Goal: Task Accomplishment & Management: Use online tool/utility

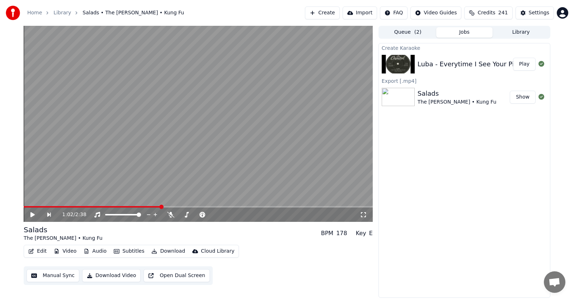
click at [529, 63] on button "Play" at bounding box center [524, 64] width 23 height 13
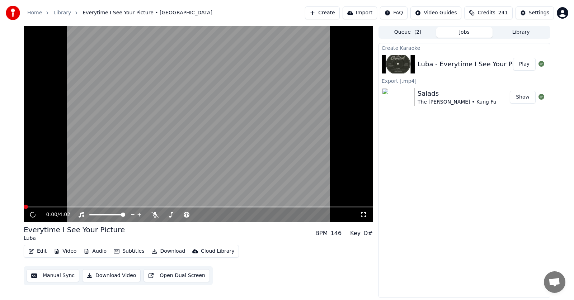
click at [120, 250] on button "Subtitles" at bounding box center [129, 252] width 36 height 10
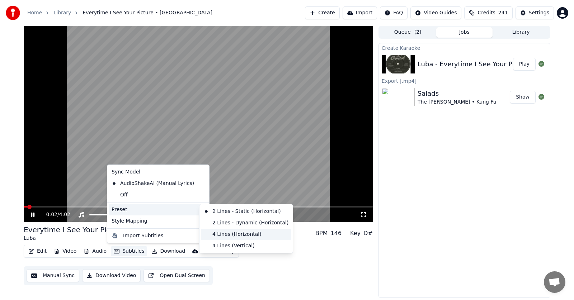
click at [224, 233] on div "4 Lines (Horizontal)" at bounding box center [246, 234] width 90 height 11
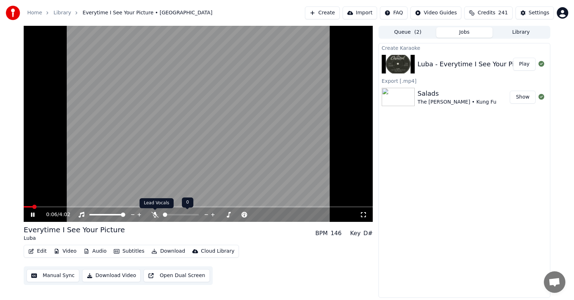
click at [155, 215] on icon at bounding box center [154, 215] width 7 height 6
click at [245, 208] on span at bounding box center [243, 207] width 4 height 4
click at [239, 206] on span at bounding box center [240, 207] width 4 height 4
click at [230, 206] on span at bounding box center [231, 207] width 4 height 4
click at [242, 209] on span at bounding box center [241, 207] width 4 height 4
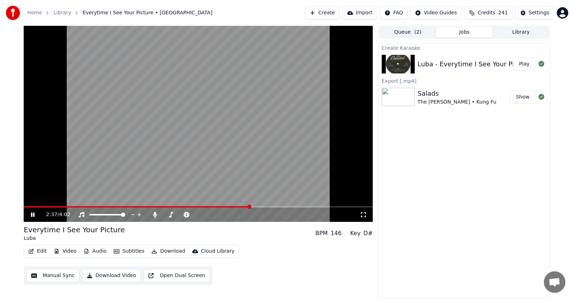
click at [250, 207] on span at bounding box center [249, 207] width 4 height 4
click at [262, 208] on span at bounding box center [259, 207] width 4 height 4
click at [269, 208] on span at bounding box center [268, 207] width 4 height 4
click at [32, 214] on icon at bounding box center [33, 215] width 4 height 4
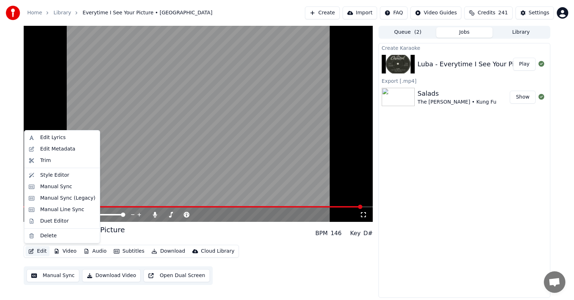
click at [37, 251] on button "Edit" at bounding box center [37, 252] width 24 height 10
click at [50, 198] on div "Manual Sync (Legacy)" at bounding box center [67, 198] width 55 height 7
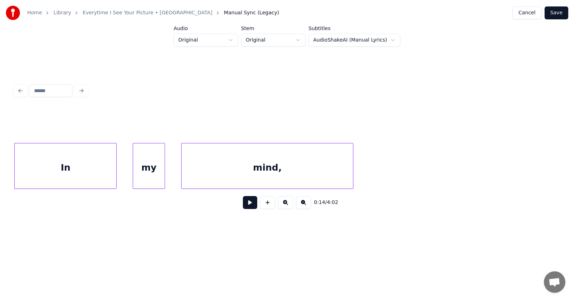
scroll to position [0, 3826]
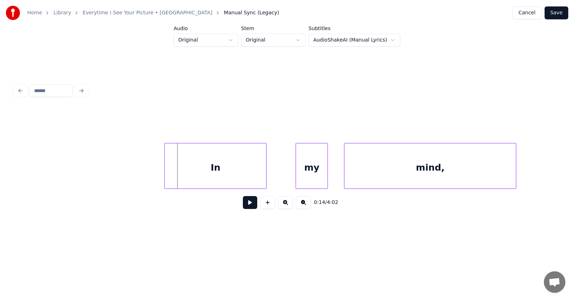
click at [202, 179] on div "In" at bounding box center [216, 168] width 102 height 49
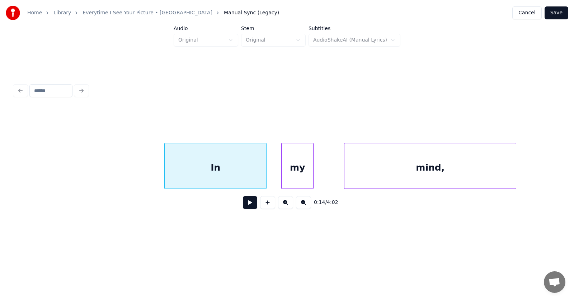
click at [290, 172] on div "my" at bounding box center [298, 168] width 32 height 49
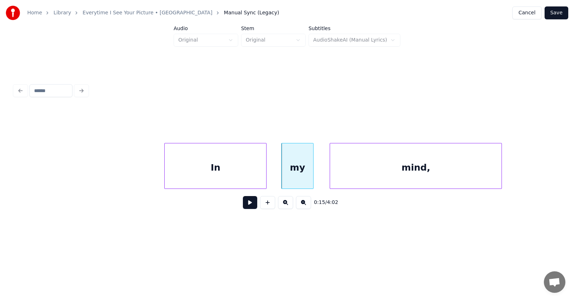
click at [339, 174] on div "mind," at bounding box center [416, 168] width 172 height 49
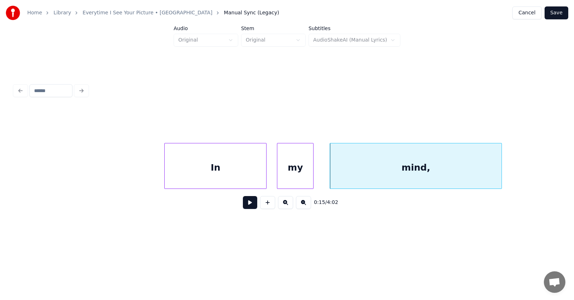
click at [277, 174] on div at bounding box center [278, 166] width 2 height 45
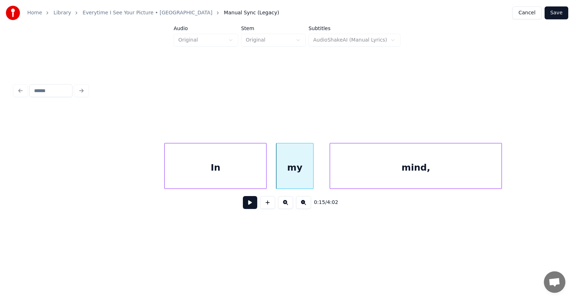
click at [244, 205] on button at bounding box center [250, 202] width 14 height 13
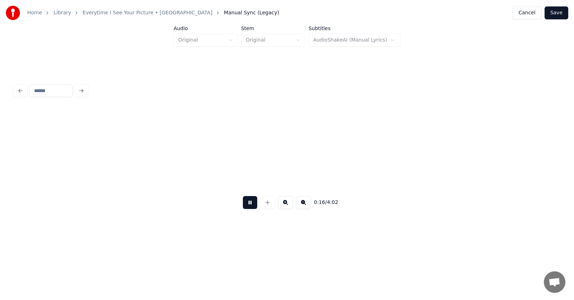
scroll to position [0, 4372]
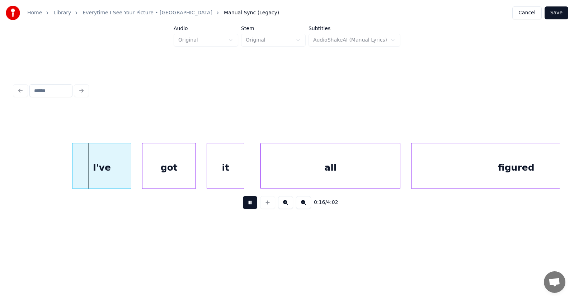
click at [244, 205] on button at bounding box center [250, 202] width 14 height 13
click at [102, 167] on div "I've" at bounding box center [95, 168] width 58 height 49
click at [155, 173] on div "got" at bounding box center [159, 168] width 53 height 49
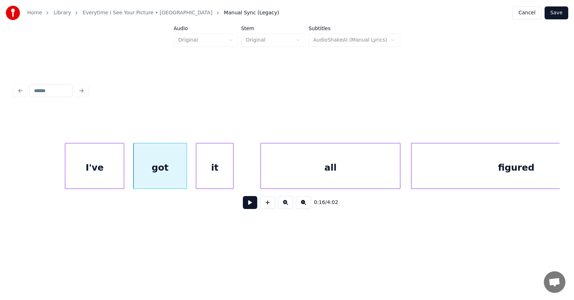
click at [219, 172] on div "it" at bounding box center [214, 168] width 37 height 49
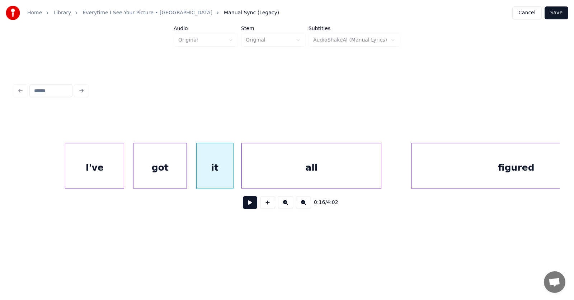
click at [253, 173] on div "all" at bounding box center [311, 168] width 139 height 49
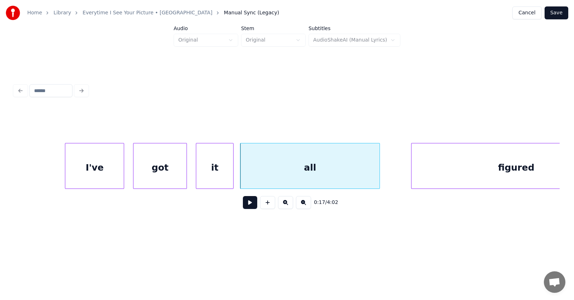
scroll to position [0, 4432]
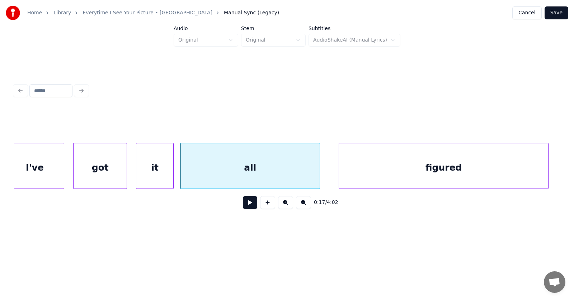
click at [438, 173] on div "figured" at bounding box center [443, 168] width 209 height 49
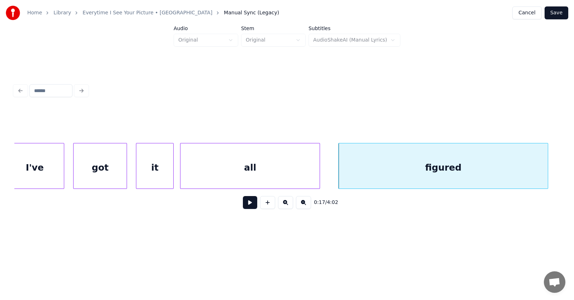
click at [246, 206] on button at bounding box center [250, 202] width 14 height 13
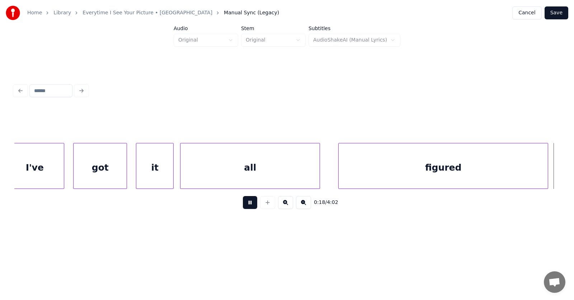
scroll to position [0, 4980]
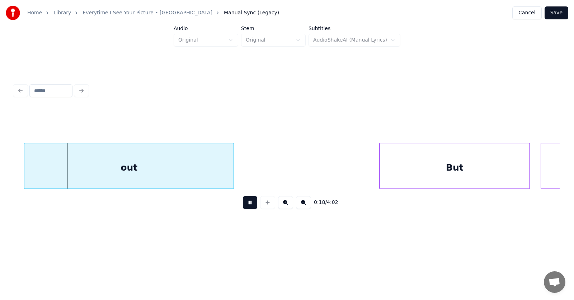
click at [246, 206] on button at bounding box center [250, 202] width 14 height 13
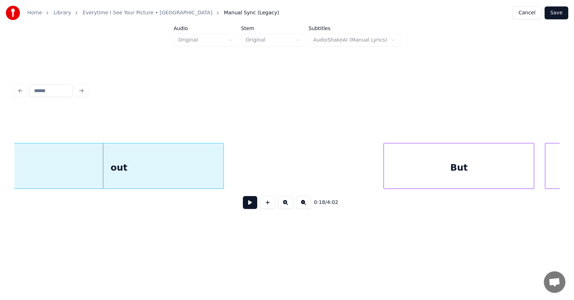
scroll to position [0, 4975]
click at [127, 169] on div "out" at bounding box center [119, 168] width 209 height 49
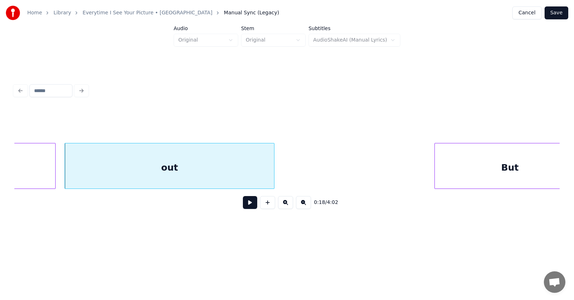
scroll to position [0, 4837]
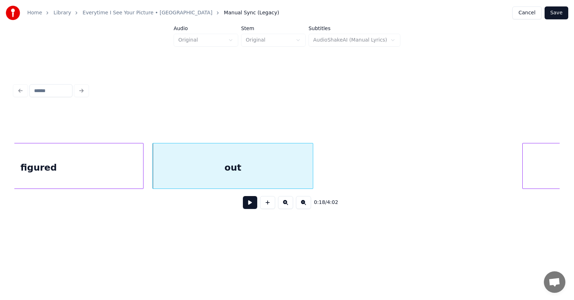
click at [311, 168] on div at bounding box center [312, 166] width 2 height 45
click at [240, 211] on div "0:18 / 4:02" at bounding box center [287, 203] width 534 height 16
click at [243, 208] on button at bounding box center [250, 202] width 14 height 13
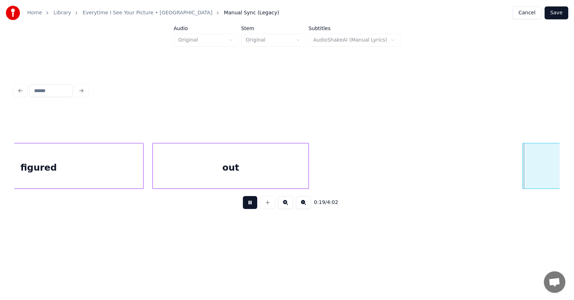
click at [243, 208] on button at bounding box center [250, 202] width 14 height 13
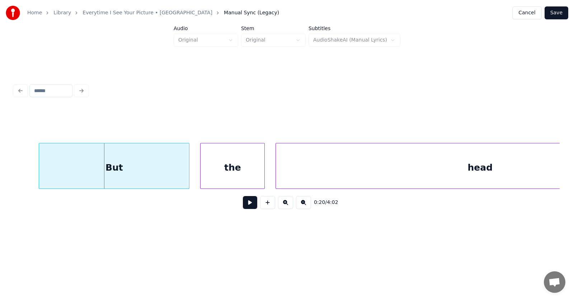
scroll to position [0, 5232]
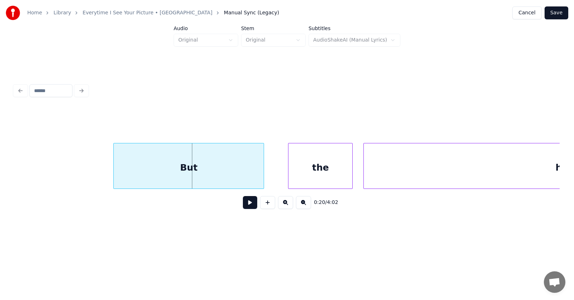
click at [157, 173] on div "But" at bounding box center [189, 168] width 150 height 49
click at [110, 171] on div at bounding box center [110, 166] width 2 height 45
click at [285, 170] on div "the" at bounding box center [313, 168] width 64 height 49
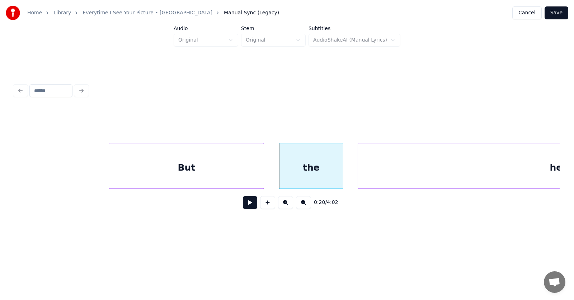
scroll to position [0, 5444]
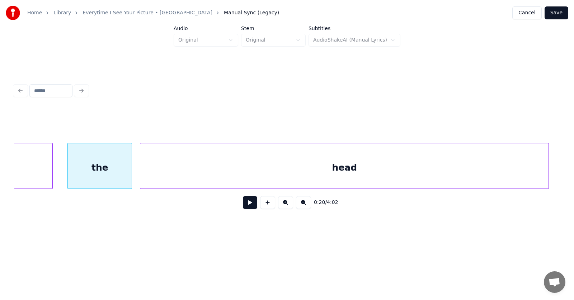
click at [362, 169] on div "head" at bounding box center [344, 168] width 408 height 49
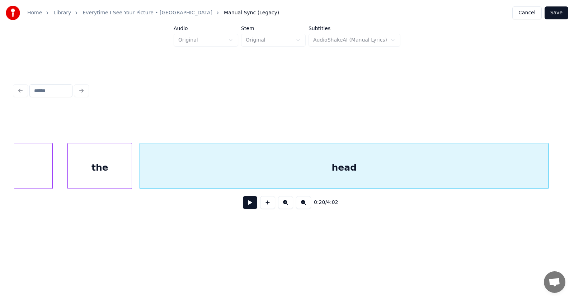
click at [325, 170] on div "head" at bounding box center [344, 168] width 408 height 49
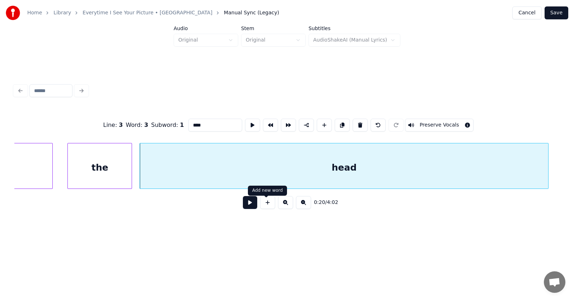
click at [248, 206] on button at bounding box center [250, 202] width 14 height 13
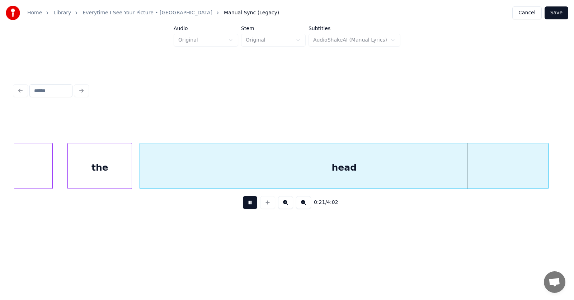
click at [248, 206] on button at bounding box center [250, 202] width 14 height 13
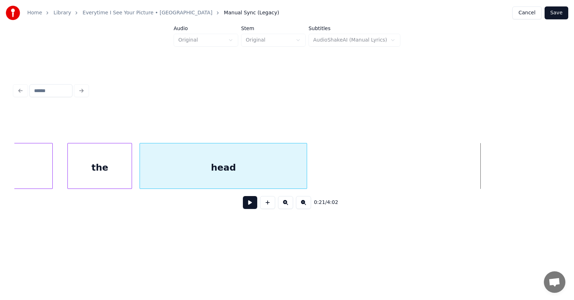
click at [305, 177] on div at bounding box center [306, 166] width 2 height 45
click at [247, 208] on button at bounding box center [250, 202] width 14 height 13
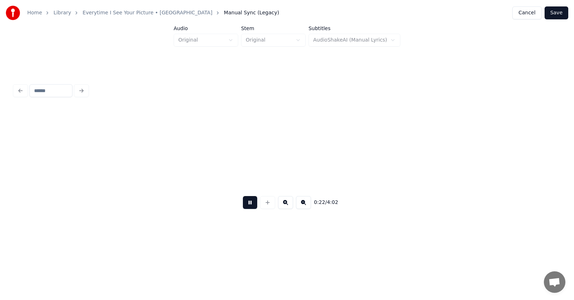
scroll to position [0, 5991]
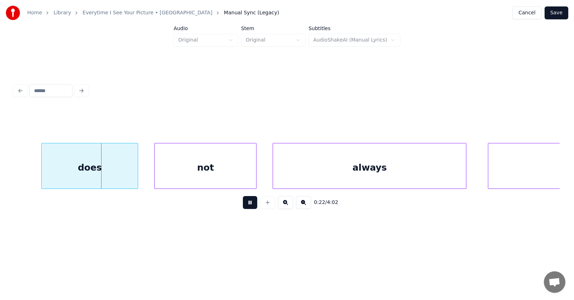
click at [247, 208] on button at bounding box center [250, 202] width 14 height 13
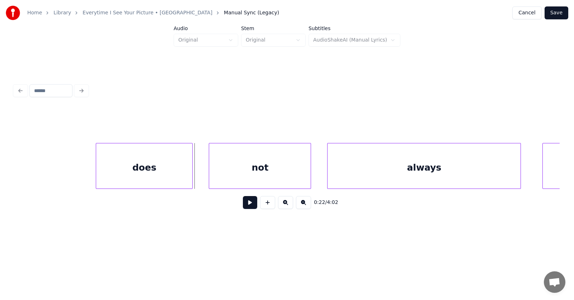
scroll to position [0, 5848]
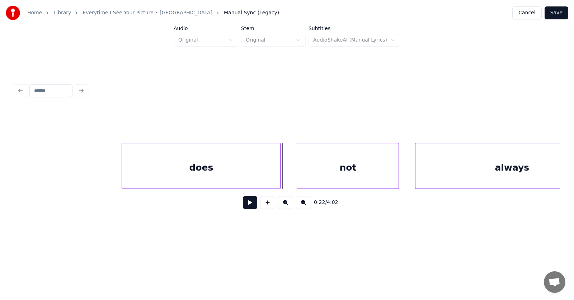
click at [123, 172] on div at bounding box center [123, 166] width 2 height 45
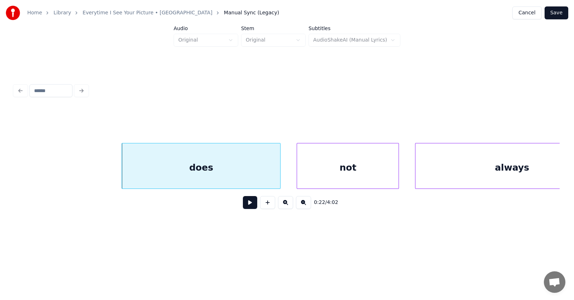
click at [224, 172] on div "does" at bounding box center [201, 168] width 158 height 49
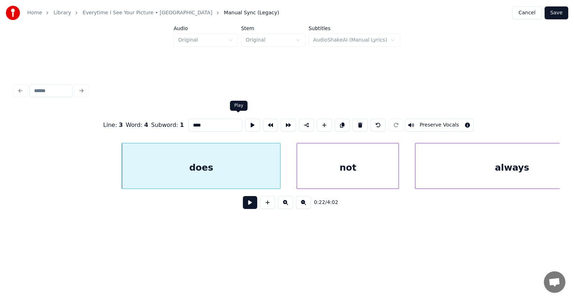
click at [245, 122] on button at bounding box center [252, 125] width 15 height 13
click at [188, 125] on input "****" at bounding box center [215, 125] width 54 height 13
click at [334, 169] on div "not" at bounding box center [341, 168] width 102 height 49
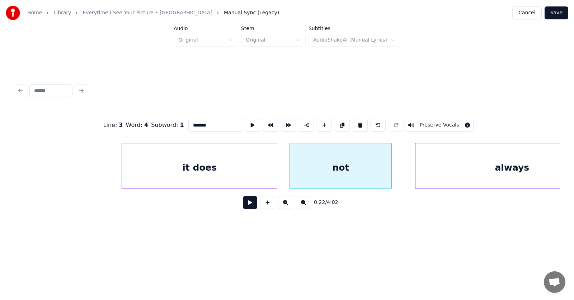
click at [276, 171] on div at bounding box center [276, 166] width 2 height 45
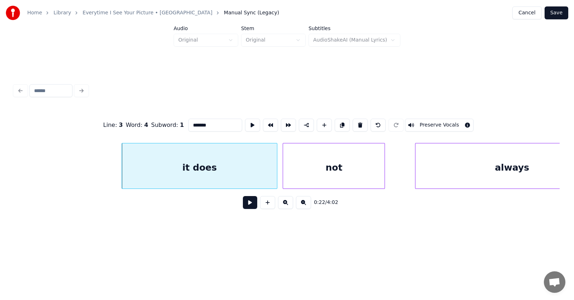
click at [332, 171] on div "not" at bounding box center [334, 168] width 102 height 49
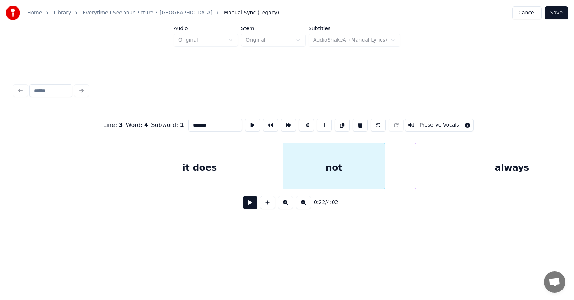
scroll to position [0, 5896]
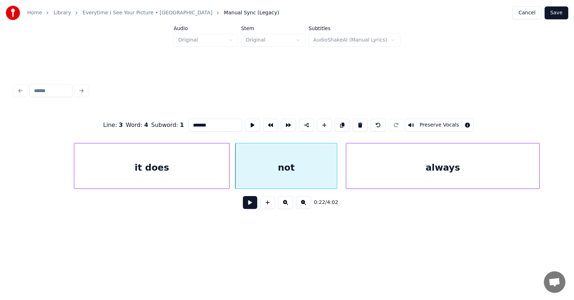
click at [408, 175] on div "always" at bounding box center [442, 168] width 193 height 49
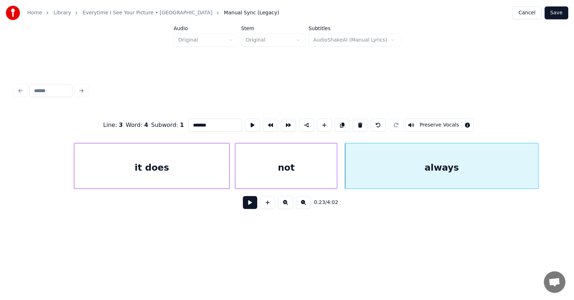
type input "*******"
click at [246, 205] on button at bounding box center [250, 202] width 14 height 13
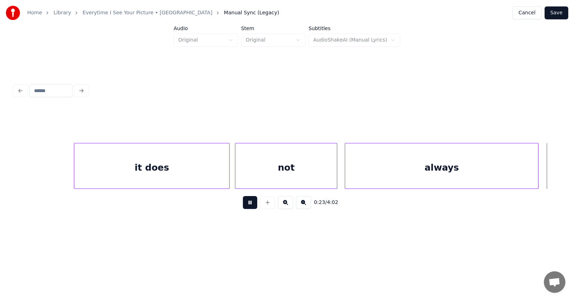
scroll to position [0, 6446]
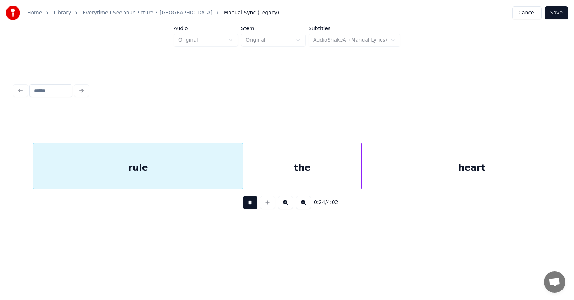
click at [246, 205] on button at bounding box center [250, 202] width 14 height 13
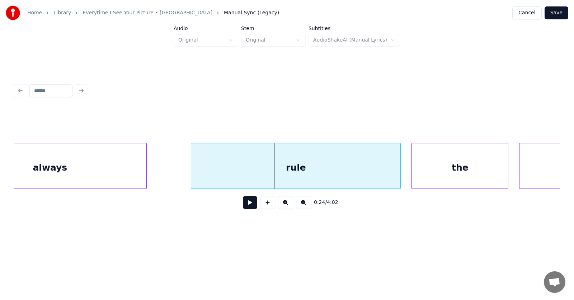
scroll to position [0, 6200]
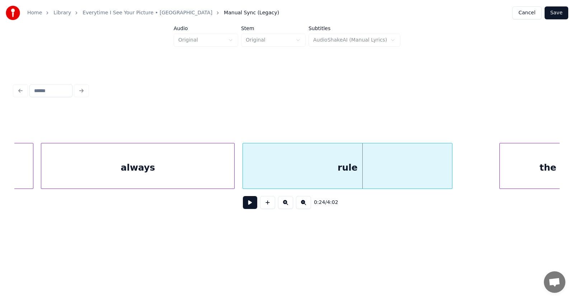
click at [276, 175] on div "rule" at bounding box center [347, 168] width 209 height 49
click at [300, 169] on div "rule" at bounding box center [346, 168] width 209 height 49
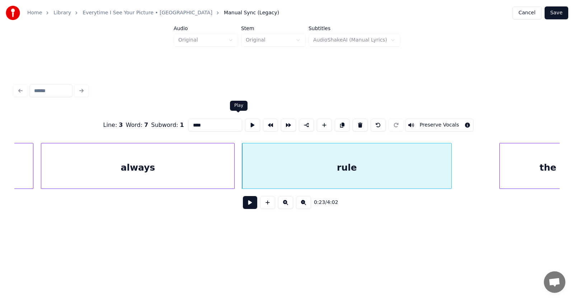
click at [245, 121] on button at bounding box center [252, 125] width 15 height 13
click at [450, 167] on div at bounding box center [450, 166] width 2 height 45
click at [476, 166] on div at bounding box center [475, 166] width 2 height 45
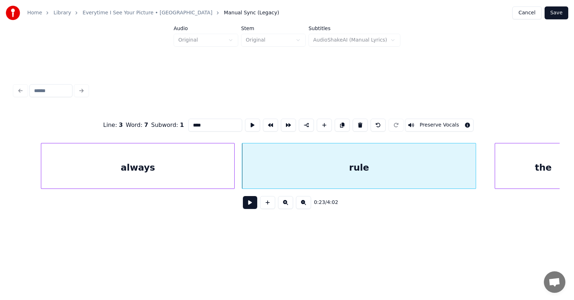
scroll to position [0, 6234]
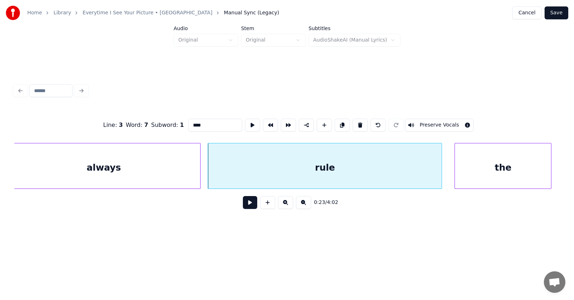
click at [505, 169] on div "the" at bounding box center [503, 168] width 96 height 49
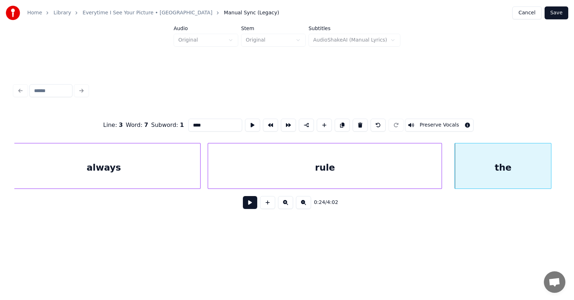
click at [248, 204] on button at bounding box center [250, 202] width 14 height 13
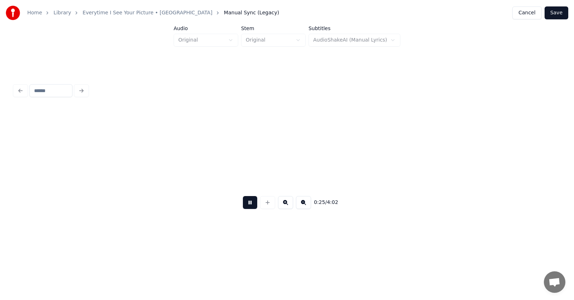
scroll to position [0, 6780]
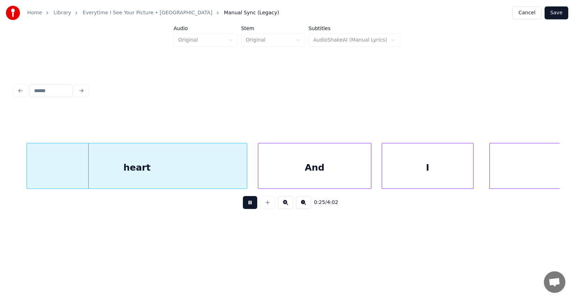
click at [248, 204] on button at bounding box center [250, 202] width 14 height 13
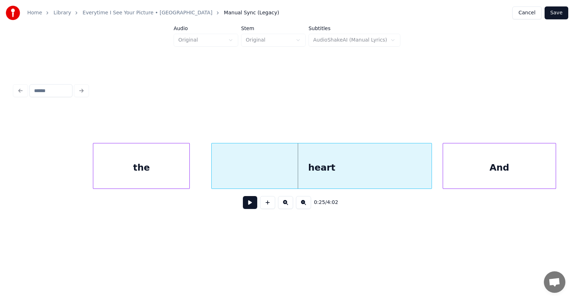
scroll to position [0, 6508]
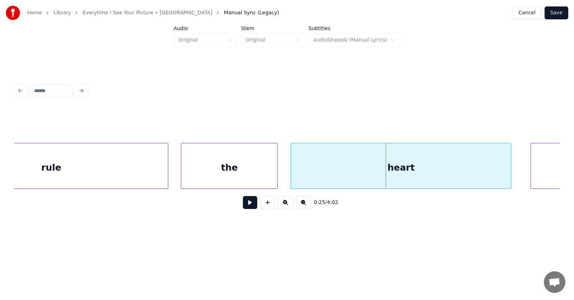
click at [310, 176] on div "heart" at bounding box center [401, 168] width 220 height 49
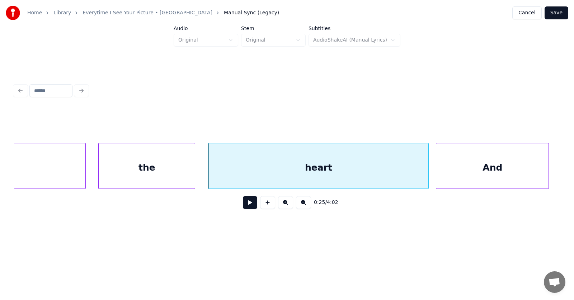
click at [529, 172] on div "And" at bounding box center [492, 168] width 112 height 49
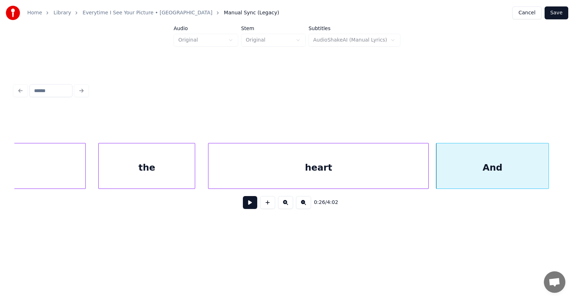
click at [249, 206] on button at bounding box center [250, 202] width 14 height 13
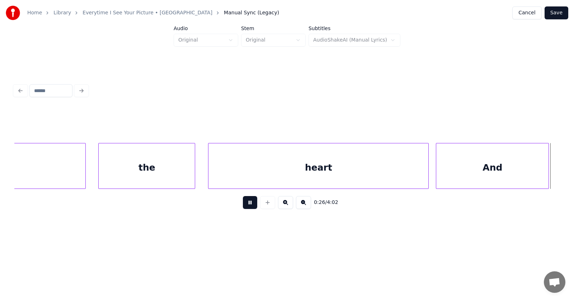
scroll to position [0, 7137]
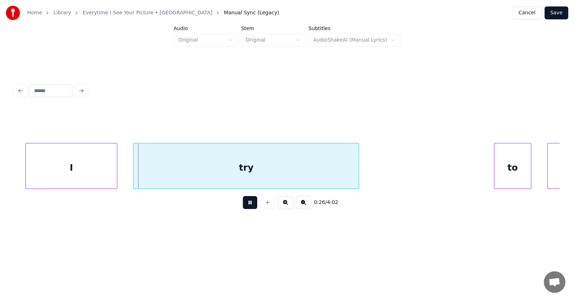
click at [249, 206] on button at bounding box center [250, 202] width 14 height 13
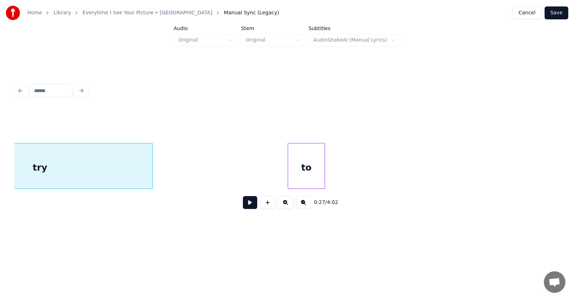
scroll to position [0, 7079]
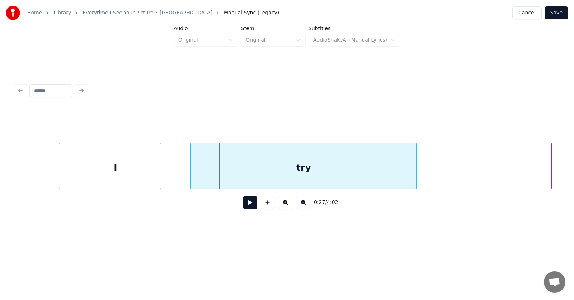
click at [118, 174] on div "I" at bounding box center [115, 168] width 91 height 49
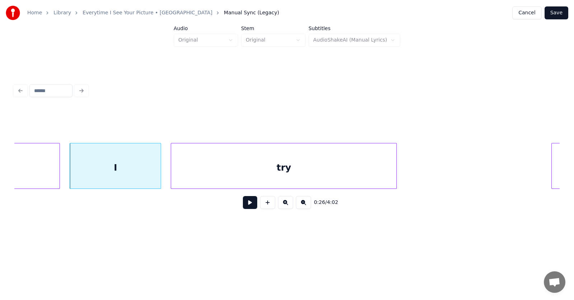
click at [205, 175] on div "try" at bounding box center [283, 168] width 225 height 49
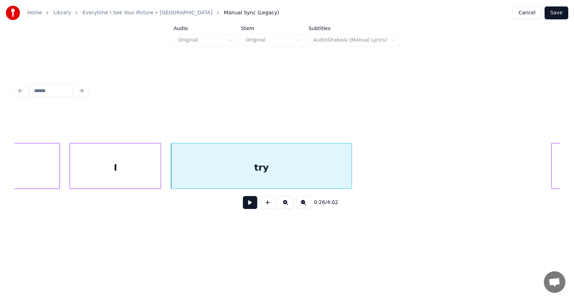
click at [350, 168] on div at bounding box center [351, 166] width 2 height 45
click at [247, 203] on button at bounding box center [250, 202] width 14 height 13
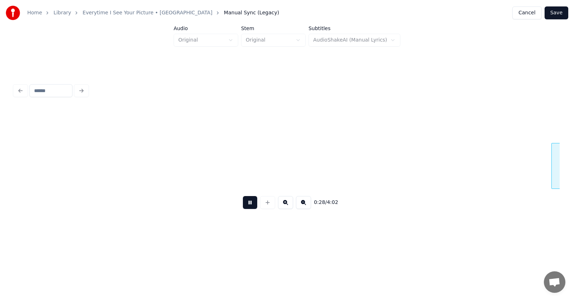
scroll to position [0, 7625]
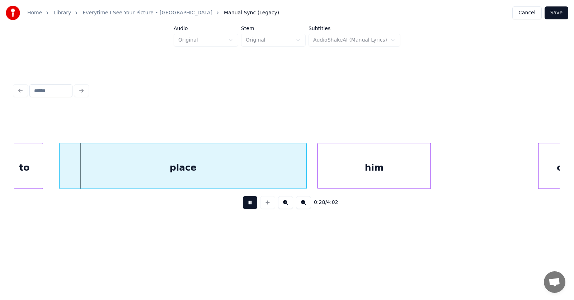
click at [247, 203] on button at bounding box center [250, 202] width 14 height 13
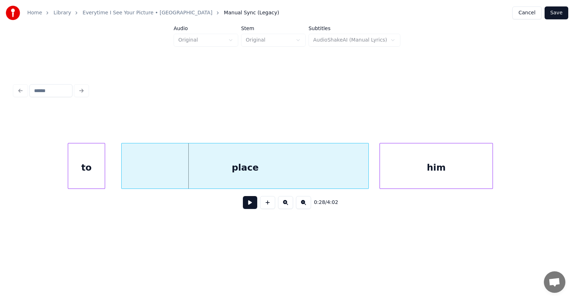
scroll to position [0, 7475]
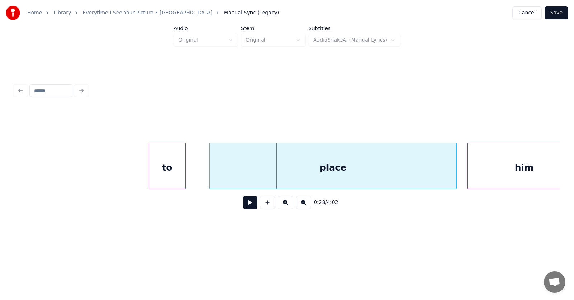
click at [160, 176] on div "to" at bounding box center [167, 168] width 37 height 49
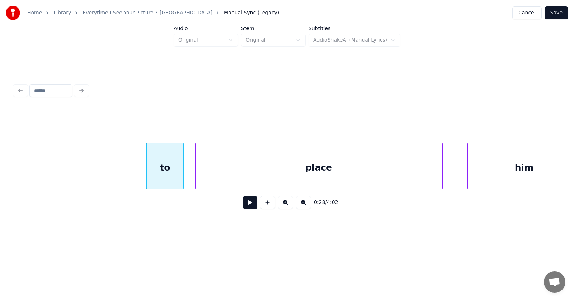
click at [229, 178] on div "place" at bounding box center [319, 168] width 247 height 49
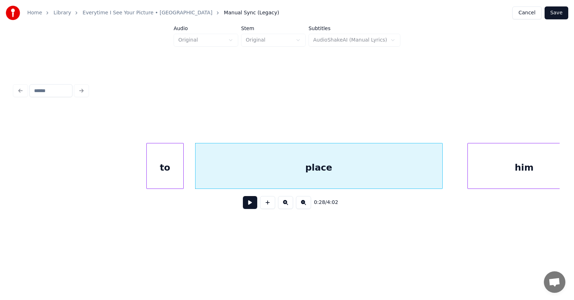
scroll to position [0, 7494]
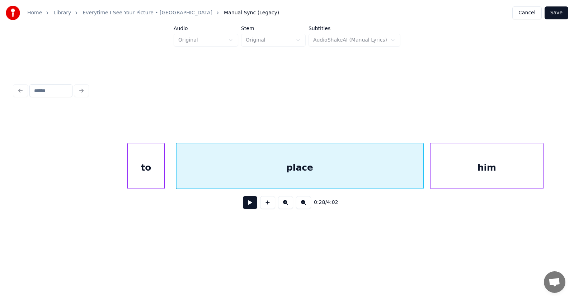
click at [478, 174] on div "him" at bounding box center [487, 168] width 112 height 49
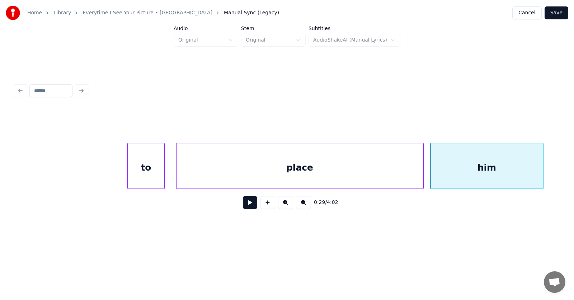
click at [356, 166] on div "place" at bounding box center [300, 168] width 247 height 49
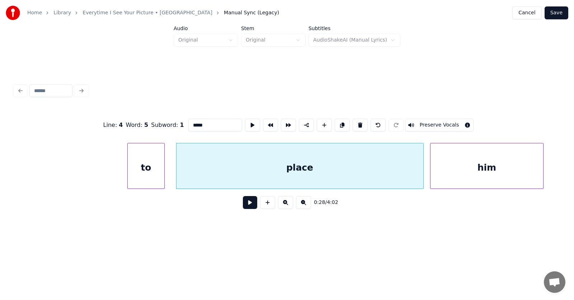
click at [251, 205] on button at bounding box center [250, 202] width 14 height 13
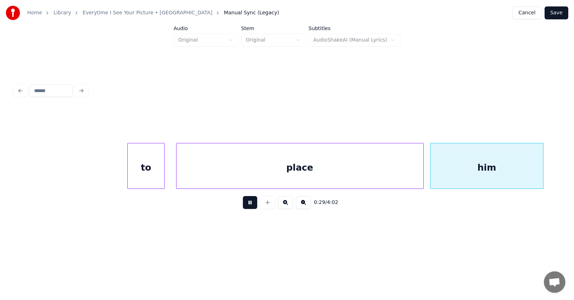
scroll to position [0, 8040]
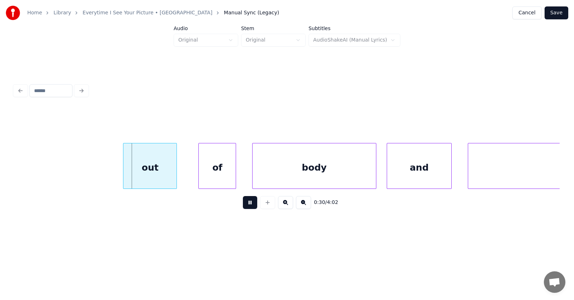
click at [251, 205] on button at bounding box center [250, 202] width 14 height 13
click at [149, 173] on div "out" at bounding box center [146, 168] width 53 height 49
click at [201, 178] on div "of" at bounding box center [203, 168] width 37 height 49
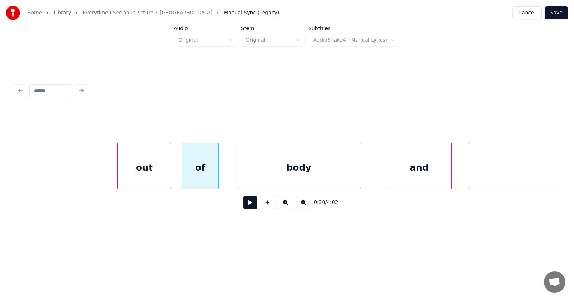
click at [259, 177] on div "body" at bounding box center [298, 168] width 123 height 49
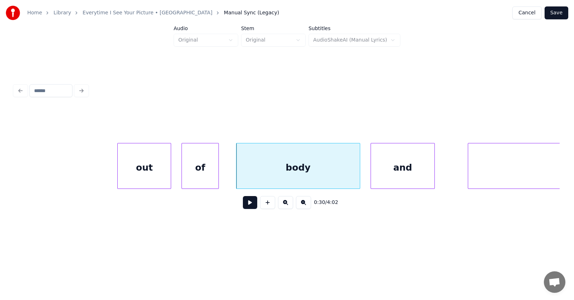
click at [393, 170] on div "and" at bounding box center [403, 168] width 64 height 49
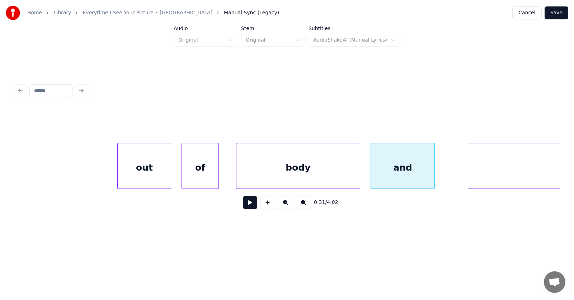
scroll to position [0, 8184]
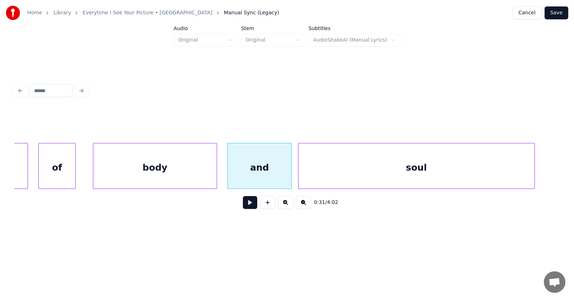
click at [478, 173] on div "soul" at bounding box center [417, 168] width 236 height 49
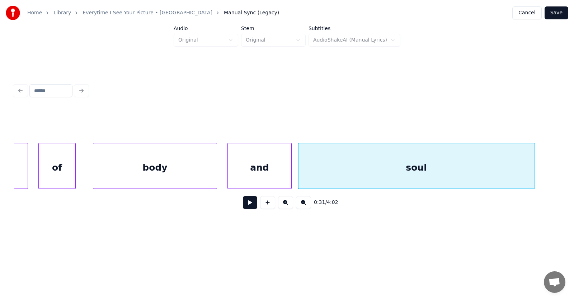
click at [245, 207] on button at bounding box center [250, 202] width 14 height 13
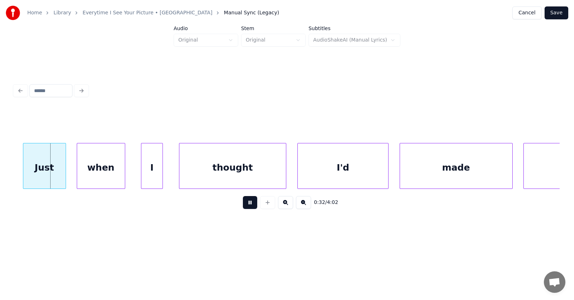
click at [245, 207] on button at bounding box center [250, 202] width 14 height 13
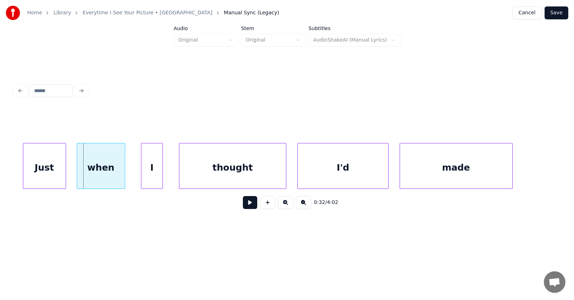
scroll to position [0, 8662]
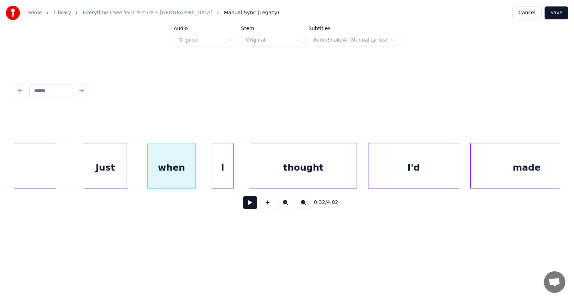
click at [111, 173] on div "Just" at bounding box center [105, 168] width 42 height 49
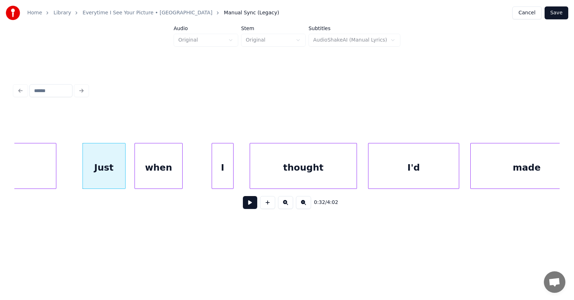
click at [152, 177] on div "when" at bounding box center [159, 168] width 48 height 49
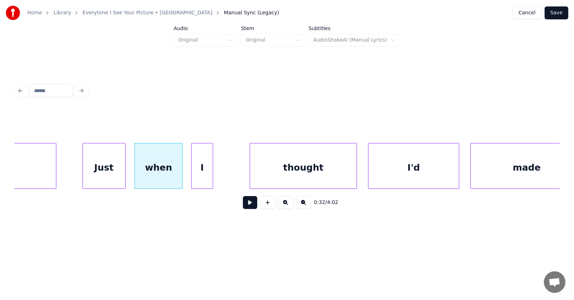
click at [196, 175] on div "I" at bounding box center [202, 168] width 21 height 49
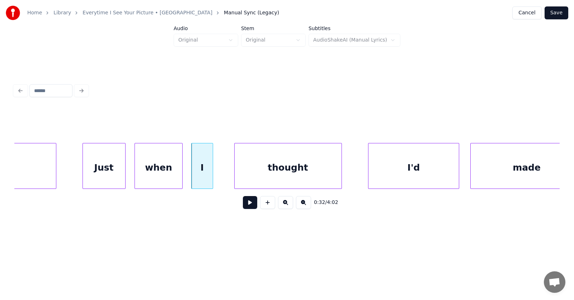
click at [257, 173] on div "thought" at bounding box center [288, 168] width 107 height 49
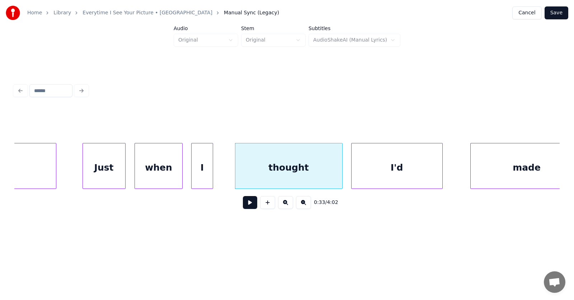
click at [366, 170] on div "I'd" at bounding box center [397, 168] width 91 height 49
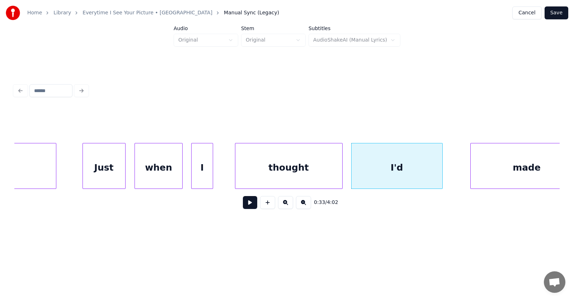
scroll to position [0, 8684]
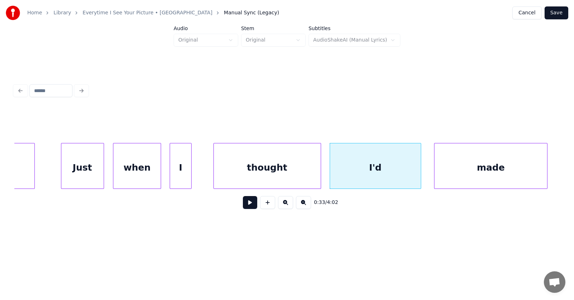
click at [480, 173] on div "made" at bounding box center [491, 168] width 112 height 49
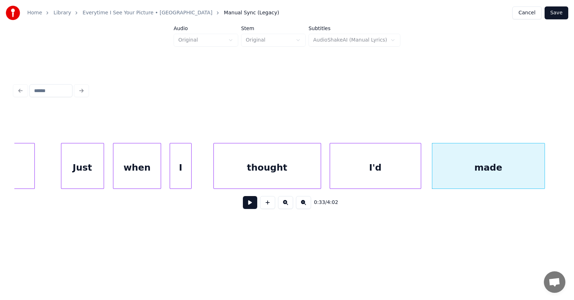
click at [249, 203] on button at bounding box center [250, 202] width 14 height 13
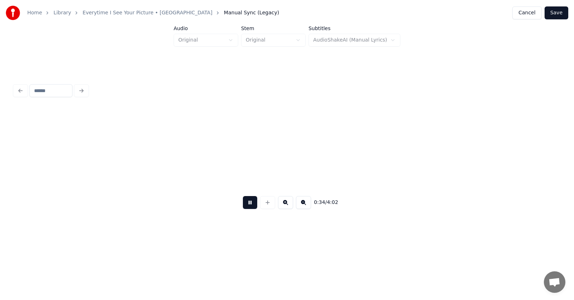
scroll to position [0, 9230]
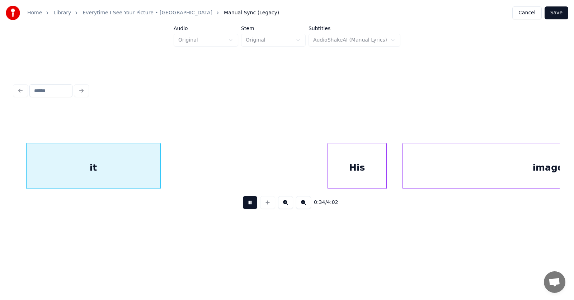
click at [250, 203] on button at bounding box center [250, 202] width 14 height 13
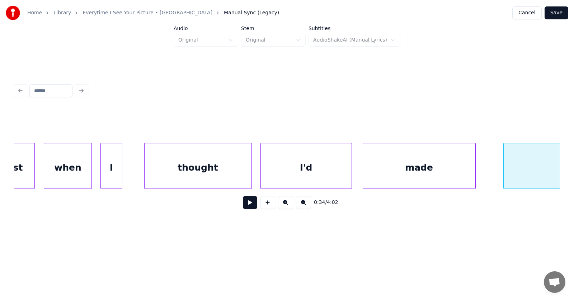
scroll to position [0, 8829]
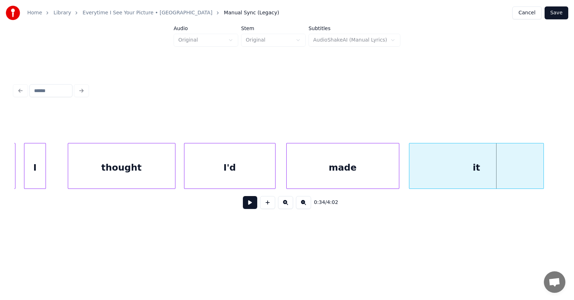
click at [509, 174] on div "it" at bounding box center [476, 168] width 134 height 49
click at [250, 203] on button at bounding box center [250, 202] width 14 height 13
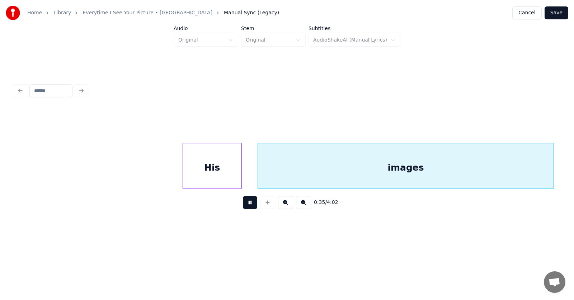
click at [248, 204] on button at bounding box center [250, 202] width 14 height 13
click at [198, 170] on div "His" at bounding box center [202, 168] width 58 height 49
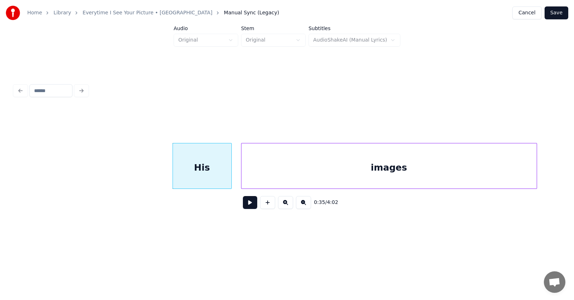
click at [262, 173] on div "images" at bounding box center [388, 168] width 295 height 49
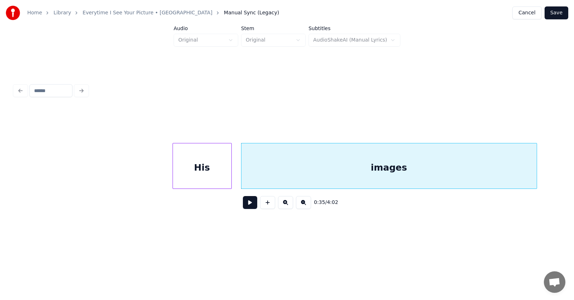
click at [244, 204] on button at bounding box center [250, 202] width 14 height 13
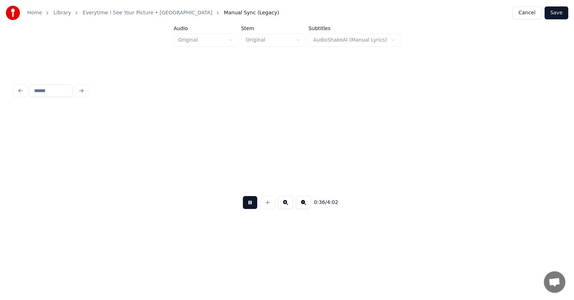
scroll to position [0, 9921]
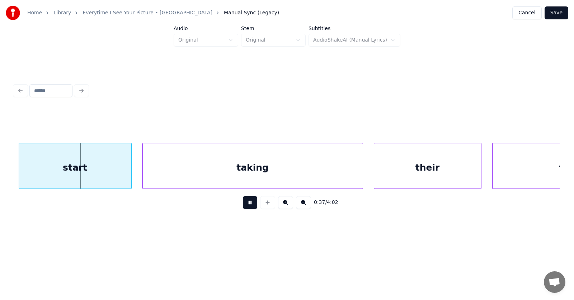
click at [244, 204] on button at bounding box center [250, 202] width 14 height 13
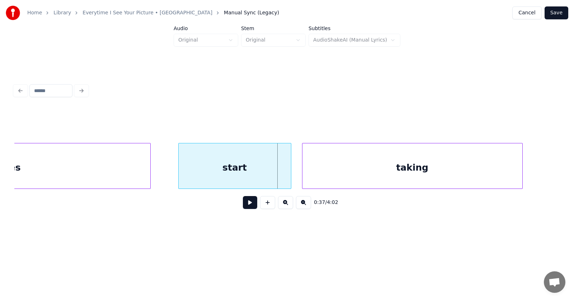
scroll to position [0, 9674]
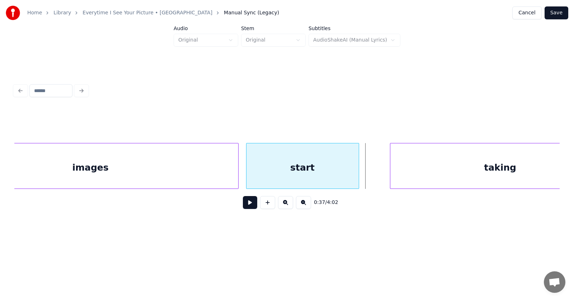
click at [305, 170] on div "start" at bounding box center [303, 168] width 112 height 49
click at [293, 172] on div "start" at bounding box center [301, 168] width 112 height 49
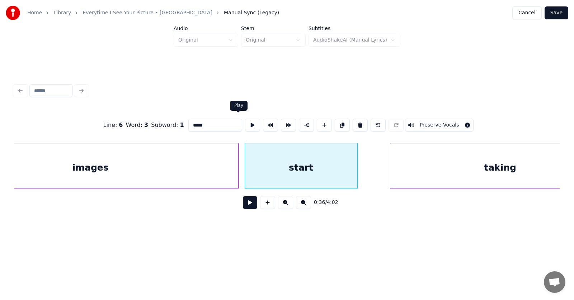
click at [245, 125] on button at bounding box center [252, 125] width 15 height 13
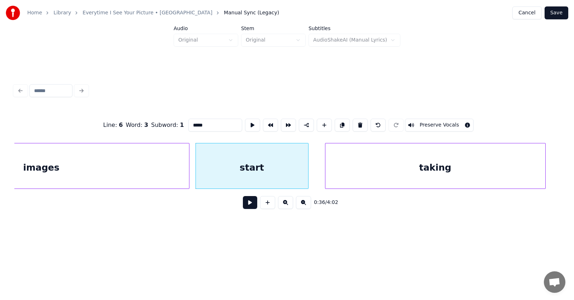
click at [444, 176] on div "taking" at bounding box center [435, 168] width 220 height 49
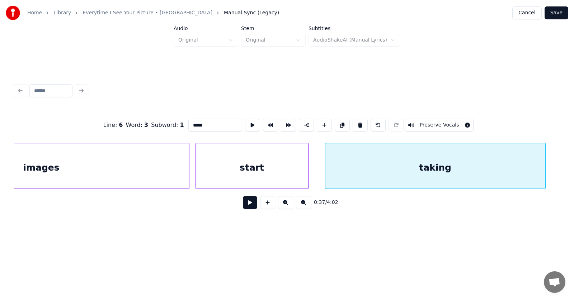
click at [249, 205] on button at bounding box center [250, 202] width 14 height 13
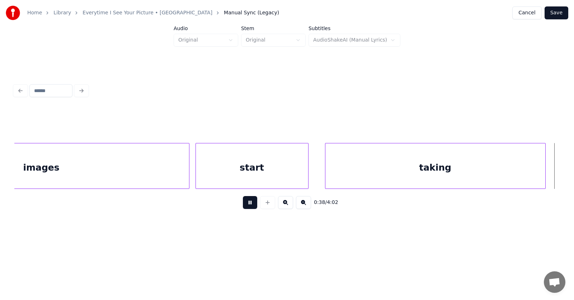
scroll to position [0, 10273]
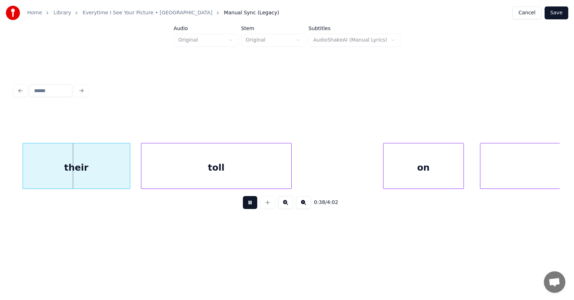
click at [249, 205] on button at bounding box center [250, 202] width 14 height 13
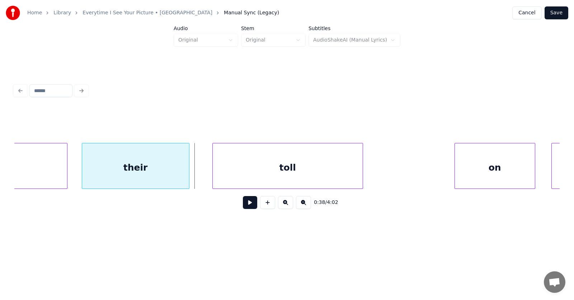
click at [139, 178] on div "their" at bounding box center [135, 168] width 107 height 49
click at [223, 173] on div "toll" at bounding box center [273, 168] width 150 height 49
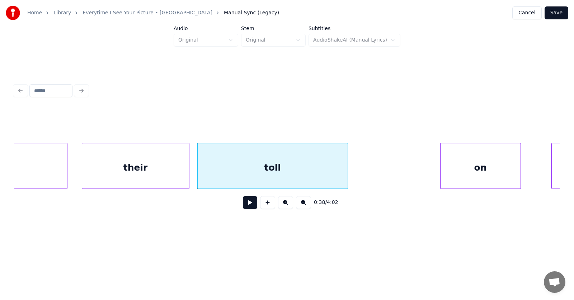
click at [454, 171] on div "on" at bounding box center [481, 168] width 80 height 49
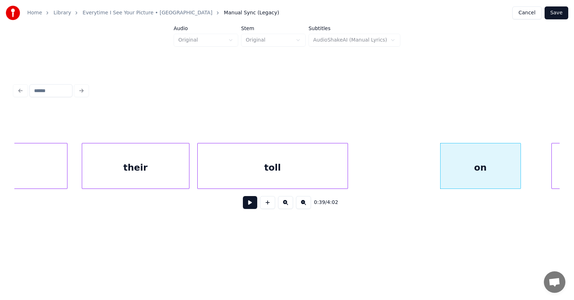
click at [249, 204] on button at bounding box center [250, 202] width 14 height 13
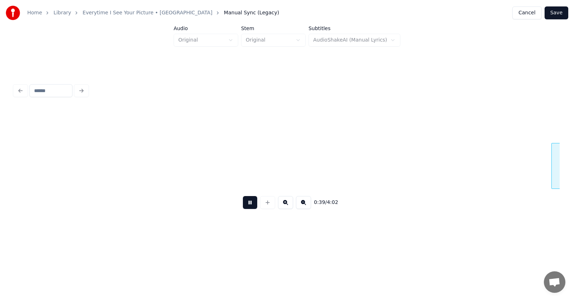
scroll to position [0, 10750]
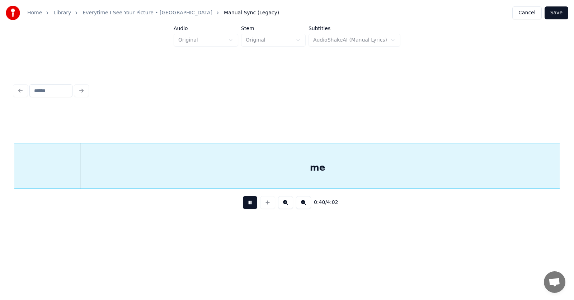
click at [249, 204] on button at bounding box center [250, 202] width 14 height 13
click at [492, 169] on div "me" at bounding box center [329, 168] width 629 height 49
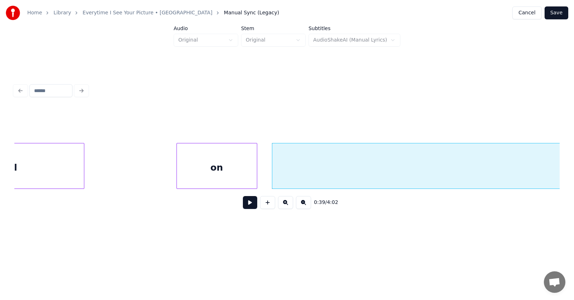
scroll to position [0, 10553]
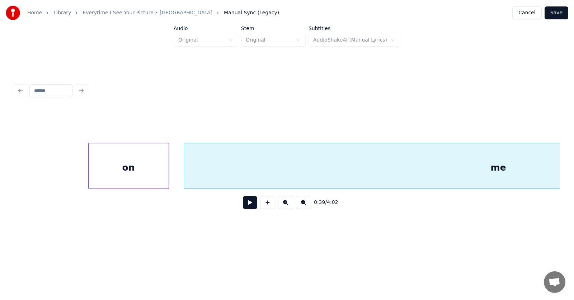
click at [248, 205] on button at bounding box center [250, 202] width 14 height 13
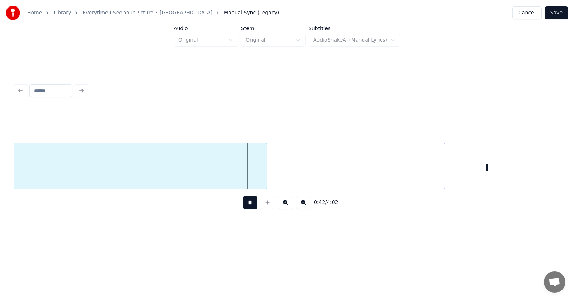
click at [250, 206] on button at bounding box center [250, 202] width 14 height 13
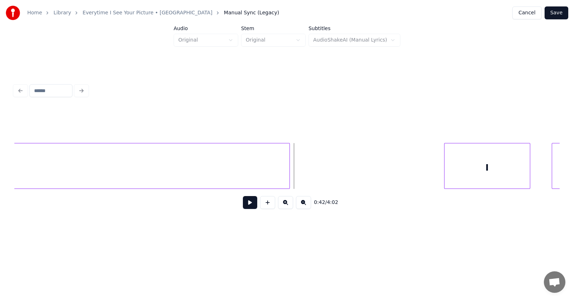
click at [290, 165] on div at bounding box center [288, 166] width 2 height 45
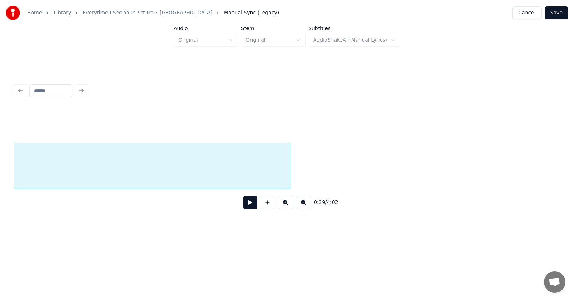
scroll to position [0, 10723]
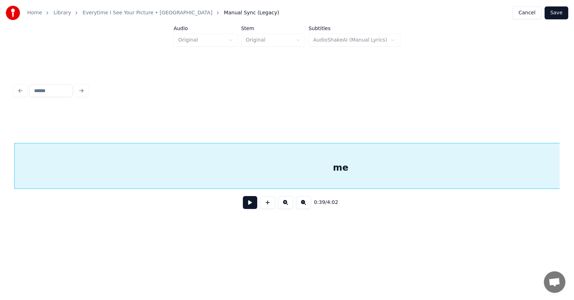
click at [248, 206] on button at bounding box center [250, 202] width 14 height 13
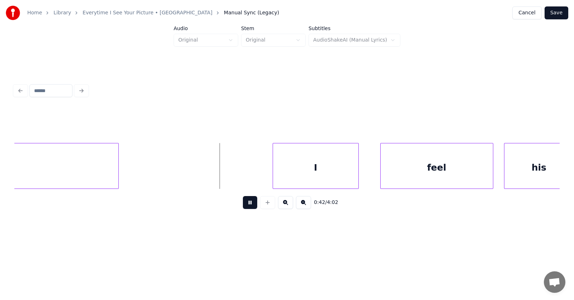
click at [248, 206] on button at bounding box center [250, 202] width 14 height 13
click at [312, 179] on div "I" at bounding box center [309, 168] width 85 height 49
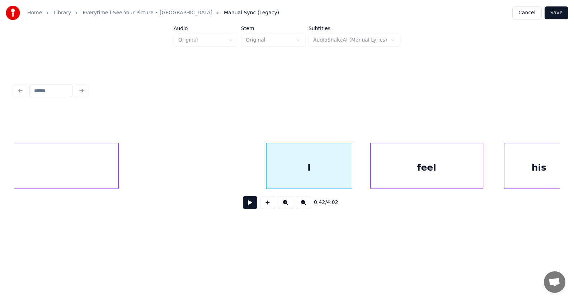
click at [405, 171] on div "feel" at bounding box center [427, 168] width 112 height 49
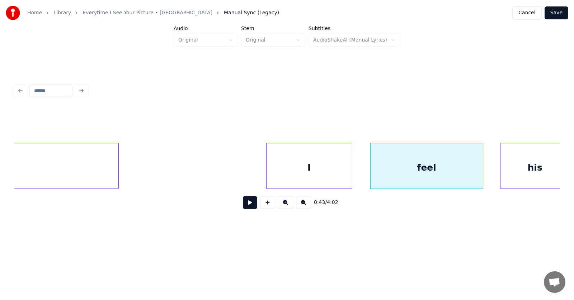
scroll to position [0, 11284]
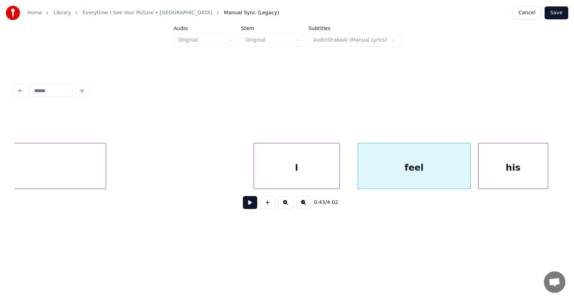
click at [500, 169] on div "his" at bounding box center [513, 168] width 69 height 49
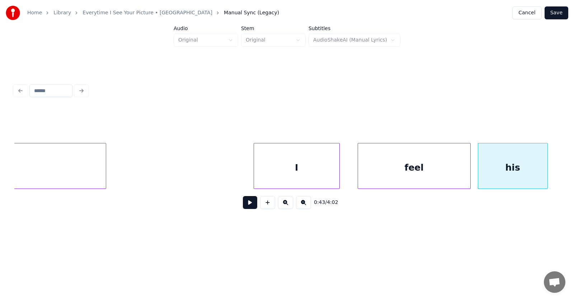
click at [246, 205] on button at bounding box center [250, 202] width 14 height 13
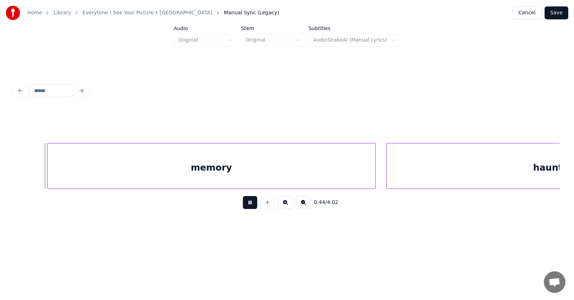
click at [246, 205] on button at bounding box center [250, 202] width 14 height 13
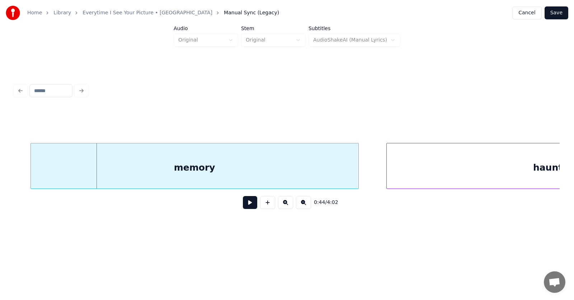
click at [194, 169] on div "memory" at bounding box center [195, 168] width 328 height 49
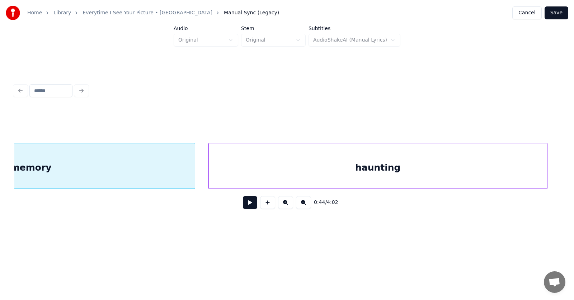
click at [421, 168] on div "haunting" at bounding box center [378, 168] width 338 height 49
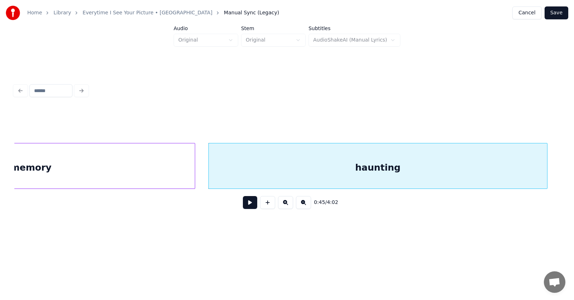
click at [246, 206] on button at bounding box center [250, 202] width 14 height 13
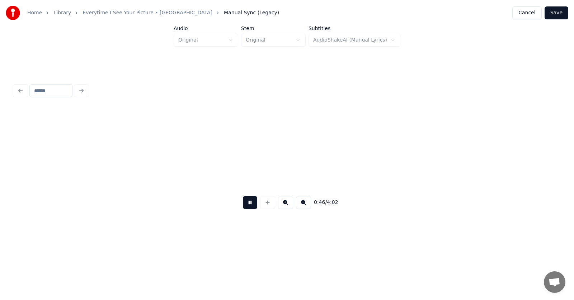
scroll to position [0, 12544]
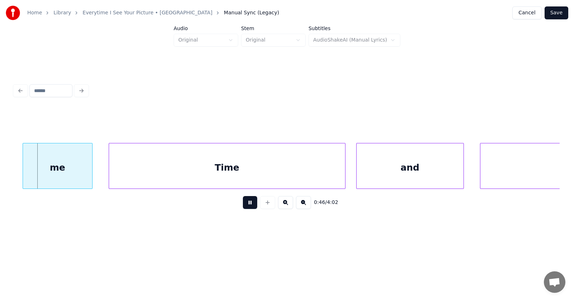
click at [246, 206] on button at bounding box center [250, 202] width 14 height 13
click at [63, 173] on div "me" at bounding box center [49, 168] width 69 height 49
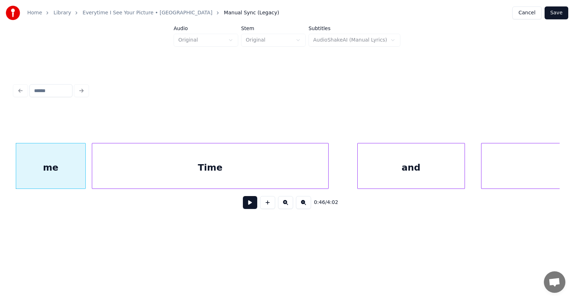
click at [134, 176] on div "Time" at bounding box center [210, 168] width 236 height 49
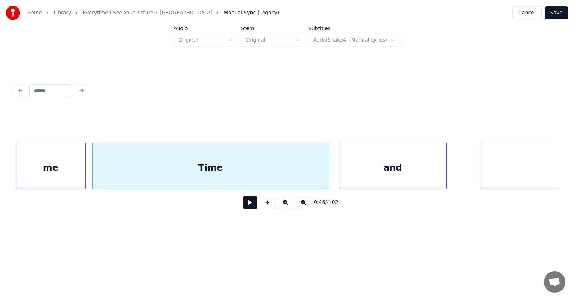
click at [399, 173] on div "and" at bounding box center [392, 168] width 107 height 49
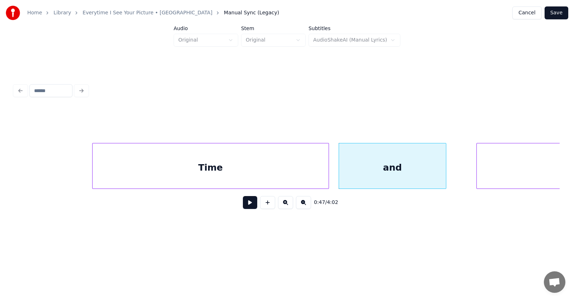
scroll to position [0, 12688]
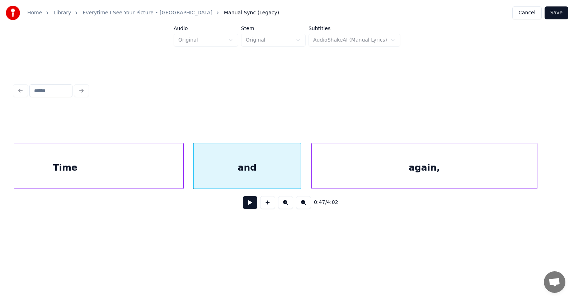
click at [474, 173] on div "again," at bounding box center [424, 168] width 225 height 49
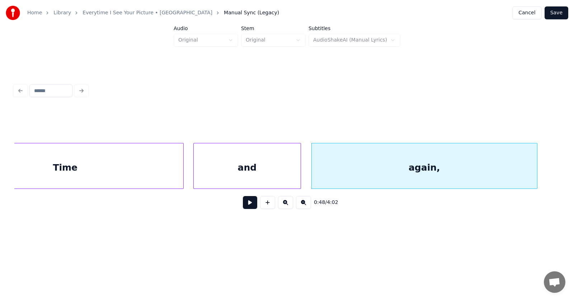
click at [244, 206] on button at bounding box center [250, 202] width 14 height 13
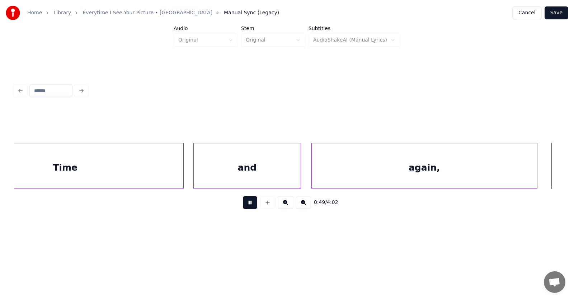
scroll to position [0, 13238]
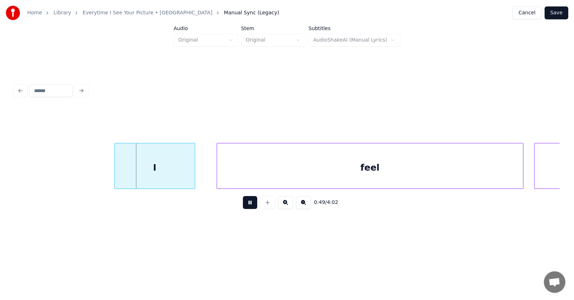
click at [244, 206] on button at bounding box center [250, 202] width 14 height 13
click at [153, 167] on div "I" at bounding box center [144, 168] width 80 height 49
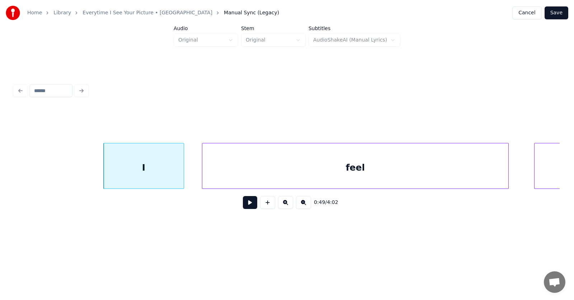
click at [265, 169] on div "feel" at bounding box center [355, 168] width 306 height 49
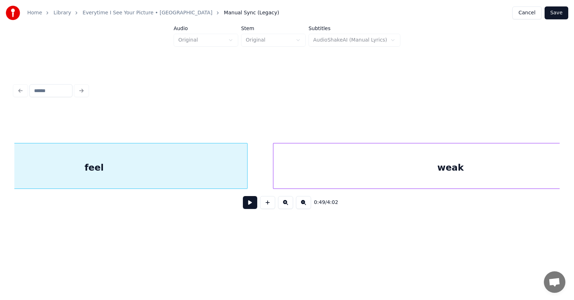
scroll to position [0, 13566]
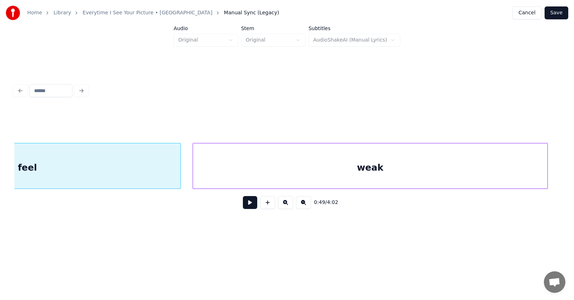
click at [294, 172] on div "weak" at bounding box center [370, 168] width 355 height 49
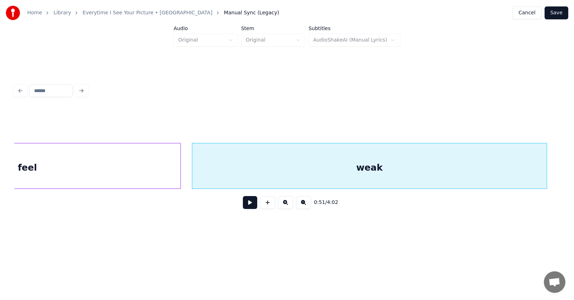
click at [243, 202] on button at bounding box center [250, 202] width 14 height 13
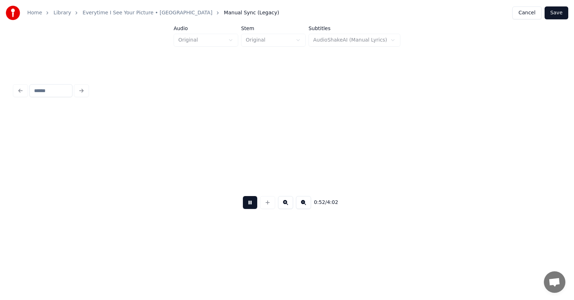
scroll to position [0, 14115]
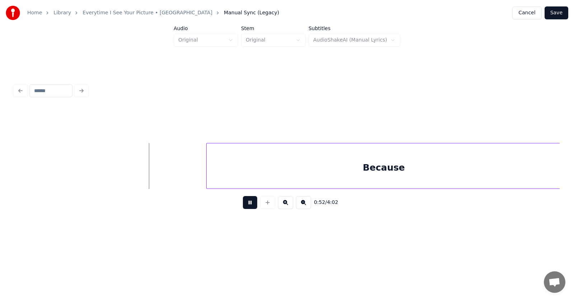
click at [243, 203] on button at bounding box center [250, 202] width 14 height 13
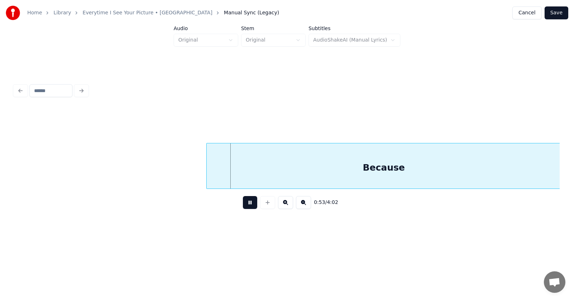
click at [243, 203] on button at bounding box center [250, 202] width 14 height 13
click at [230, 176] on div "Because" at bounding box center [371, 168] width 355 height 49
click at [243, 205] on button at bounding box center [250, 202] width 14 height 13
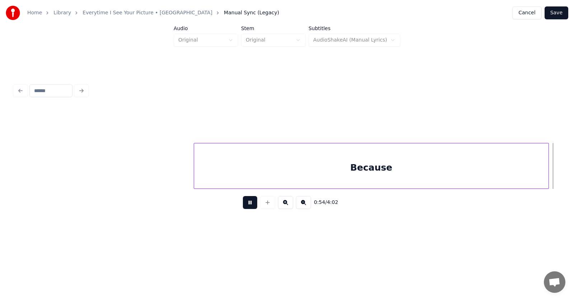
scroll to position [0, 14664]
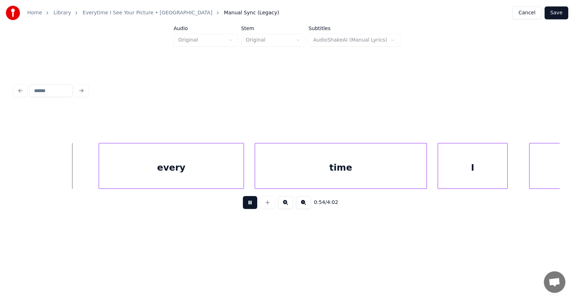
click at [243, 205] on button at bounding box center [250, 202] width 14 height 13
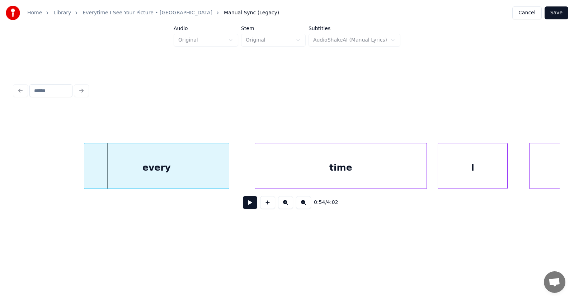
click at [154, 164] on div "every" at bounding box center [156, 168] width 145 height 49
click at [258, 171] on div "time" at bounding box center [324, 168] width 172 height 49
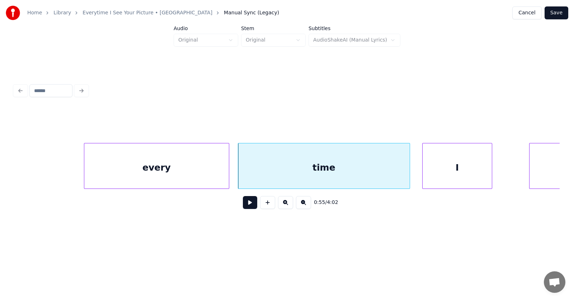
click at [473, 168] on div "I" at bounding box center [457, 168] width 69 height 49
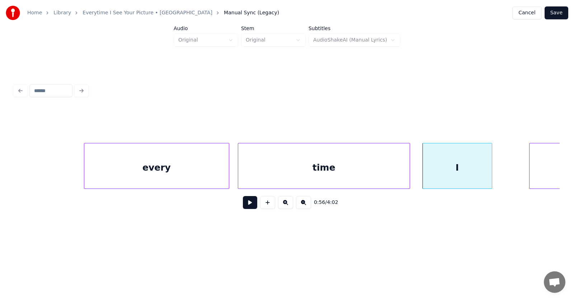
scroll to position [0, 14744]
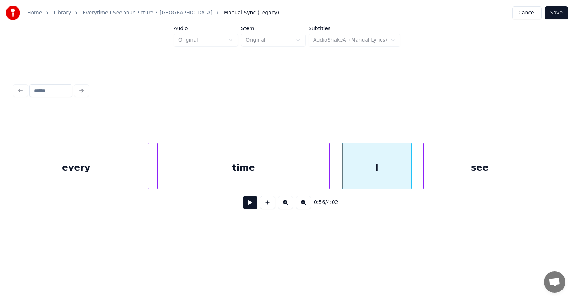
click at [525, 165] on div "see" at bounding box center [480, 168] width 112 height 49
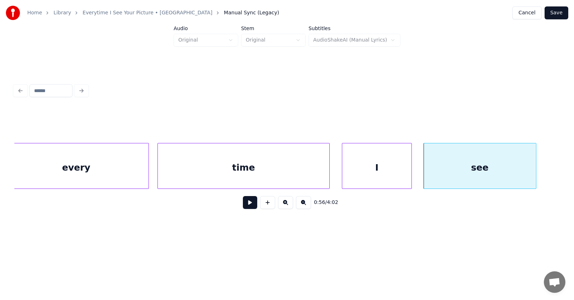
click at [250, 202] on button at bounding box center [250, 202] width 14 height 13
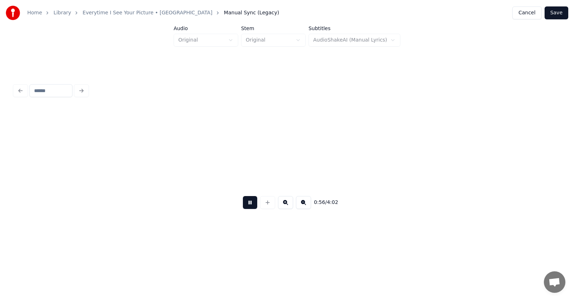
scroll to position [0, 15290]
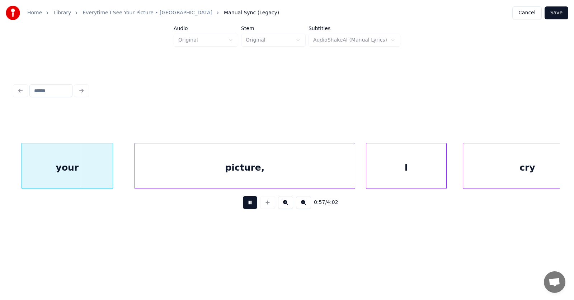
click at [250, 202] on button at bounding box center [250, 202] width 14 height 13
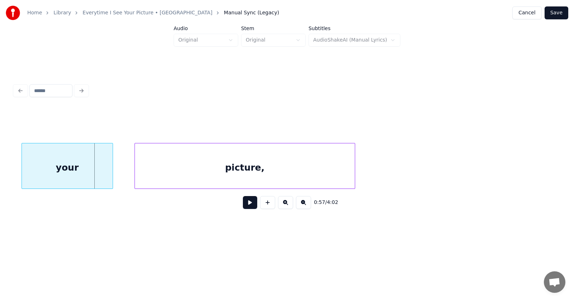
scroll to position [0, 15082]
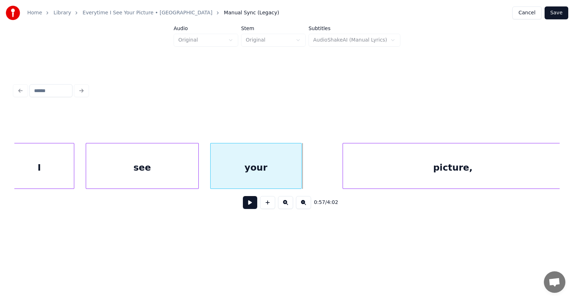
click at [225, 171] on div "your" at bounding box center [256, 168] width 91 height 49
click at [209, 172] on div at bounding box center [208, 166] width 2 height 45
click at [374, 169] on div "picture," at bounding box center [435, 168] width 220 height 49
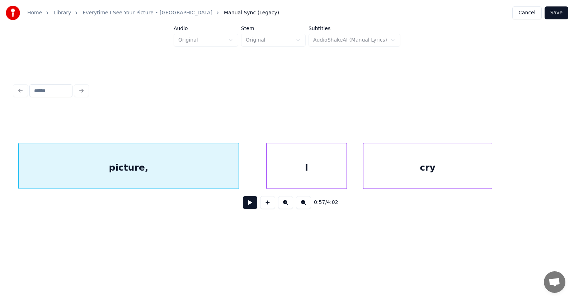
scroll to position [0, 15434]
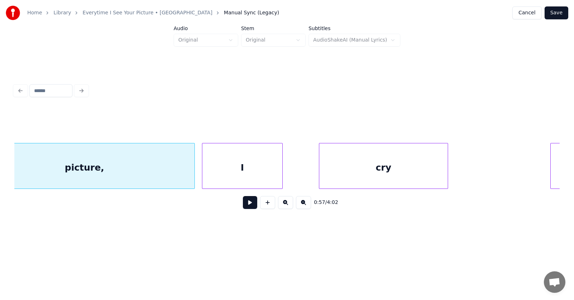
click at [238, 173] on div "I" at bounding box center [242, 168] width 80 height 49
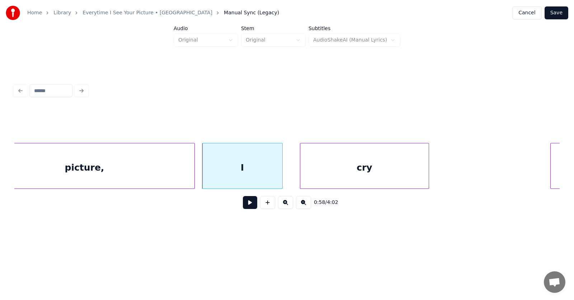
click at [326, 172] on div "cry" at bounding box center [364, 168] width 128 height 49
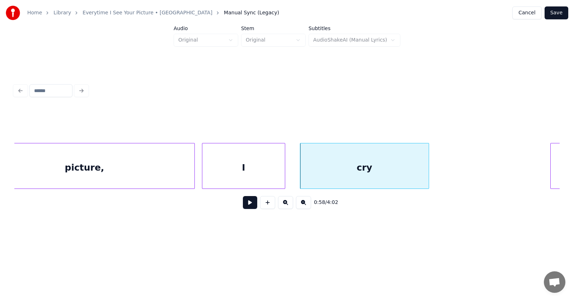
click at [285, 171] on div at bounding box center [284, 166] width 2 height 45
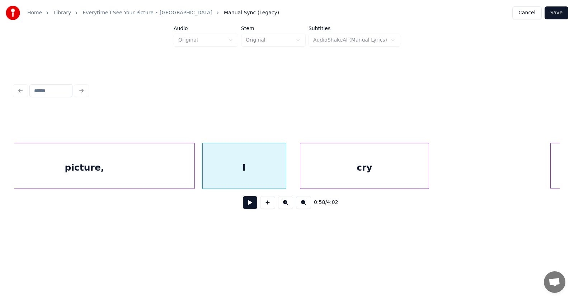
click at [243, 206] on button at bounding box center [250, 202] width 14 height 13
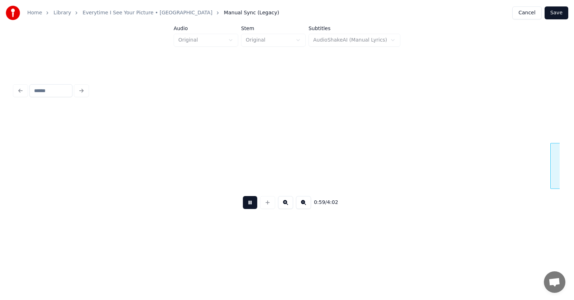
scroll to position [0, 15983]
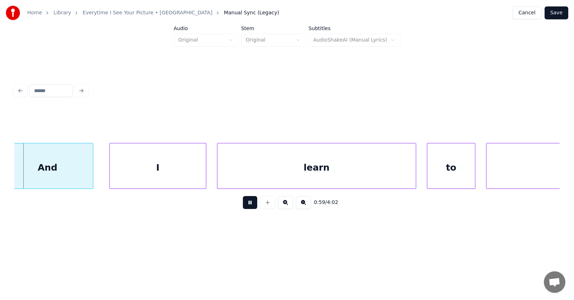
click at [243, 206] on button at bounding box center [250, 202] width 14 height 13
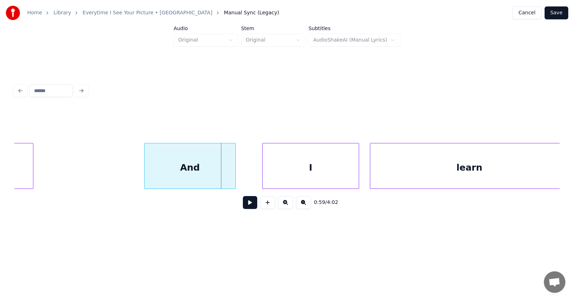
click at [186, 169] on div "And" at bounding box center [190, 168] width 91 height 49
click at [271, 174] on div "I" at bounding box center [295, 168] width 96 height 49
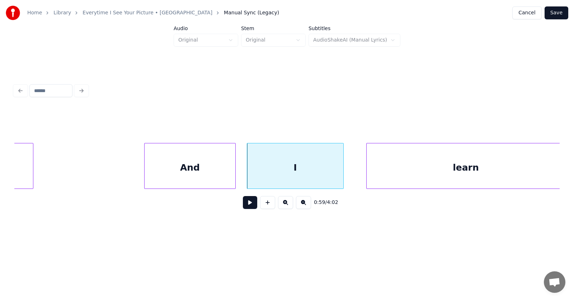
scroll to position [0, 15837]
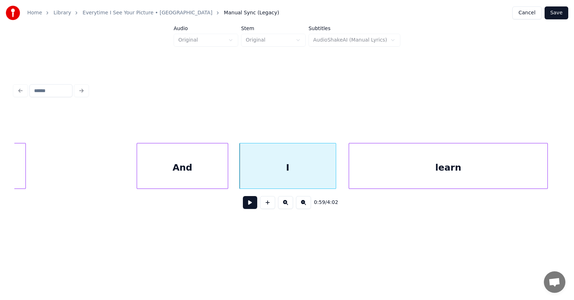
click at [411, 173] on div "learn" at bounding box center [448, 168] width 198 height 49
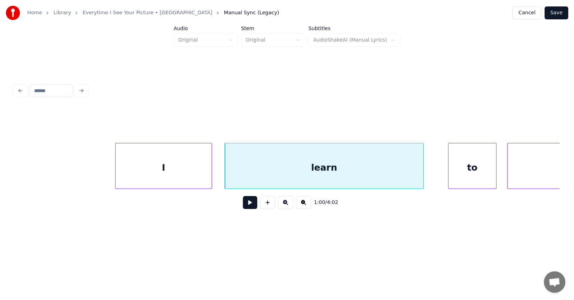
scroll to position [0, 16094]
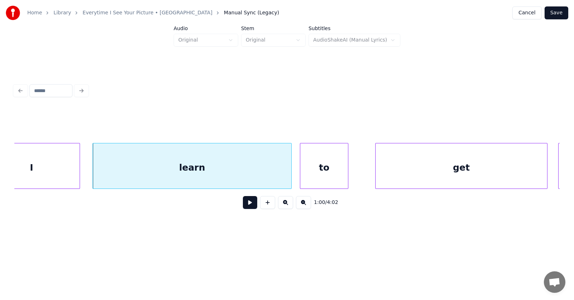
click at [307, 173] on div "to" at bounding box center [324, 168] width 48 height 49
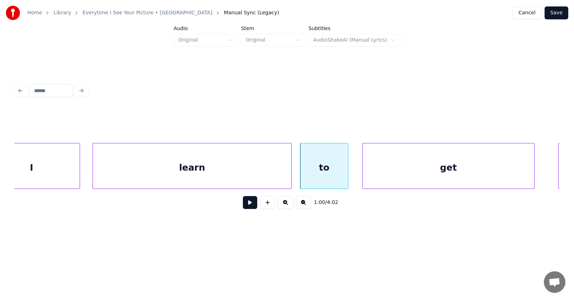
click at [384, 174] on div "get" at bounding box center [449, 168] width 172 height 49
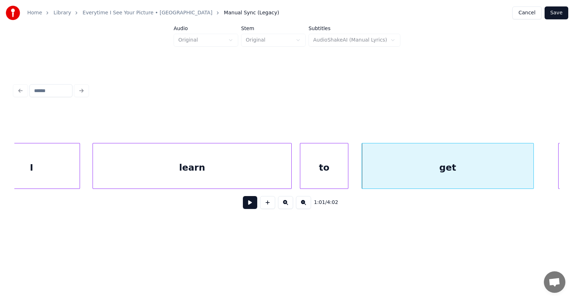
click at [245, 202] on button at bounding box center [250, 202] width 14 height 13
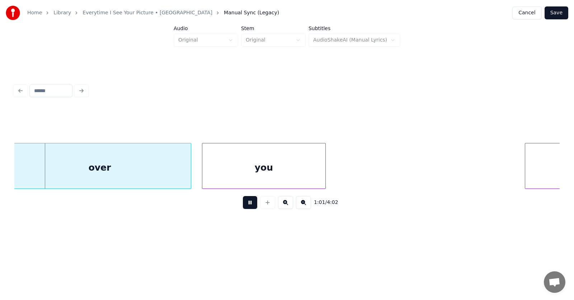
click at [246, 202] on button at bounding box center [250, 202] width 14 height 13
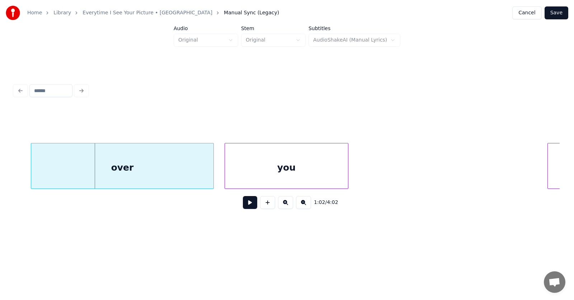
scroll to position [0, 16445]
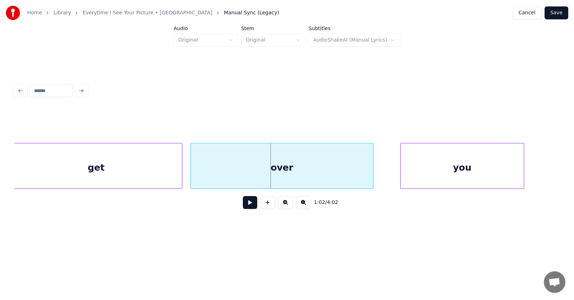
click at [280, 178] on div "over" at bounding box center [282, 168] width 182 height 49
click at [402, 175] on div "you" at bounding box center [444, 168] width 123 height 49
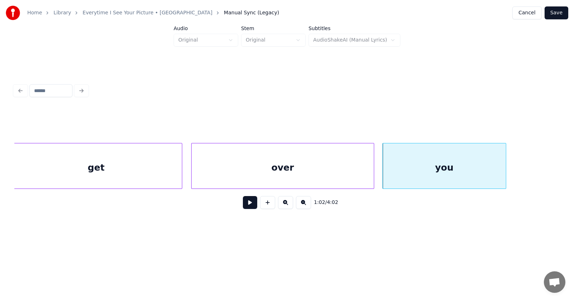
click at [288, 169] on div "over" at bounding box center [283, 168] width 182 height 49
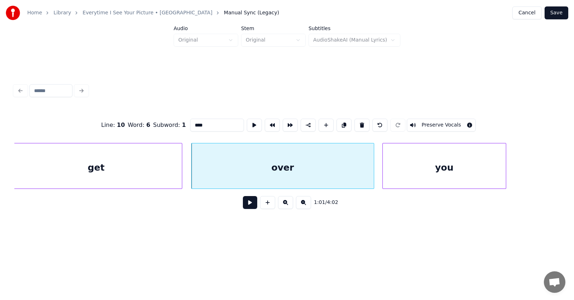
click at [247, 206] on button at bounding box center [250, 202] width 14 height 13
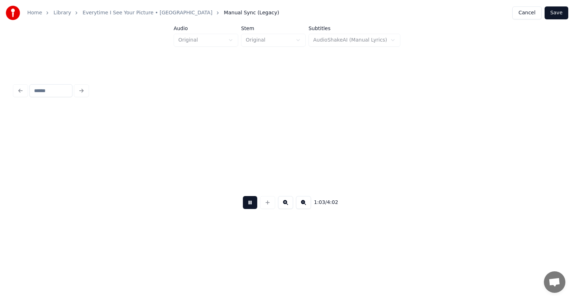
scroll to position [0, 16996]
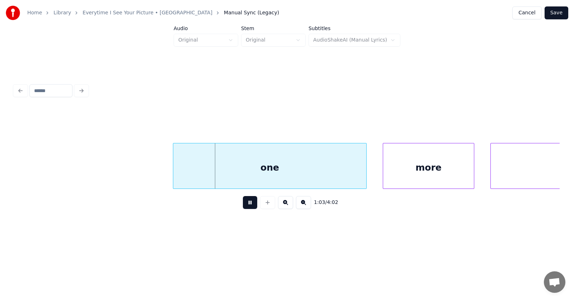
click at [247, 206] on button at bounding box center [250, 202] width 14 height 13
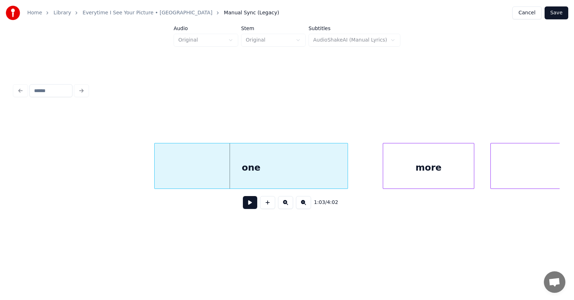
click at [216, 174] on div "one" at bounding box center [251, 168] width 193 height 49
click at [390, 172] on div "more" at bounding box center [410, 168] width 91 height 49
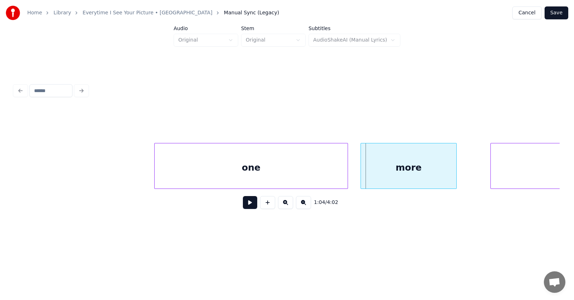
click at [363, 173] on div at bounding box center [362, 166] width 2 height 45
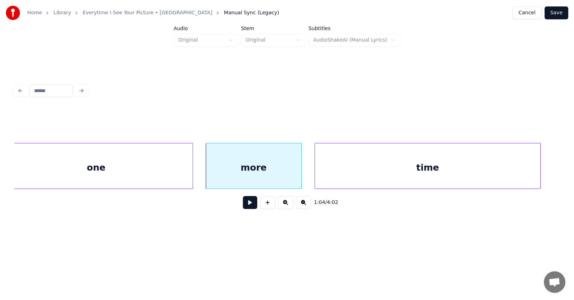
click at [494, 170] on div "time" at bounding box center [427, 168] width 225 height 49
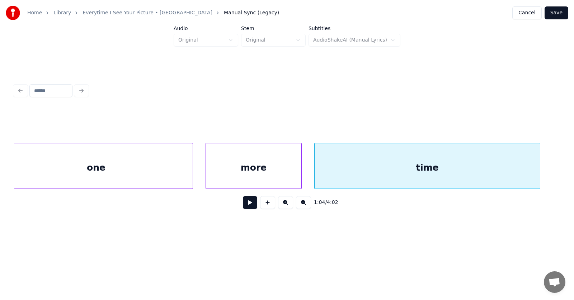
click at [248, 206] on button at bounding box center [250, 202] width 14 height 13
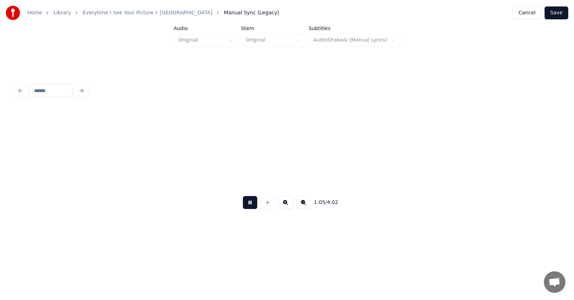
scroll to position [0, 17698]
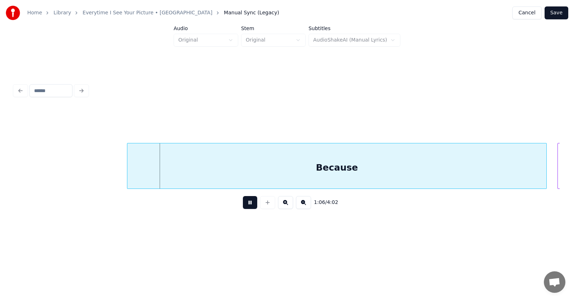
click at [248, 206] on button at bounding box center [250, 202] width 14 height 13
click at [267, 173] on div "Because" at bounding box center [330, 168] width 419 height 49
click at [250, 203] on button at bounding box center [250, 202] width 14 height 13
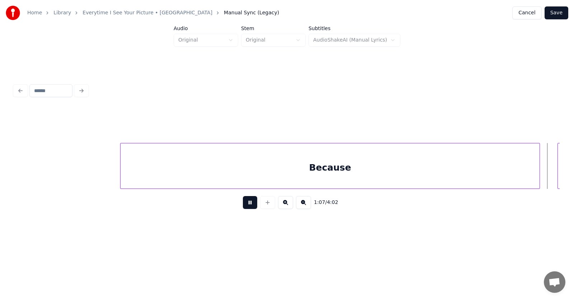
click at [250, 203] on button at bounding box center [250, 202] width 14 height 13
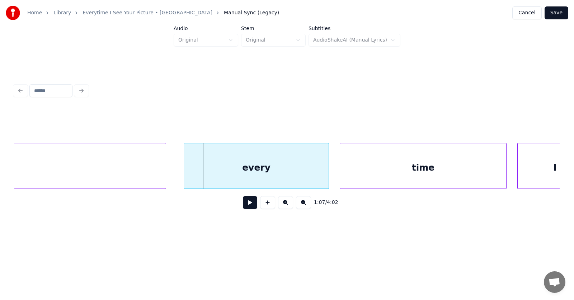
scroll to position [0, 17984]
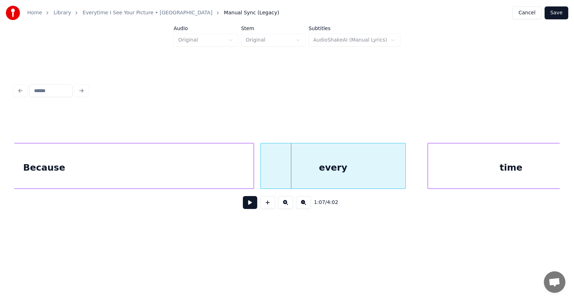
click at [297, 169] on div "every" at bounding box center [333, 168] width 145 height 49
click at [227, 169] on div "Because" at bounding box center [44, 168] width 419 height 49
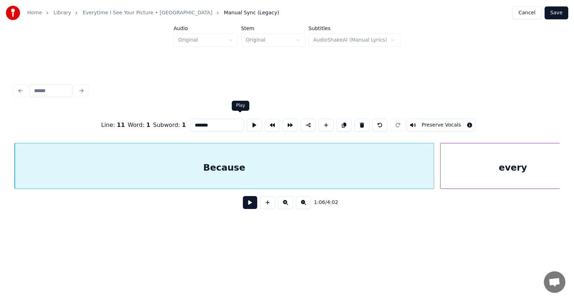
click at [247, 123] on button at bounding box center [254, 125] width 15 height 13
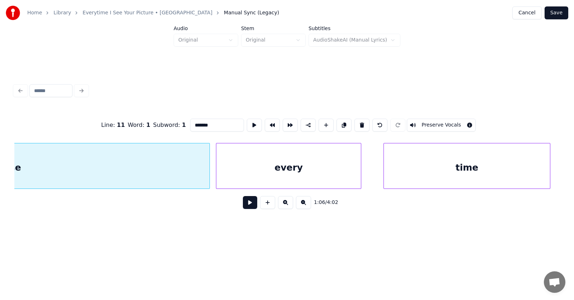
scroll to position [0, 18116]
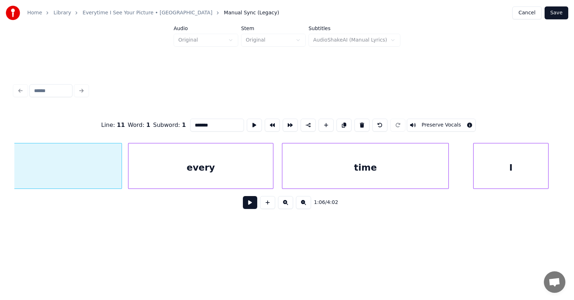
click at [311, 176] on div "time" at bounding box center [365, 168] width 166 height 49
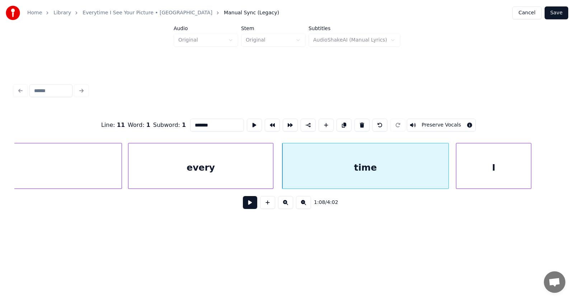
click at [486, 173] on div "I" at bounding box center [493, 168] width 75 height 49
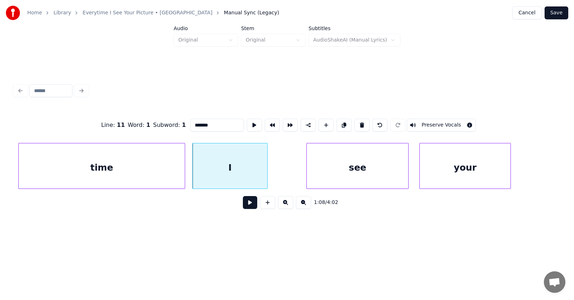
scroll to position [0, 18424]
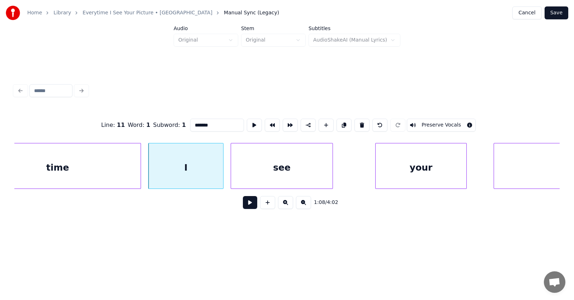
click at [257, 177] on div "see" at bounding box center [282, 168] width 102 height 49
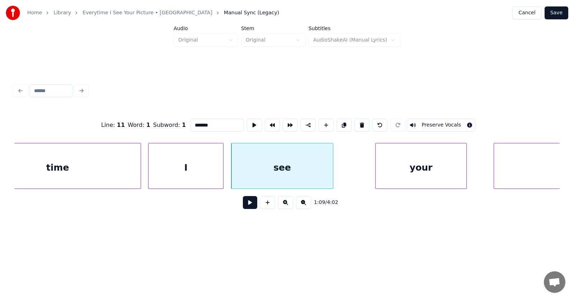
click at [265, 178] on div "see" at bounding box center [282, 168] width 102 height 49
type input "***"
click at [243, 206] on button at bounding box center [250, 202] width 14 height 13
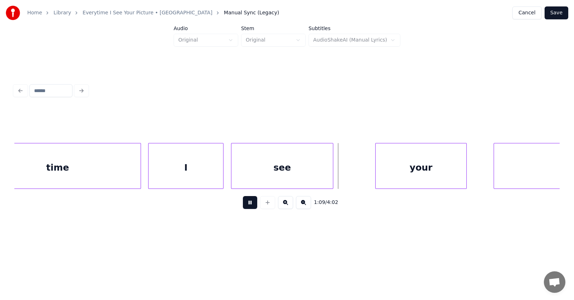
click at [243, 206] on button at bounding box center [250, 202] width 14 height 13
click at [367, 180] on div "your" at bounding box center [388, 168] width 91 height 49
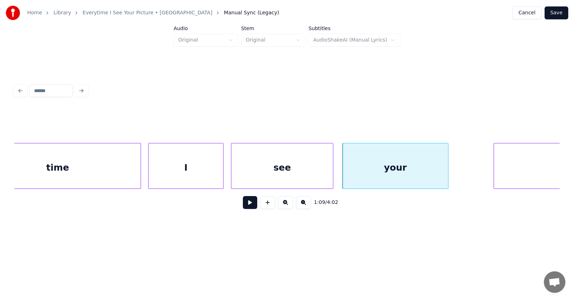
click at [448, 167] on div at bounding box center [447, 166] width 2 height 45
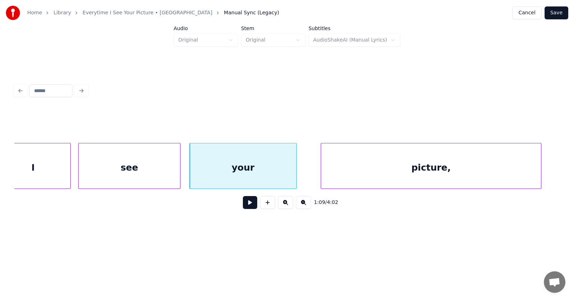
click at [495, 169] on div "picture," at bounding box center [431, 168] width 220 height 49
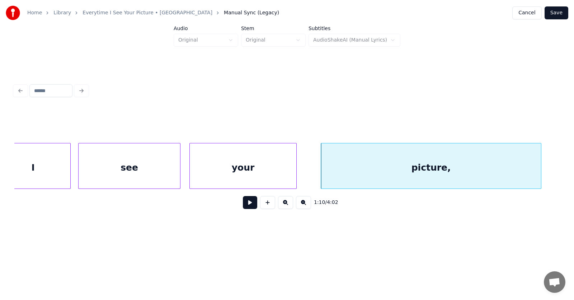
click at [244, 205] on button at bounding box center [250, 202] width 14 height 13
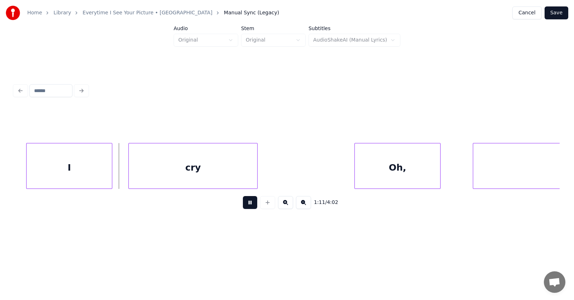
click at [244, 205] on button at bounding box center [250, 202] width 14 height 13
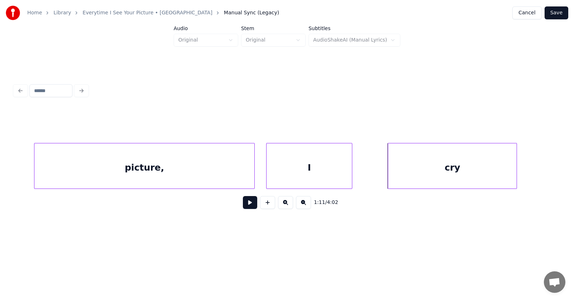
click at [300, 169] on div "I" at bounding box center [309, 168] width 85 height 49
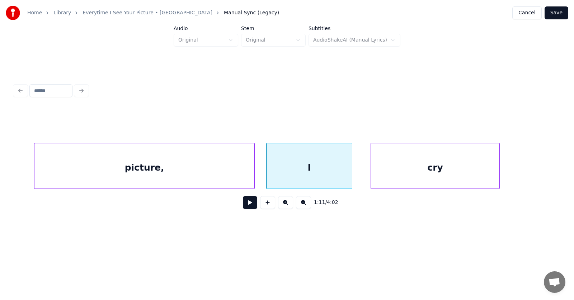
click at [417, 180] on div "cry" at bounding box center [435, 168] width 128 height 49
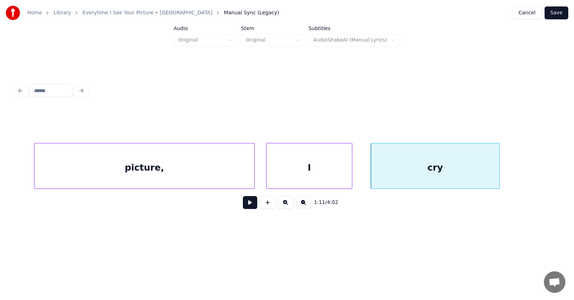
click at [182, 172] on div "picture," at bounding box center [144, 168] width 220 height 49
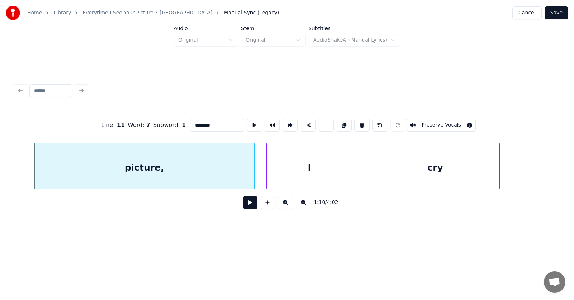
click at [200, 122] on input "********" at bounding box center [217, 125] width 54 height 13
type input "*******"
click at [244, 202] on button at bounding box center [250, 202] width 14 height 13
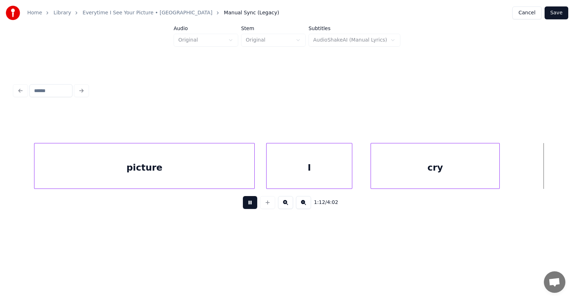
scroll to position [0, 19411]
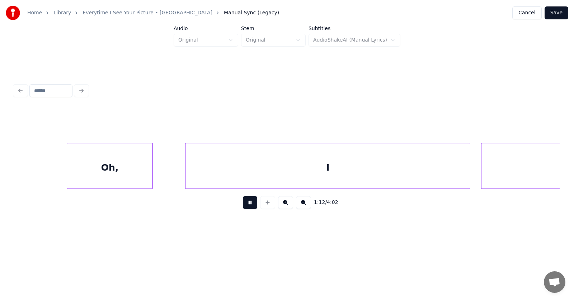
click at [244, 202] on button at bounding box center [250, 202] width 14 height 13
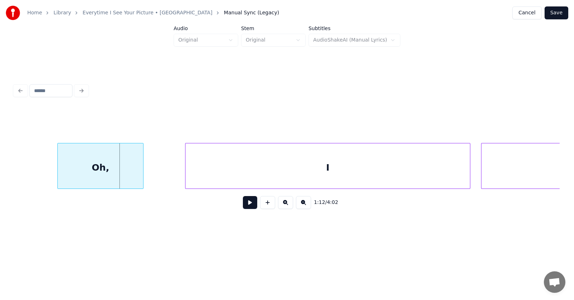
click at [121, 169] on div "Oh," at bounding box center [100, 168] width 85 height 49
click at [213, 174] on div "I" at bounding box center [317, 168] width 285 height 49
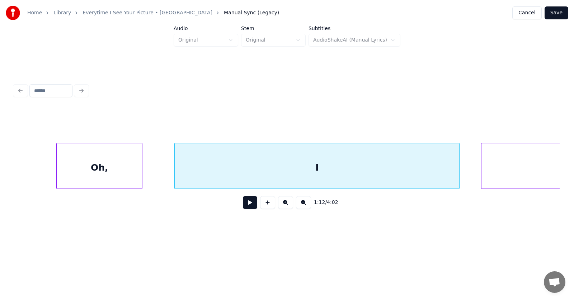
click at [121, 170] on div "Oh," at bounding box center [99, 168] width 85 height 49
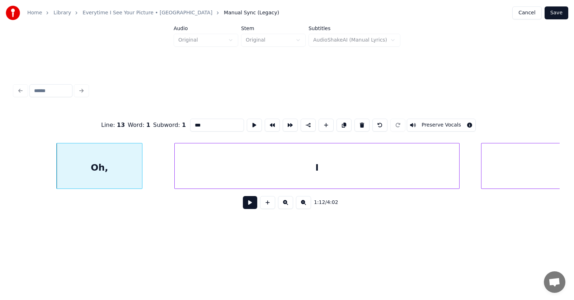
click at [247, 122] on button at bounding box center [254, 125] width 15 height 13
click at [213, 166] on div "I" at bounding box center [317, 168] width 285 height 49
type input "*"
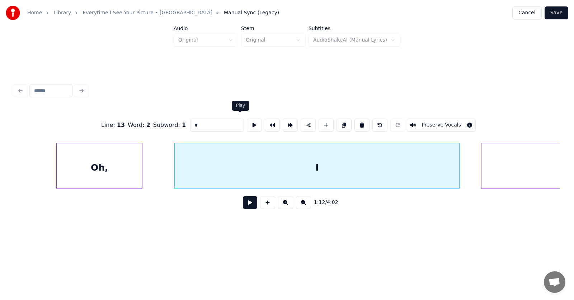
click at [247, 123] on button at bounding box center [254, 125] width 15 height 13
click at [245, 205] on button at bounding box center [250, 202] width 14 height 13
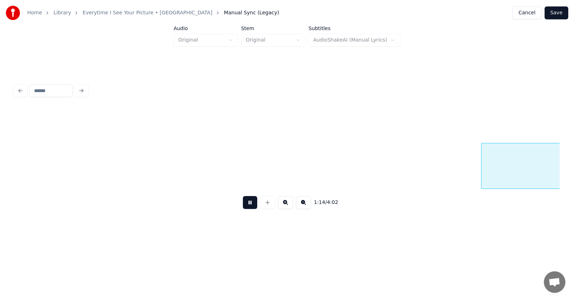
scroll to position [0, 19956]
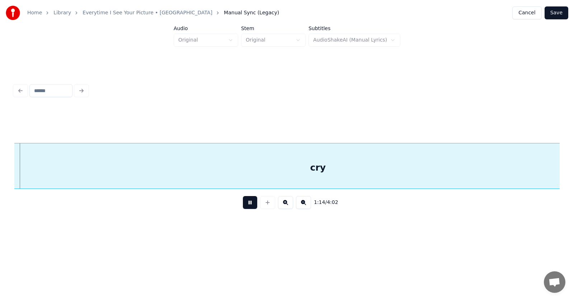
click at [244, 208] on button at bounding box center [250, 202] width 14 height 13
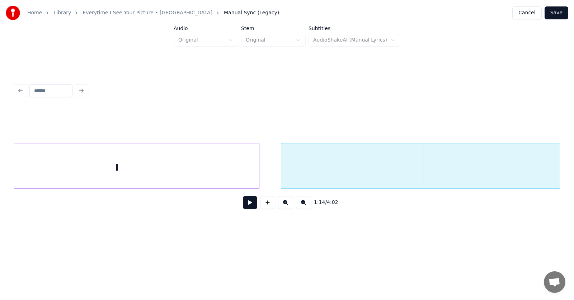
scroll to position [0, 19348]
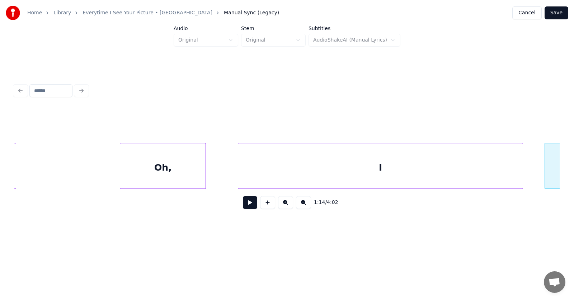
click at [238, 170] on div "I" at bounding box center [380, 166] width 285 height 46
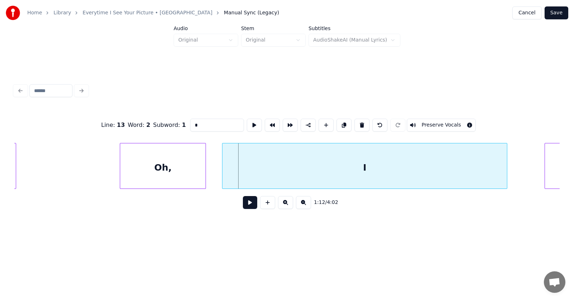
click at [288, 167] on div "I" at bounding box center [364, 168] width 285 height 49
click at [215, 172] on div at bounding box center [215, 166] width 2 height 45
click at [525, 168] on div at bounding box center [525, 166] width 2 height 45
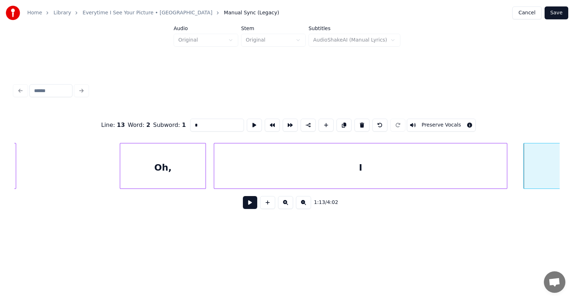
click at [247, 205] on button at bounding box center [250, 202] width 14 height 13
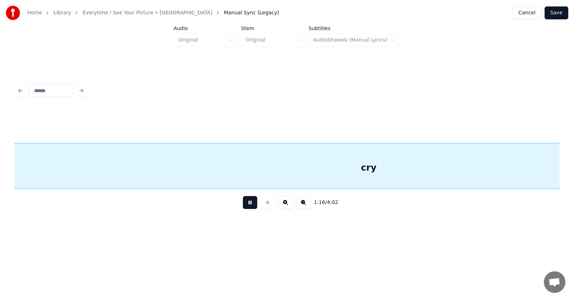
scroll to position [0, 20443]
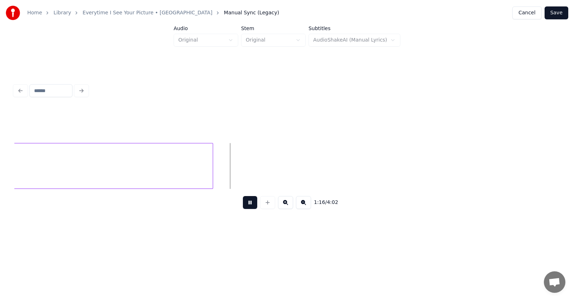
click at [247, 205] on button at bounding box center [250, 202] width 14 height 13
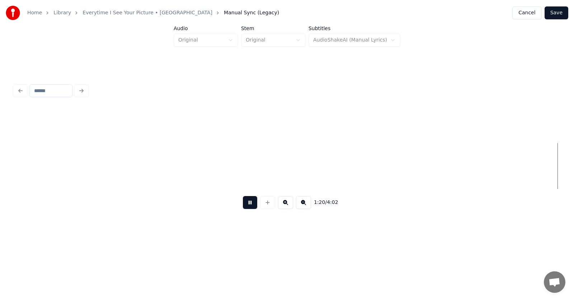
scroll to position [0, 21539]
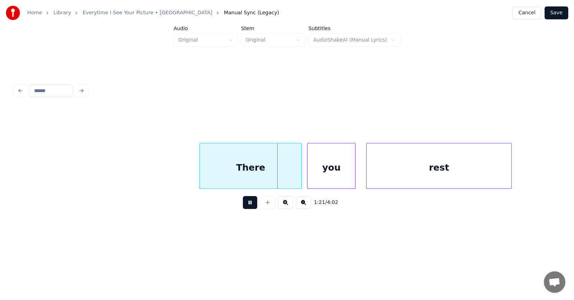
click at [247, 205] on button at bounding box center [250, 202] width 14 height 13
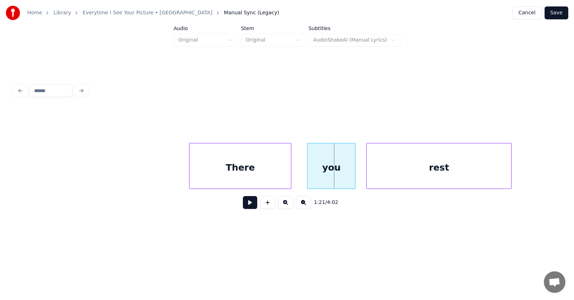
click at [220, 175] on div "There" at bounding box center [240, 168] width 102 height 49
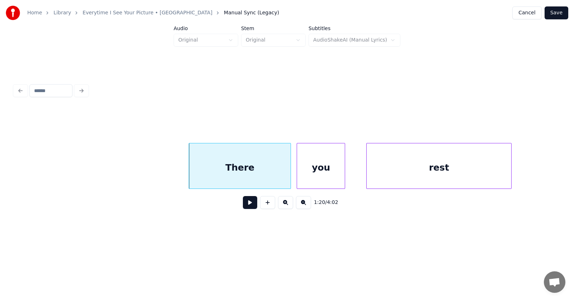
click at [318, 169] on div "you" at bounding box center [321, 168] width 48 height 49
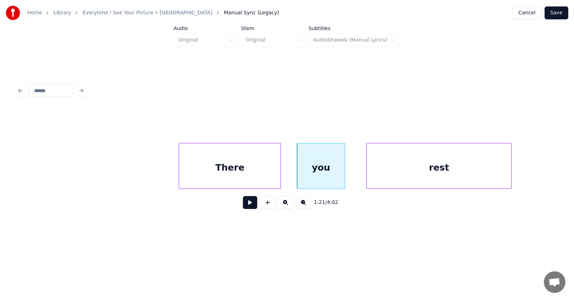
click at [179, 168] on div "There" at bounding box center [230, 166] width 102 height 46
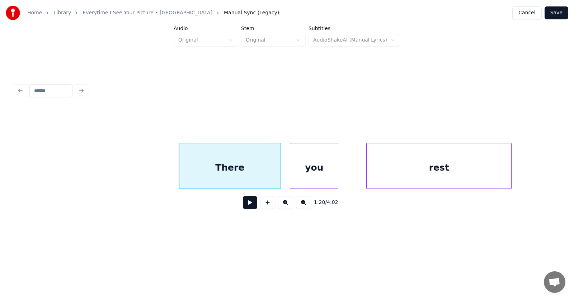
click at [310, 177] on div "you" at bounding box center [314, 168] width 48 height 49
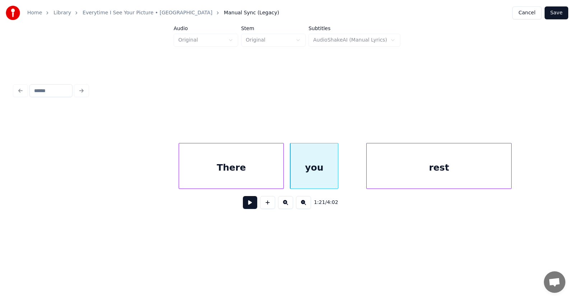
click at [282, 173] on div at bounding box center [282, 166] width 2 height 45
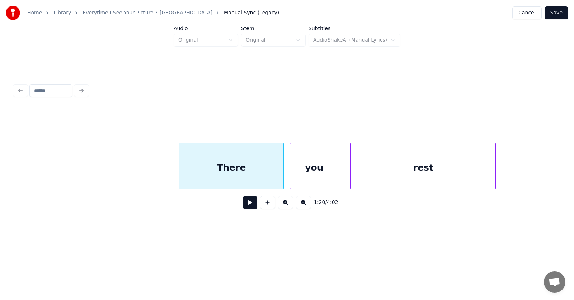
click at [384, 175] on div "rest" at bounding box center [423, 168] width 145 height 49
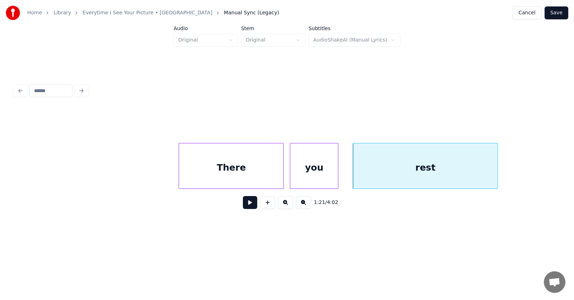
click at [243, 203] on button at bounding box center [250, 202] width 14 height 13
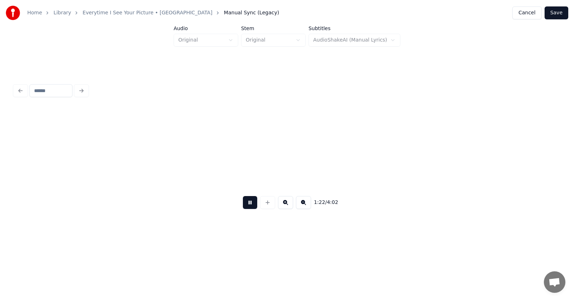
scroll to position [0, 22088]
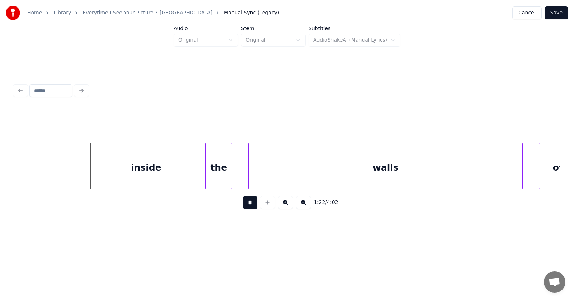
click at [243, 203] on button at bounding box center [250, 202] width 14 height 13
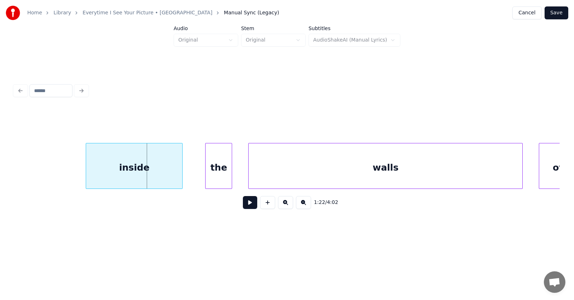
click at [159, 176] on div "inside" at bounding box center [134, 168] width 96 height 49
click at [212, 177] on div "the" at bounding box center [208, 168] width 26 height 49
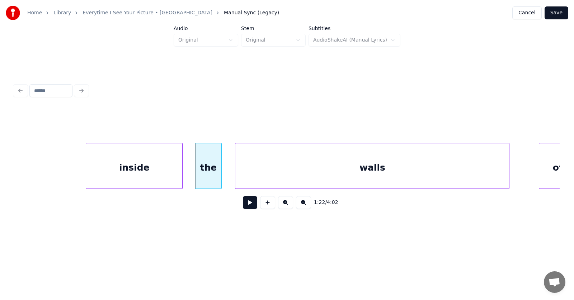
click at [269, 174] on div "walls" at bounding box center [372, 168] width 274 height 49
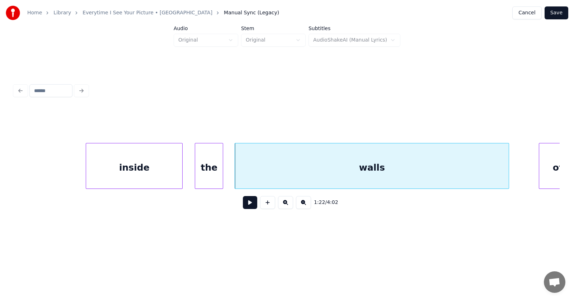
click at [222, 172] on div at bounding box center [222, 166] width 2 height 45
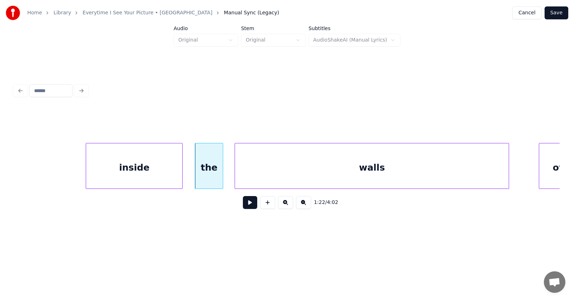
click at [386, 169] on div "walls" at bounding box center [372, 168] width 274 height 49
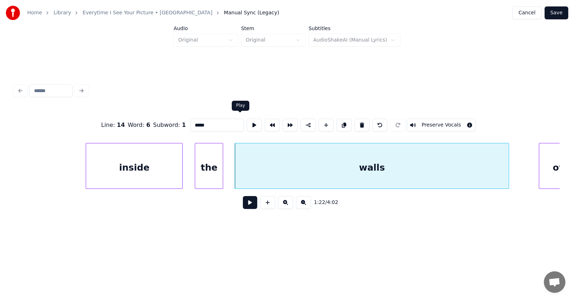
click at [247, 123] on button at bounding box center [254, 125] width 15 height 13
click at [518, 170] on div at bounding box center [518, 166] width 2 height 45
click at [463, 172] on div "walls" at bounding box center [377, 168] width 284 height 49
click at [247, 122] on button at bounding box center [254, 125] width 15 height 13
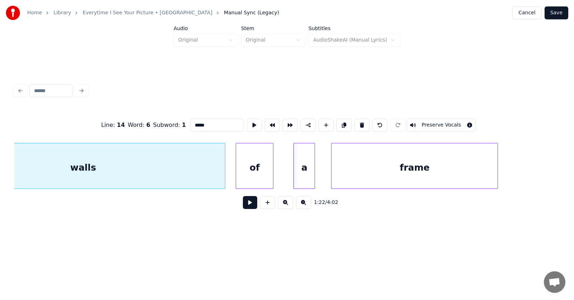
click at [247, 172] on div "of" at bounding box center [254, 168] width 37 height 49
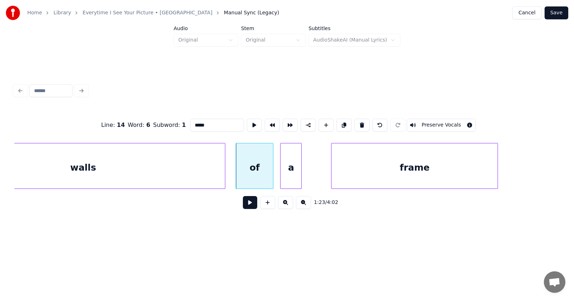
click at [290, 174] on div "a" at bounding box center [291, 168] width 21 height 49
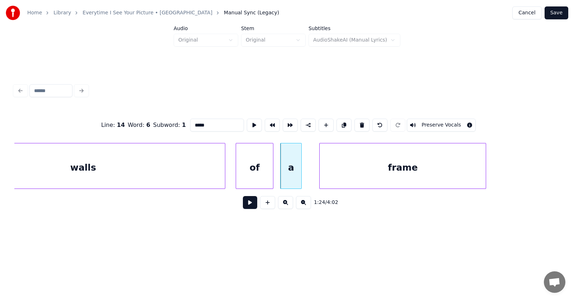
click at [366, 167] on div "frame" at bounding box center [403, 168] width 166 height 49
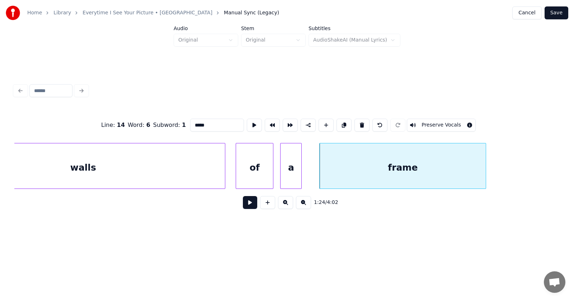
click at [248, 204] on button at bounding box center [250, 202] width 14 height 13
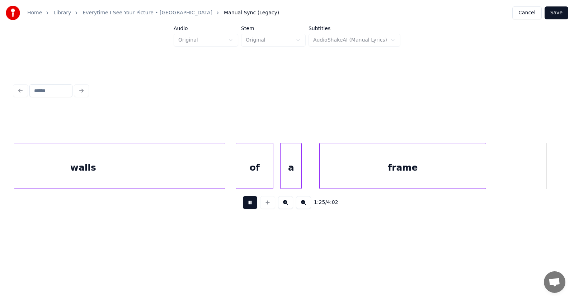
scroll to position [0, 22932]
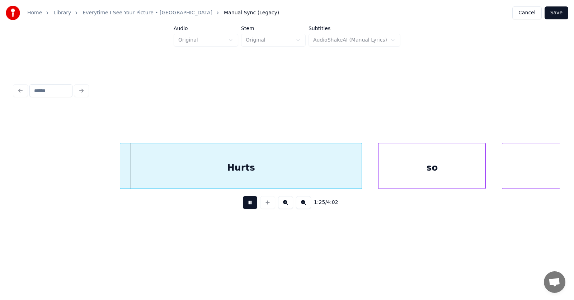
click at [248, 204] on button at bounding box center [250, 202] width 14 height 13
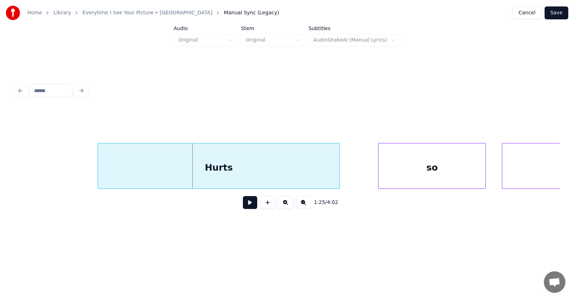
click at [229, 170] on div "Hurts" at bounding box center [218, 168] width 241 height 49
click at [86, 170] on div at bounding box center [87, 166] width 2 height 45
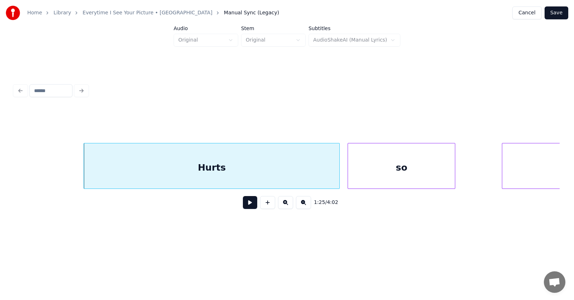
click at [379, 169] on div "so" at bounding box center [401, 168] width 107 height 49
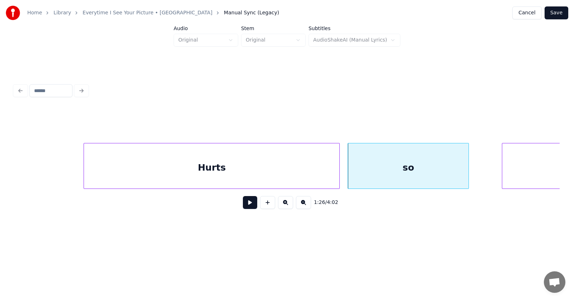
click at [468, 165] on div at bounding box center [467, 166] width 2 height 45
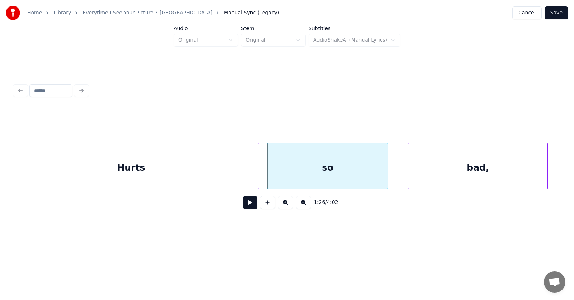
click at [510, 165] on div "bad," at bounding box center [477, 168] width 139 height 49
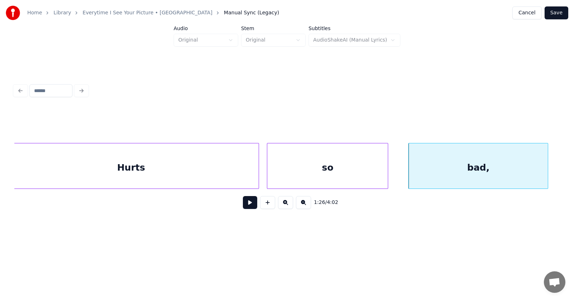
click at [249, 204] on button at bounding box center [250, 202] width 14 height 13
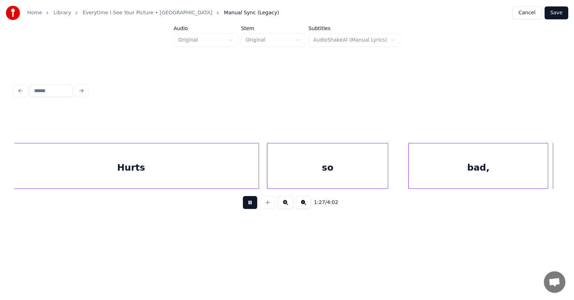
scroll to position [0, 23562]
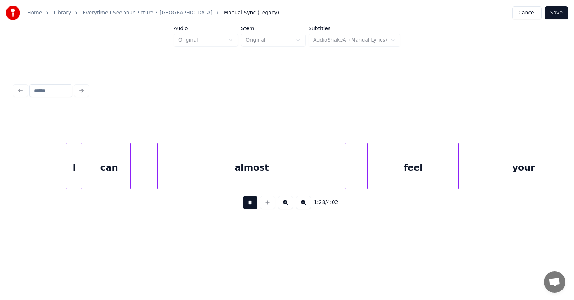
click at [249, 204] on button at bounding box center [250, 202] width 14 height 13
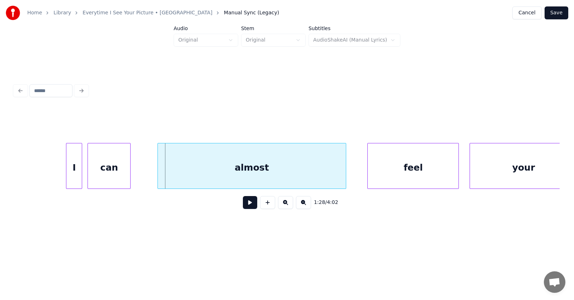
click at [70, 167] on div "I" at bounding box center [73, 168] width 15 height 49
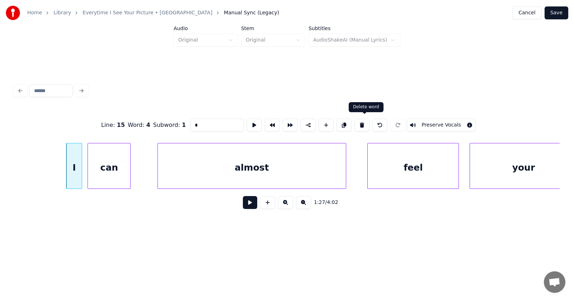
click at [364, 122] on button at bounding box center [362, 125] width 15 height 13
type input "***"
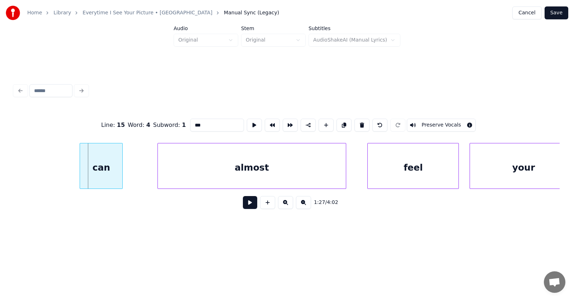
click at [102, 174] on div "can" at bounding box center [101, 168] width 42 height 49
click at [192, 169] on div "almost" at bounding box center [233, 168] width 188 height 49
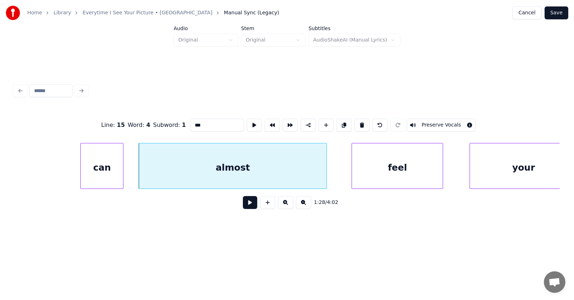
click at [381, 169] on div "feel" at bounding box center [397, 168] width 91 height 49
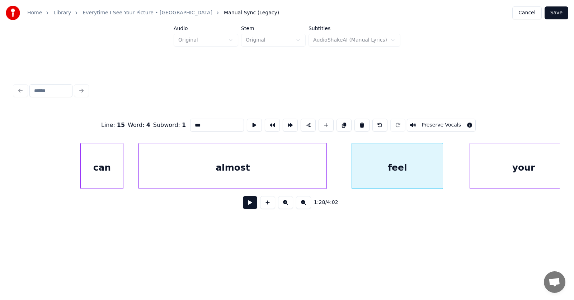
scroll to position [0, 23578]
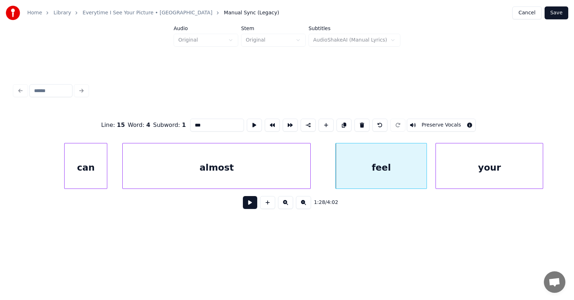
click at [472, 168] on div "your" at bounding box center [489, 168] width 107 height 49
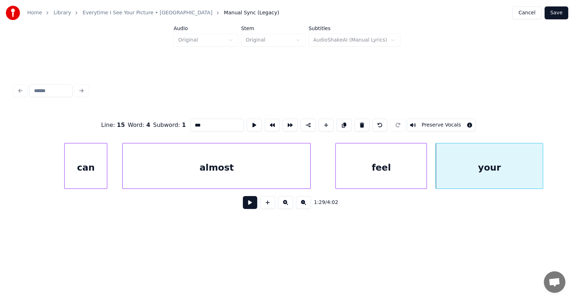
click at [74, 163] on div "can" at bounding box center [86, 168] width 42 height 49
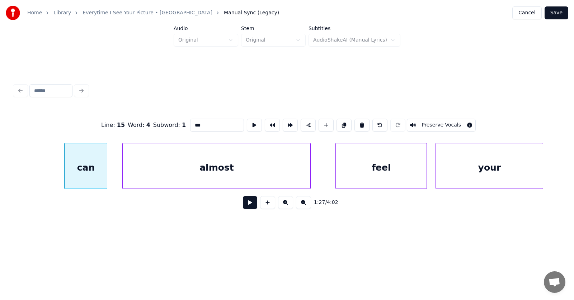
click at [244, 205] on button at bounding box center [250, 202] width 14 height 13
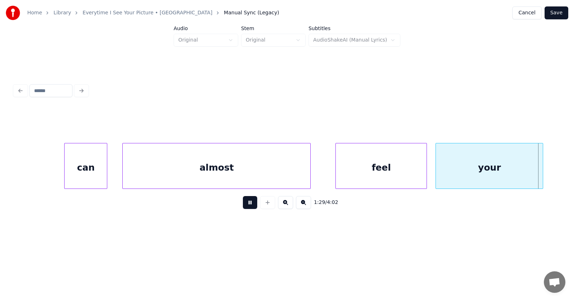
scroll to position [0, 24126]
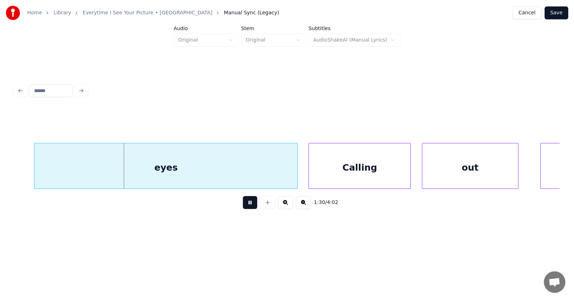
click at [244, 205] on button at bounding box center [250, 202] width 14 height 13
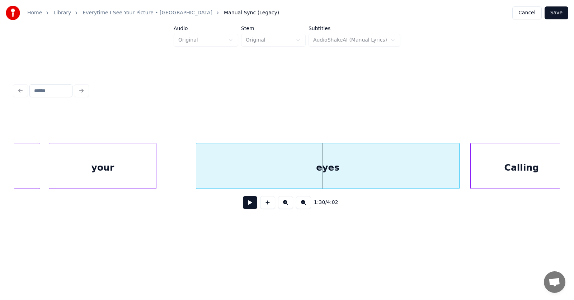
scroll to position [0, 23877]
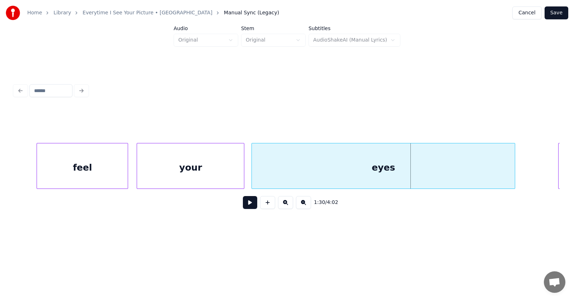
click at [288, 172] on div "eyes" at bounding box center [383, 168] width 263 height 49
click at [535, 168] on div at bounding box center [534, 166] width 2 height 45
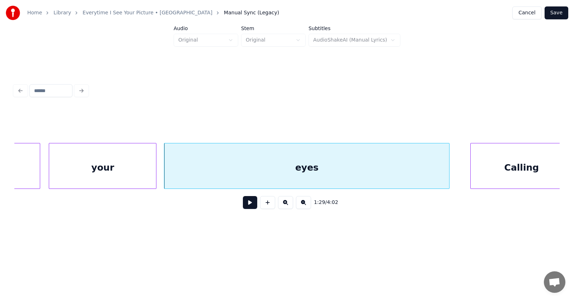
scroll to position [0, 24228]
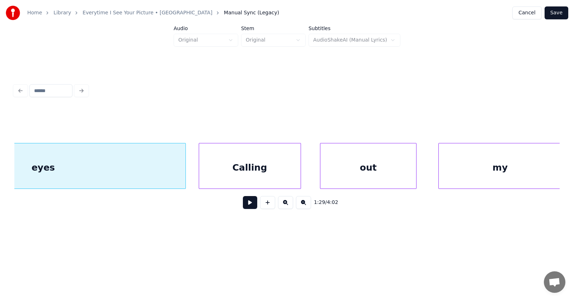
click at [241, 172] on div "Calling" at bounding box center [250, 168] width 102 height 49
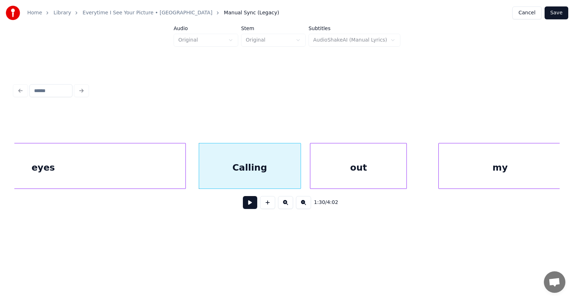
click at [333, 174] on div "out" at bounding box center [358, 168] width 96 height 49
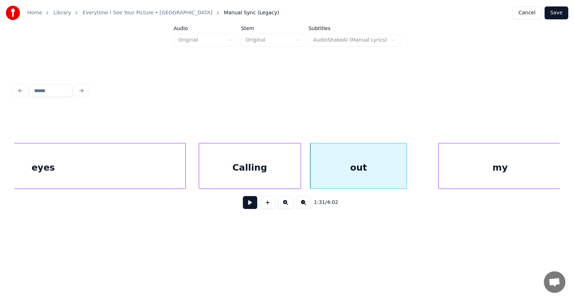
scroll to position [0, 24229]
click at [440, 173] on div "my" at bounding box center [485, 168] width 123 height 49
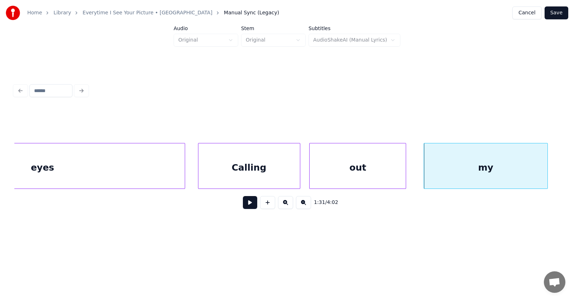
click at [243, 206] on button at bounding box center [250, 202] width 14 height 13
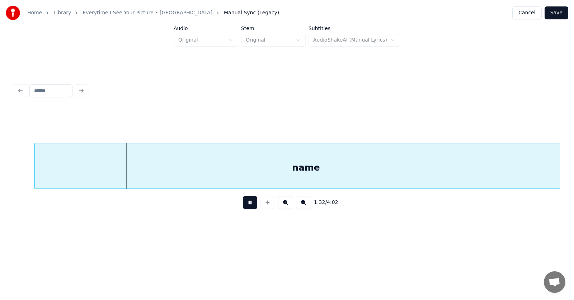
click at [243, 206] on button at bounding box center [250, 202] width 14 height 13
click at [227, 173] on div "name" at bounding box center [286, 168] width 543 height 49
click at [245, 201] on button at bounding box center [250, 202] width 14 height 13
click at [243, 204] on button at bounding box center [250, 202] width 14 height 13
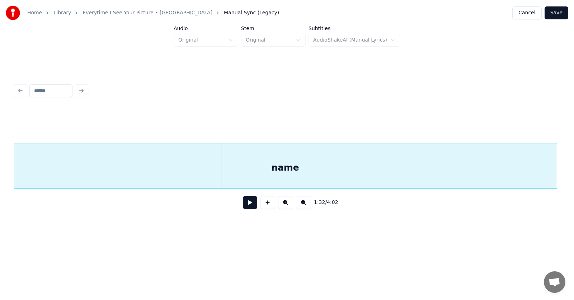
scroll to position [0, 24781]
click at [289, 168] on div "name" at bounding box center [286, 168] width 543 height 49
click at [245, 207] on button at bounding box center [250, 202] width 14 height 13
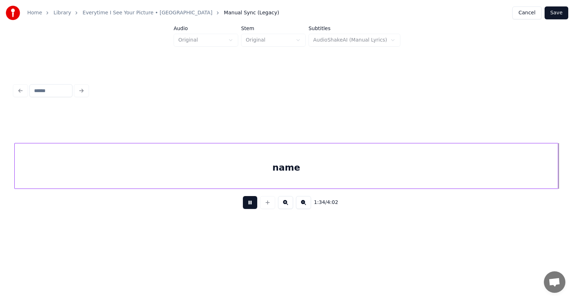
scroll to position [0, 25331]
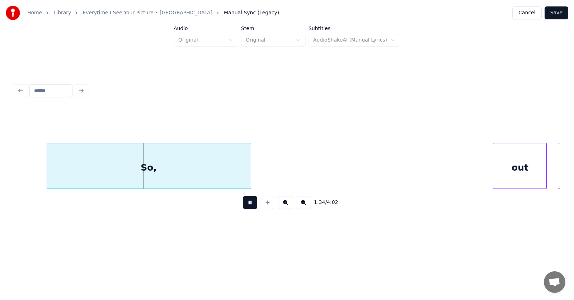
click at [245, 207] on button at bounding box center [250, 202] width 14 height 13
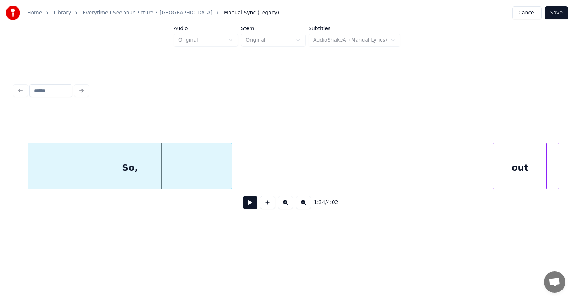
click at [153, 172] on div "So," at bounding box center [130, 168] width 204 height 49
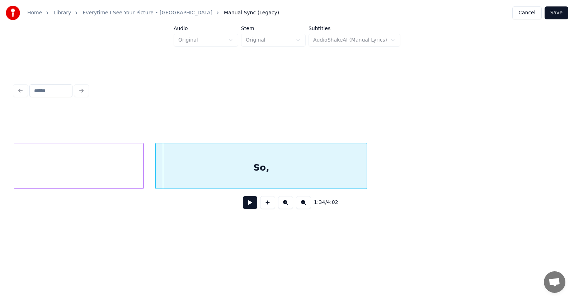
click at [157, 168] on div at bounding box center [157, 166] width 2 height 45
click at [236, 168] on div "So," at bounding box center [261, 168] width 211 height 49
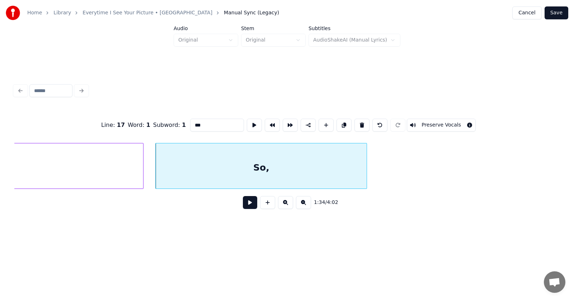
click at [249, 205] on button at bounding box center [250, 202] width 14 height 13
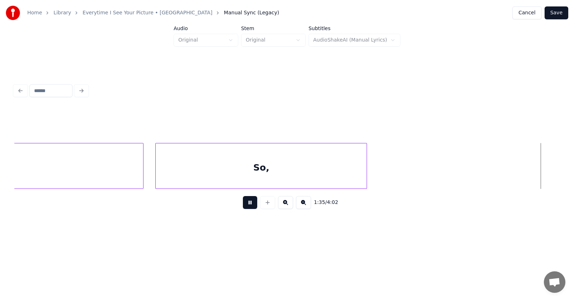
scroll to position [0, 25745]
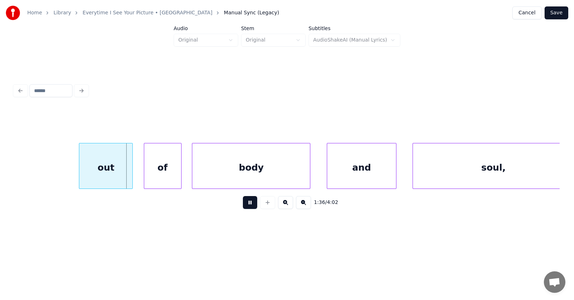
drag, startPoint x: 249, startPoint y: 205, endPoint x: 235, endPoint y: 202, distance: 14.3
click at [249, 205] on button at bounding box center [250, 202] width 14 height 13
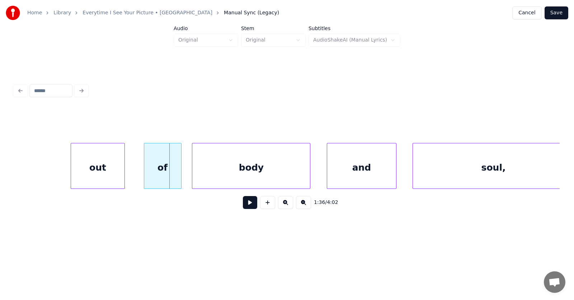
click at [97, 168] on div "out" at bounding box center [97, 168] width 53 height 49
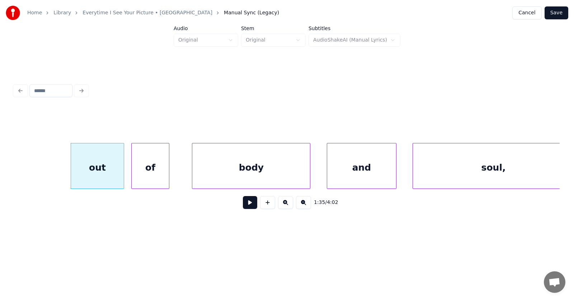
click at [150, 174] on div "of" at bounding box center [150, 168] width 37 height 49
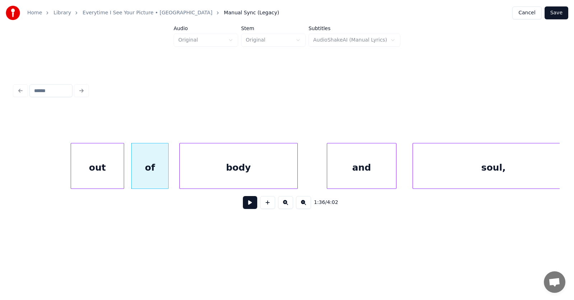
click at [211, 173] on div "body" at bounding box center [239, 168] width 118 height 49
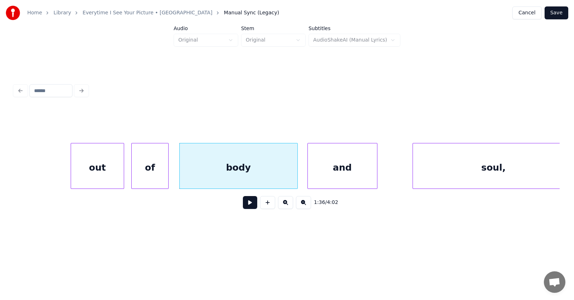
click at [331, 174] on div "and" at bounding box center [342, 168] width 69 height 49
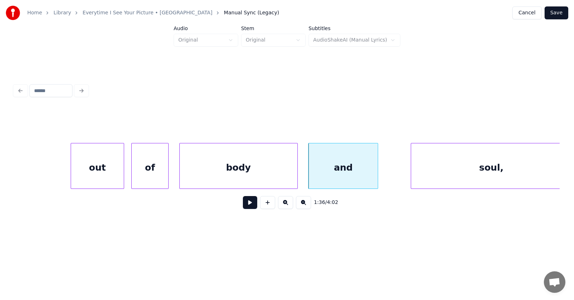
scroll to position [0, 25758]
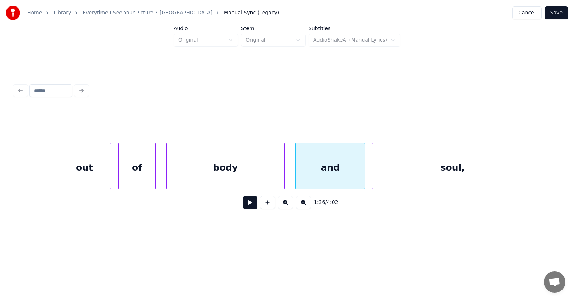
click at [431, 175] on div "soul," at bounding box center [452, 168] width 161 height 49
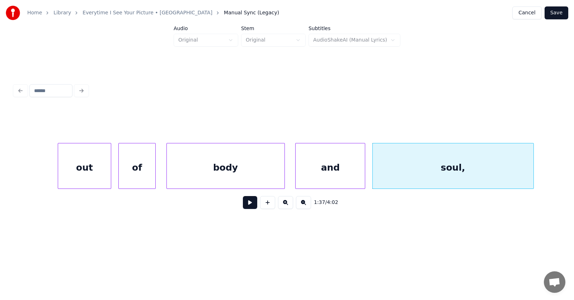
click at [250, 206] on button at bounding box center [250, 202] width 14 height 13
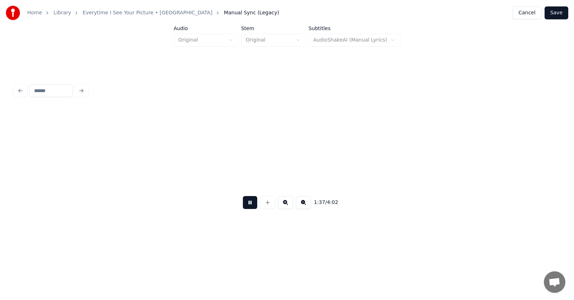
scroll to position [0, 26307]
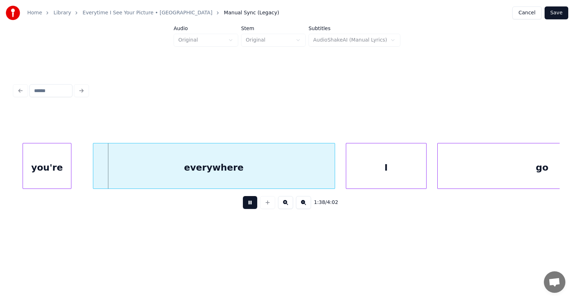
click at [250, 206] on button at bounding box center [250, 202] width 14 height 13
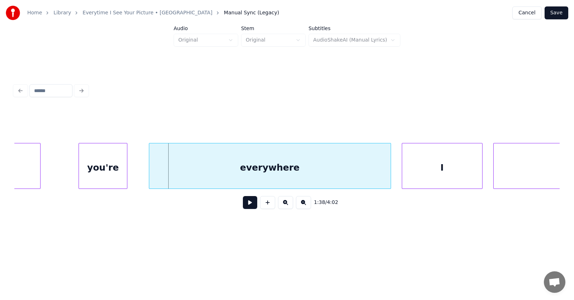
scroll to position [0, 25943]
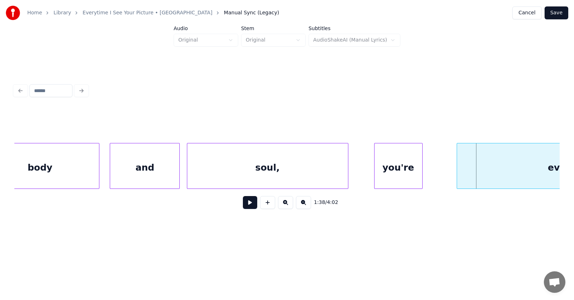
click at [399, 178] on div "you're" at bounding box center [399, 168] width 48 height 49
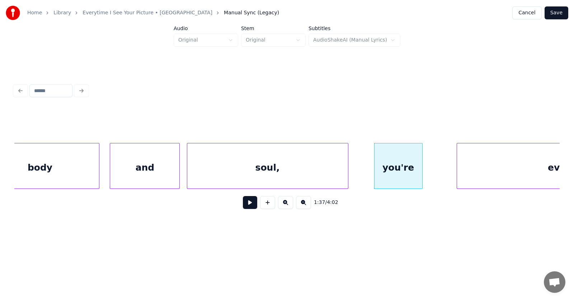
click at [377, 174] on div "you're" at bounding box center [399, 168] width 48 height 49
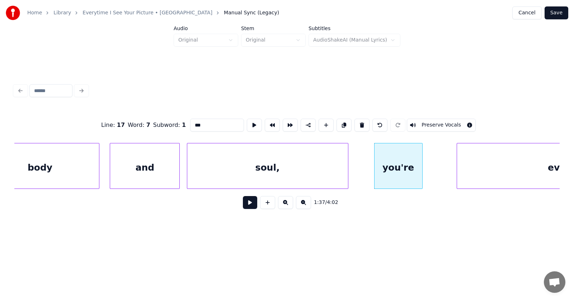
type input "******"
click at [375, 174] on div at bounding box center [376, 166] width 2 height 45
click at [428, 171] on div at bounding box center [427, 166] width 2 height 45
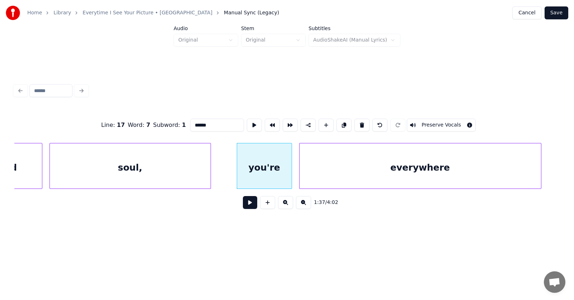
click at [459, 174] on div "everywhere" at bounding box center [420, 168] width 241 height 49
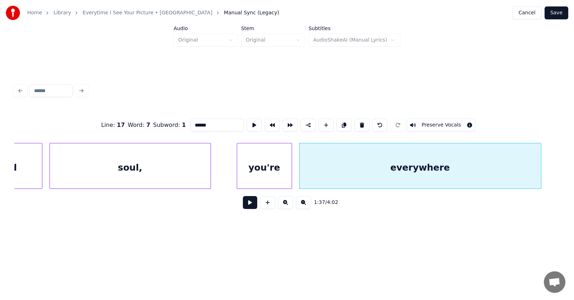
click at [248, 206] on button at bounding box center [250, 202] width 14 height 13
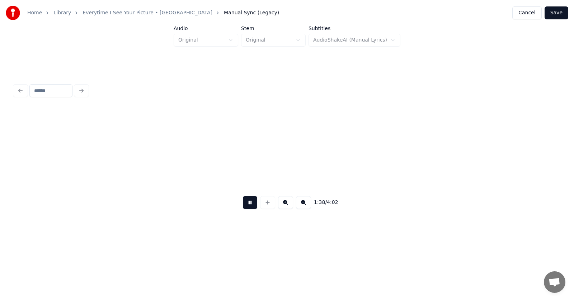
scroll to position [0, 26626]
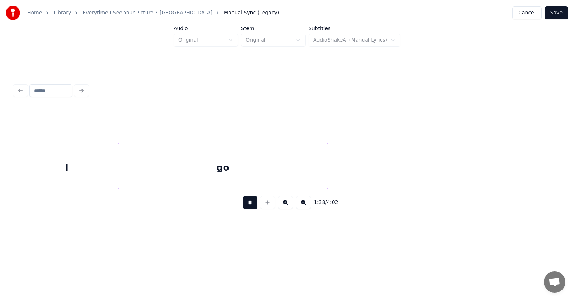
click at [248, 206] on button at bounding box center [250, 202] width 14 height 13
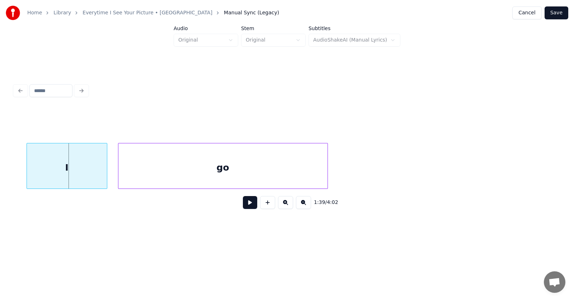
scroll to position [0, 26559]
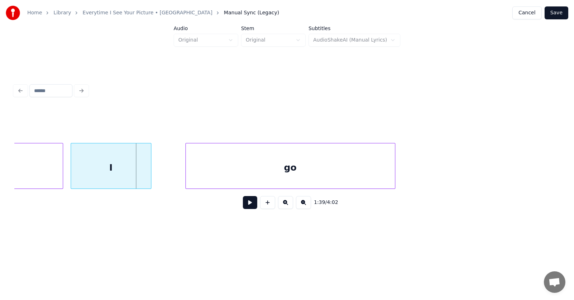
click at [122, 173] on div "I" at bounding box center [111, 168] width 80 height 49
click at [148, 168] on div "I" at bounding box center [111, 168] width 80 height 49
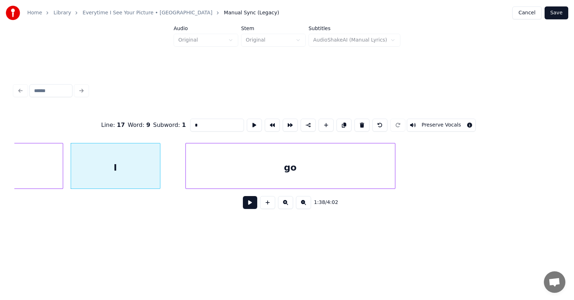
click at [159, 170] on div at bounding box center [159, 166] width 2 height 45
click at [218, 175] on div "go" at bounding box center [277, 168] width 209 height 49
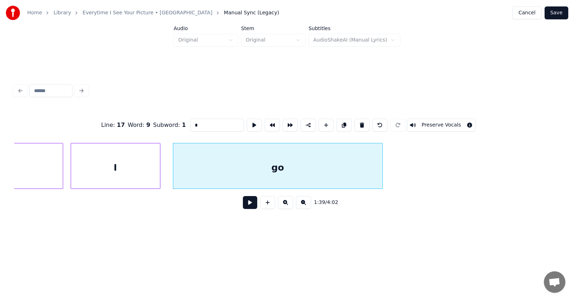
click at [248, 207] on button at bounding box center [250, 202] width 14 height 13
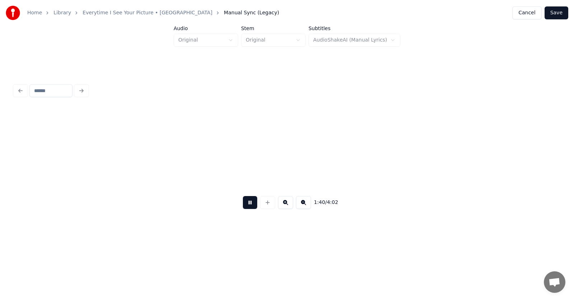
scroll to position [0, 27108]
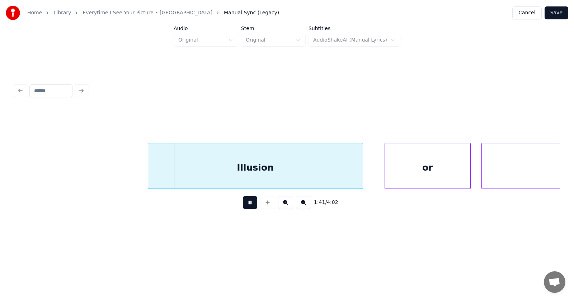
click at [248, 207] on button at bounding box center [250, 202] width 14 height 13
click at [226, 172] on div "Illusion" at bounding box center [244, 168] width 215 height 49
click at [131, 169] on div at bounding box center [130, 166] width 2 height 45
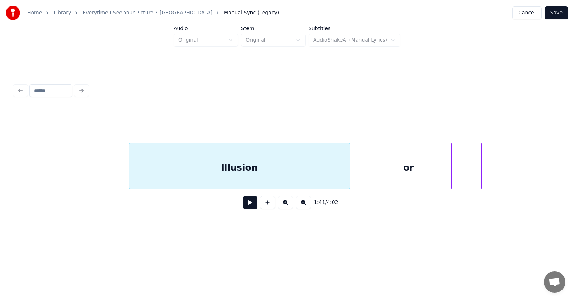
click at [416, 175] on div "or" at bounding box center [408, 168] width 85 height 49
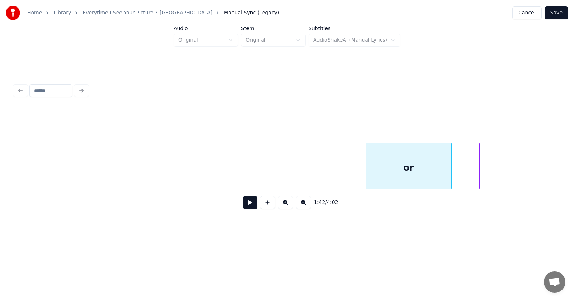
scroll to position [0, 27474]
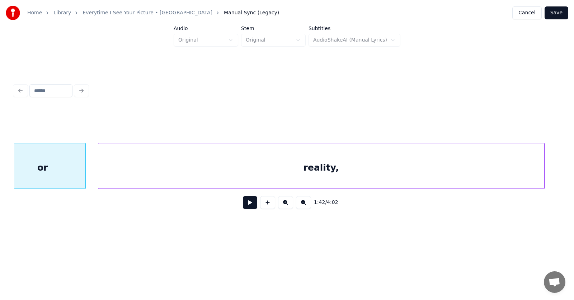
click at [491, 169] on div "reality," at bounding box center [321, 168] width 446 height 49
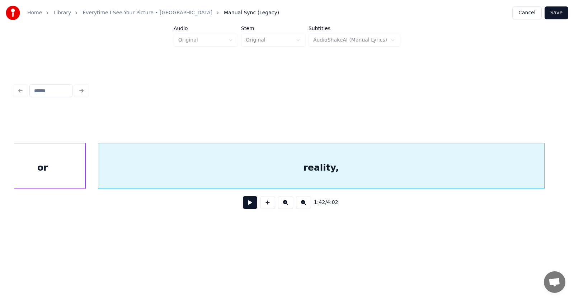
click at [243, 207] on button at bounding box center [250, 202] width 14 height 13
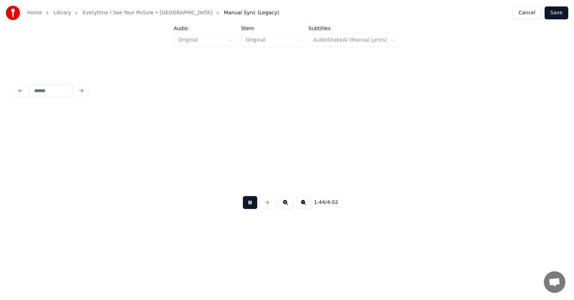
scroll to position [0, 28020]
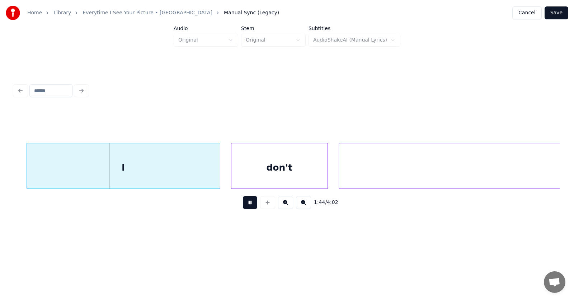
click at [246, 207] on button at bounding box center [250, 202] width 14 height 13
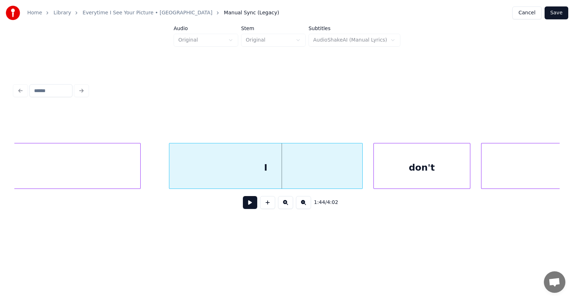
scroll to position [0, 27790]
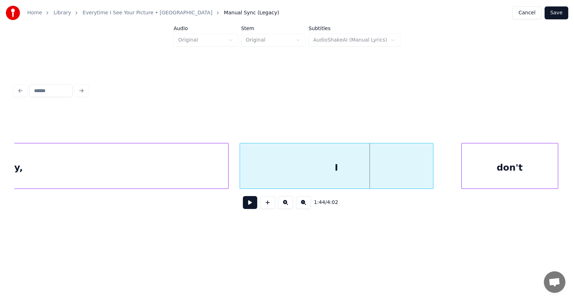
click at [310, 172] on div "I" at bounding box center [336, 168] width 193 height 49
click at [437, 170] on div at bounding box center [438, 166] width 2 height 45
click at [494, 172] on div "don't" at bounding box center [501, 168] width 96 height 49
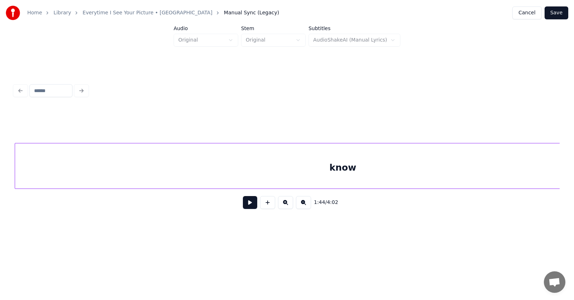
scroll to position [0, 28336]
click at [328, 171] on div "know" at bounding box center [344, 168] width 656 height 49
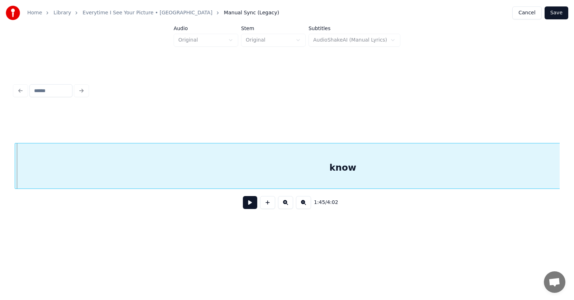
scroll to position [0, 28333]
click at [331, 169] on div "know" at bounding box center [343, 168] width 656 height 49
click at [245, 204] on button at bounding box center [250, 202] width 14 height 13
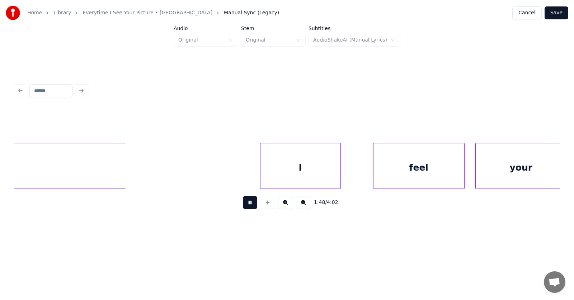
click at [245, 204] on button at bounding box center [250, 202] width 14 height 13
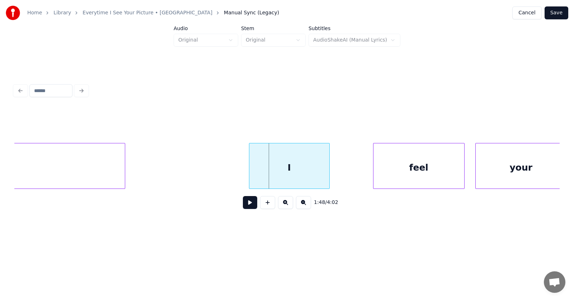
click at [273, 167] on div "I" at bounding box center [289, 168] width 80 height 49
click at [405, 163] on div "feel" at bounding box center [409, 168] width 91 height 49
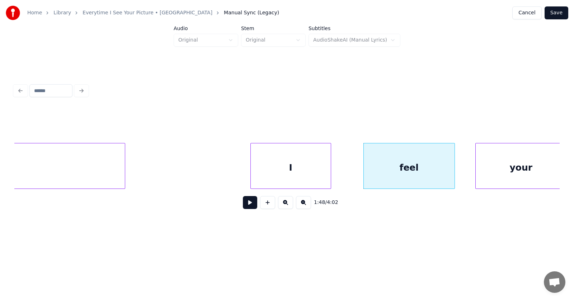
scroll to position [0, 28885]
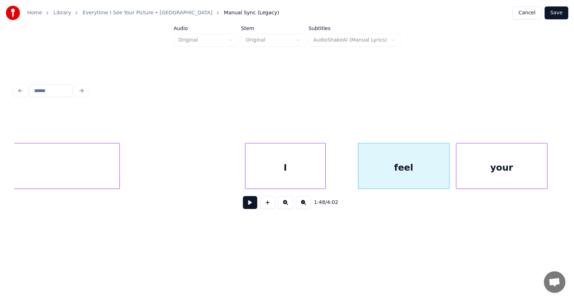
click at [478, 168] on div "your" at bounding box center [501, 168] width 91 height 49
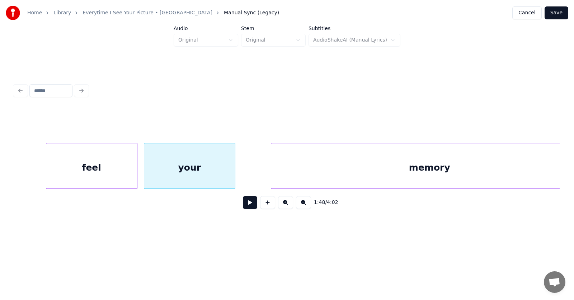
scroll to position [0, 29224]
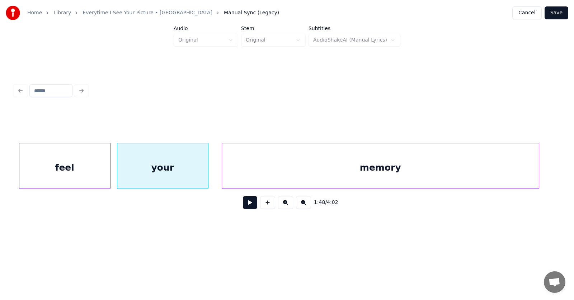
click at [296, 168] on div "memory" at bounding box center [380, 168] width 317 height 49
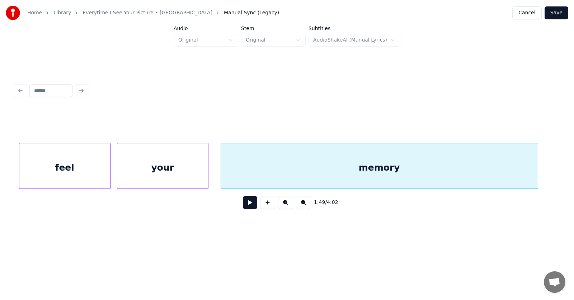
click at [248, 209] on button at bounding box center [250, 202] width 14 height 13
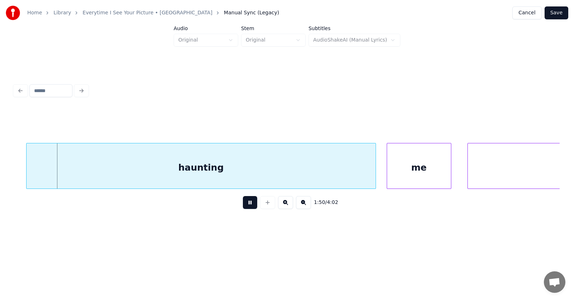
click at [248, 209] on button at bounding box center [250, 202] width 14 height 13
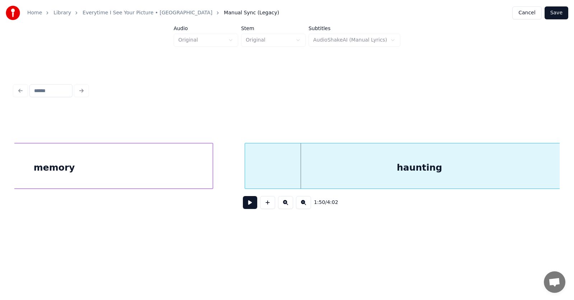
scroll to position [0, 29584]
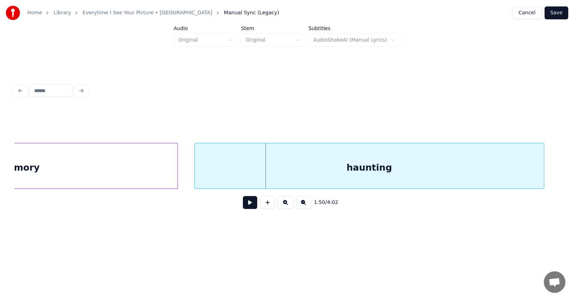
click at [290, 166] on div "haunting" at bounding box center [369, 168] width 349 height 49
click at [243, 206] on button at bounding box center [250, 202] width 14 height 13
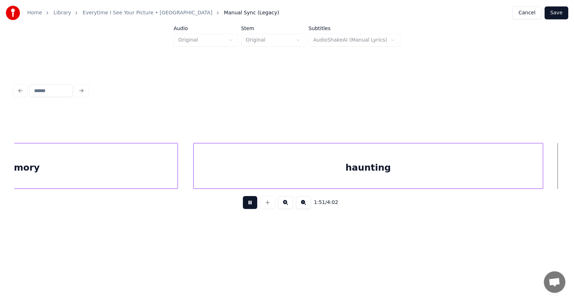
scroll to position [0, 30132]
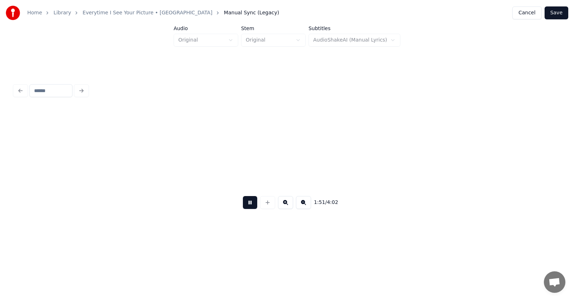
click at [243, 206] on button at bounding box center [250, 202] width 14 height 13
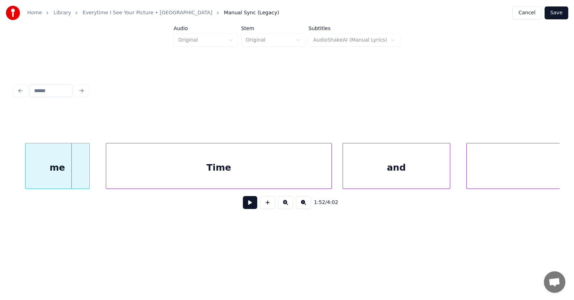
scroll to position [0, 29725]
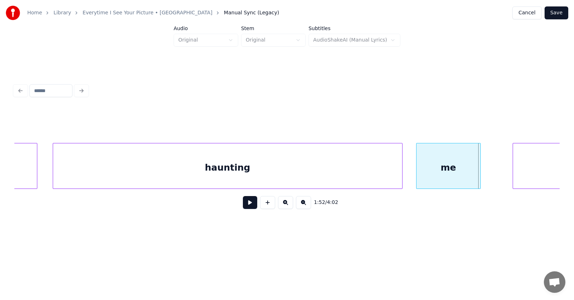
click at [428, 169] on div "me" at bounding box center [449, 168] width 64 height 49
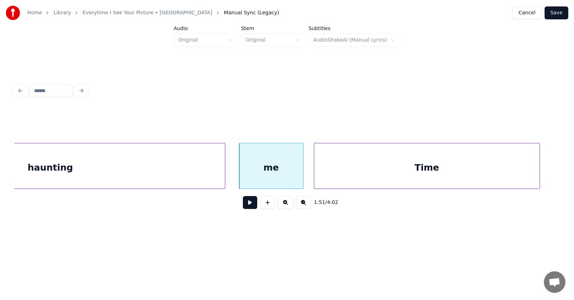
click at [506, 172] on div "Time" at bounding box center [426, 168] width 225 height 49
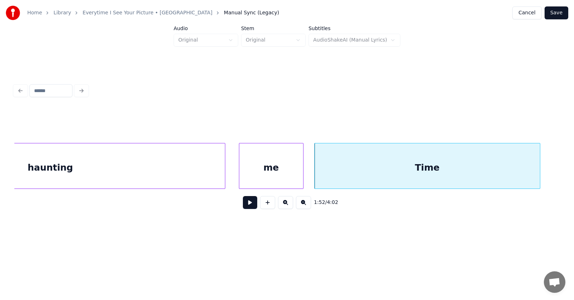
click at [248, 205] on button at bounding box center [250, 202] width 14 height 13
click at [248, 204] on button at bounding box center [250, 202] width 14 height 13
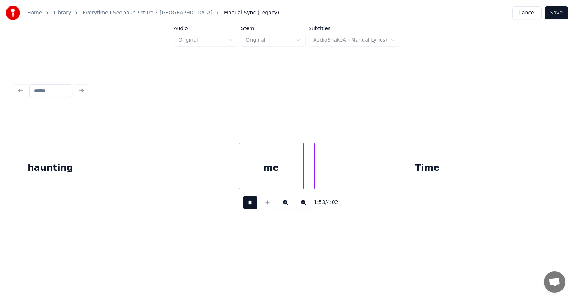
scroll to position [0, 30451]
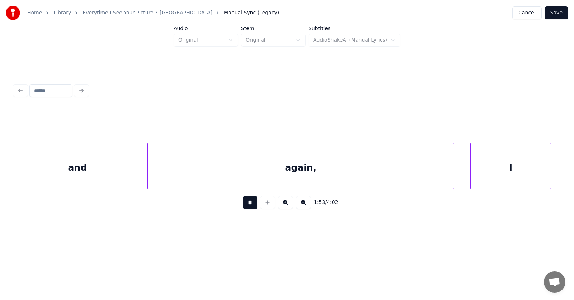
click at [248, 204] on button at bounding box center [250, 202] width 14 height 13
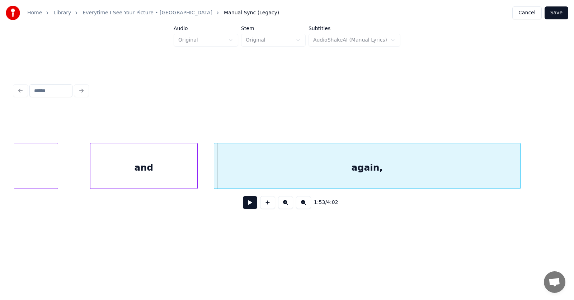
scroll to position [0, 30297]
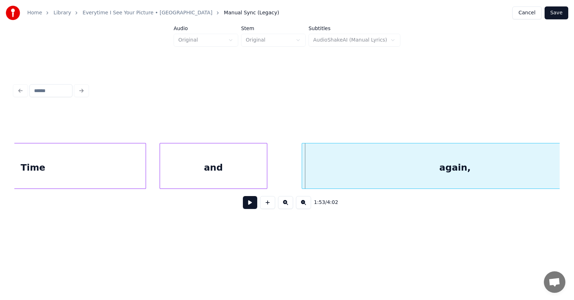
click at [215, 172] on div "and" at bounding box center [213, 168] width 107 height 49
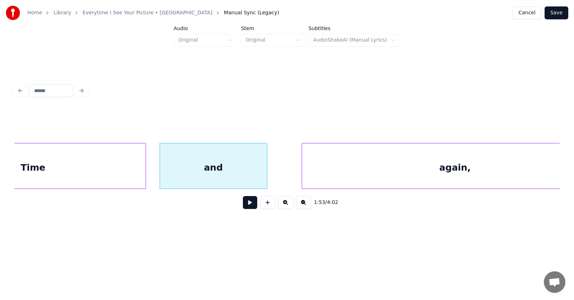
scroll to position [0, 30343]
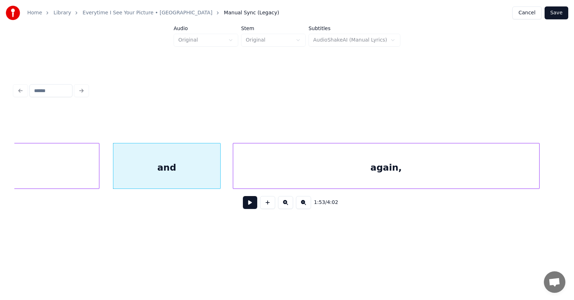
click at [328, 171] on div "again," at bounding box center [386, 168] width 306 height 49
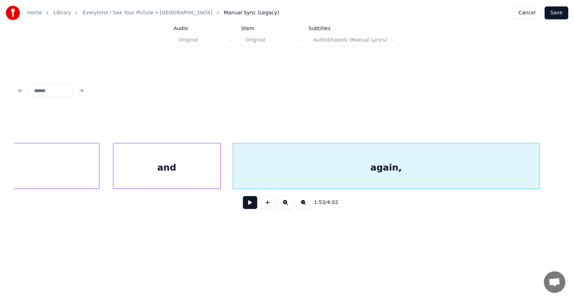
click at [248, 206] on button at bounding box center [250, 202] width 14 height 13
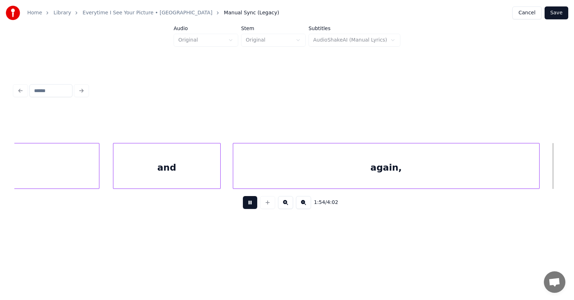
scroll to position [0, 30889]
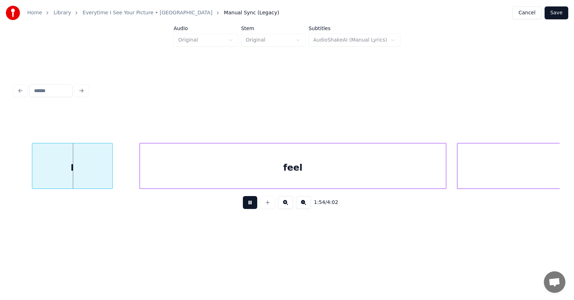
click at [248, 206] on button at bounding box center [250, 202] width 14 height 13
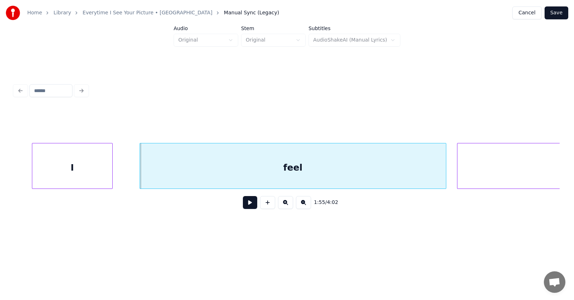
scroll to position [0, 30648]
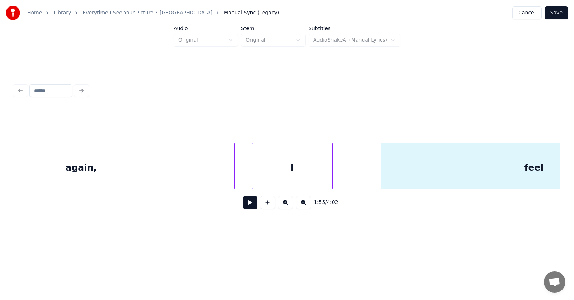
click at [283, 175] on div "I" at bounding box center [292, 168] width 80 height 49
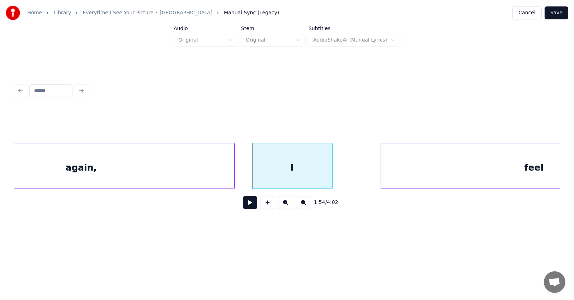
scroll to position [0, 30774]
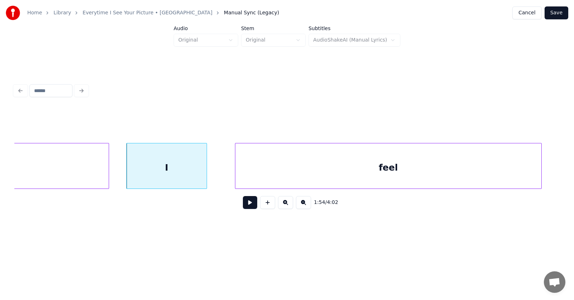
click at [382, 167] on div "feel" at bounding box center [388, 168] width 306 height 49
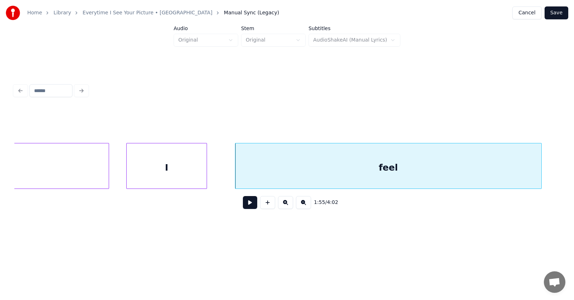
click at [248, 208] on button at bounding box center [250, 202] width 14 height 13
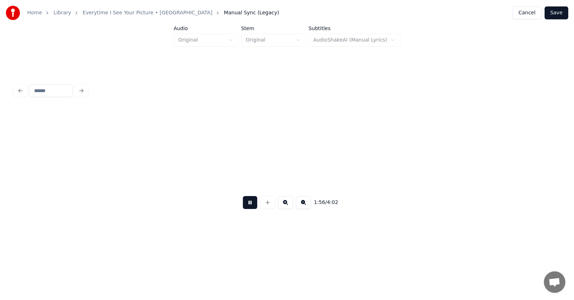
scroll to position [0, 31324]
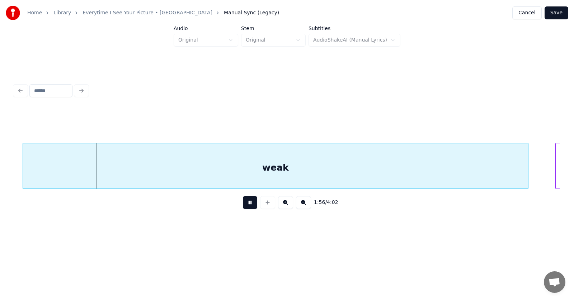
click at [248, 208] on button at bounding box center [250, 202] width 14 height 13
click at [268, 173] on div "weak" at bounding box center [267, 168] width 505 height 49
click at [245, 205] on button at bounding box center [250, 202] width 14 height 13
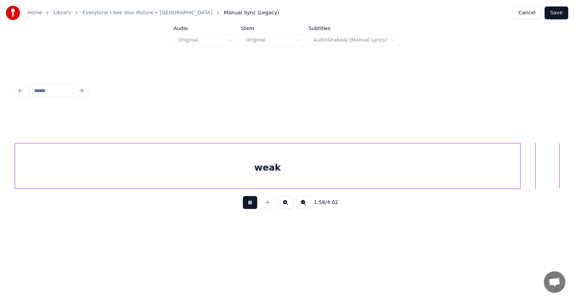
scroll to position [0, 31869]
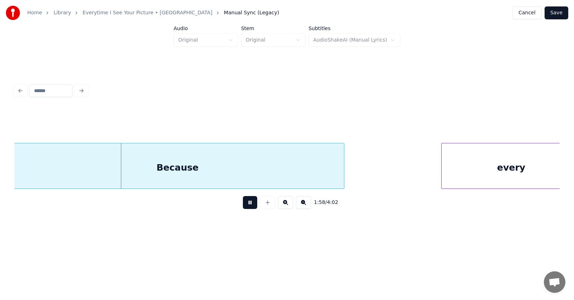
click at [245, 205] on button at bounding box center [250, 202] width 14 height 13
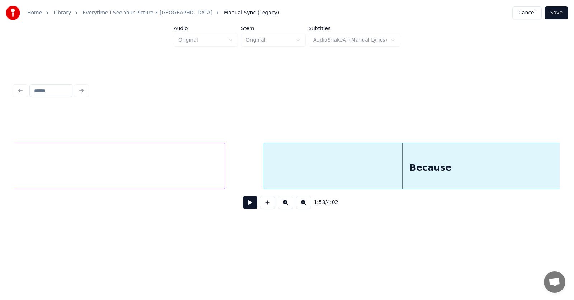
scroll to position [0, 31652]
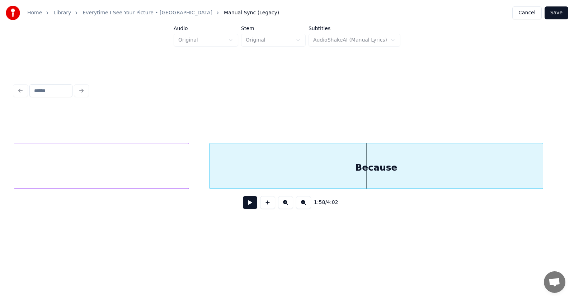
click at [316, 175] on div "Because" at bounding box center [376, 168] width 333 height 49
click at [248, 208] on button at bounding box center [250, 202] width 14 height 13
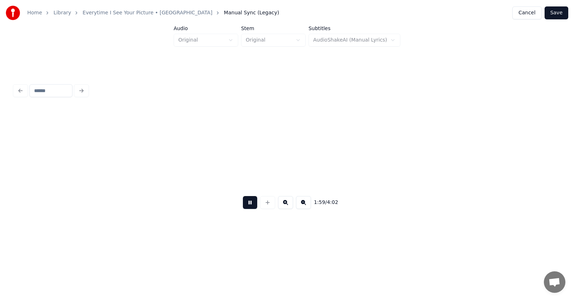
scroll to position [0, 32200]
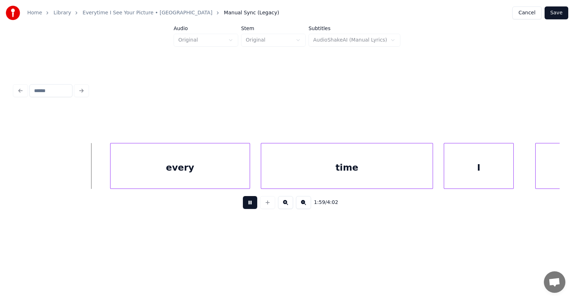
click at [248, 208] on button at bounding box center [250, 202] width 14 height 13
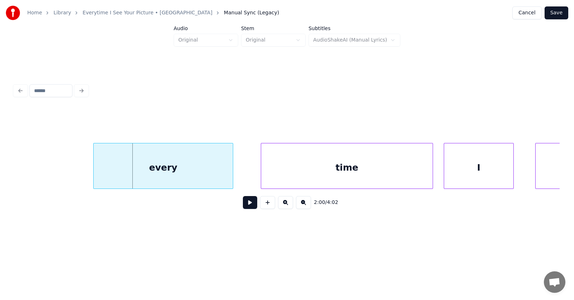
click at [194, 173] on div "every" at bounding box center [163, 168] width 139 height 49
click at [296, 171] on div "time" at bounding box center [331, 168] width 172 height 49
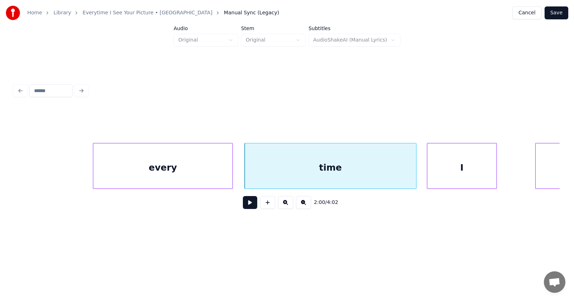
click at [451, 169] on div "I" at bounding box center [461, 168] width 69 height 49
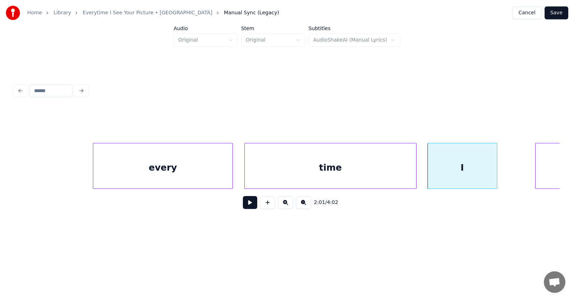
scroll to position [0, 32281]
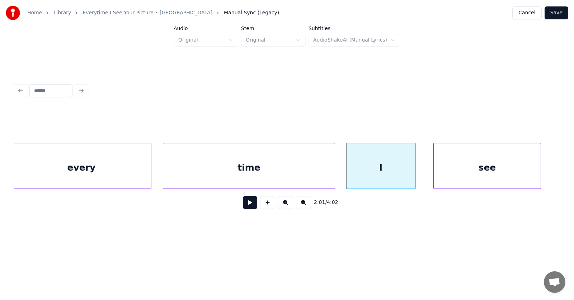
click at [529, 161] on div "see" at bounding box center [487, 168] width 107 height 49
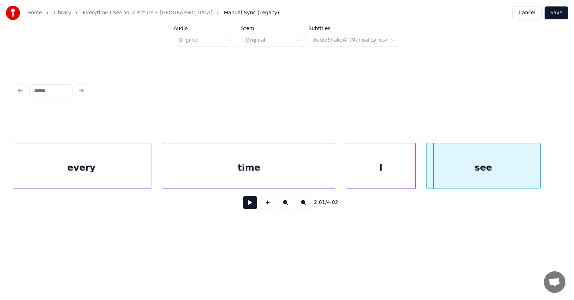
click at [427, 171] on div at bounding box center [428, 166] width 2 height 45
click at [466, 165] on div "see" at bounding box center [484, 168] width 114 height 49
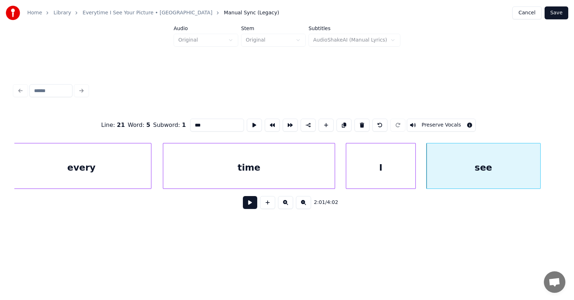
click at [247, 205] on button at bounding box center [250, 202] width 14 height 13
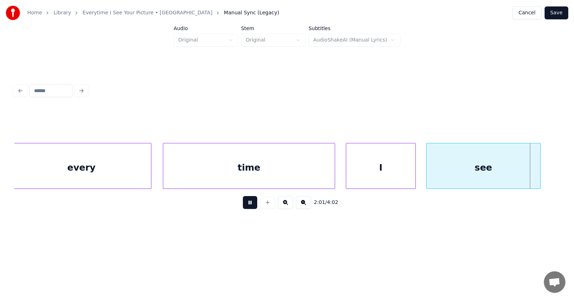
scroll to position [0, 32827]
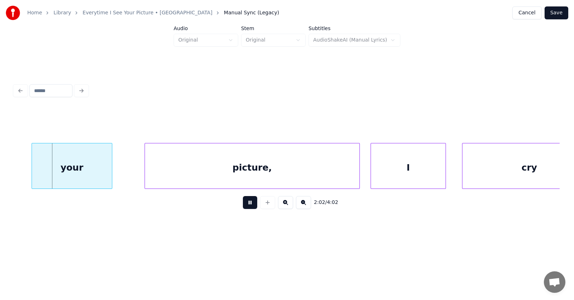
click at [247, 205] on button at bounding box center [250, 202] width 14 height 13
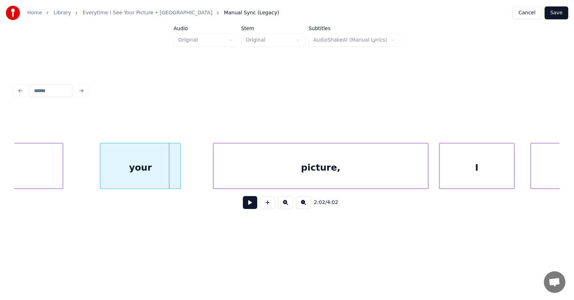
scroll to position [0, 32671]
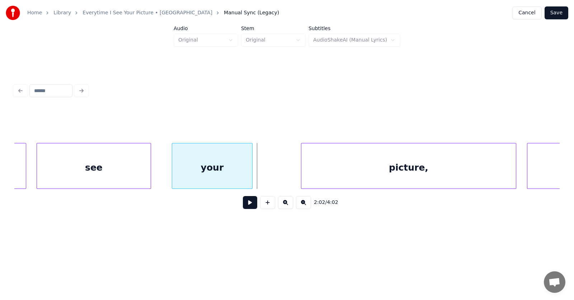
click at [231, 176] on div "your" at bounding box center [212, 168] width 80 height 49
click at [160, 173] on div at bounding box center [161, 166] width 2 height 45
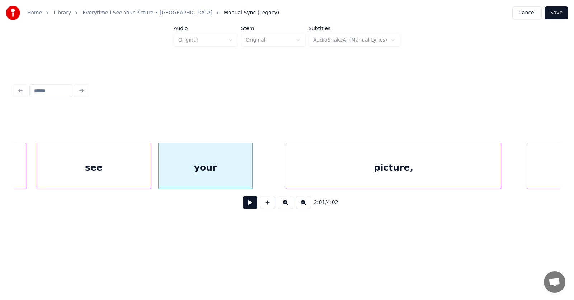
click at [381, 170] on div "picture," at bounding box center [393, 168] width 215 height 49
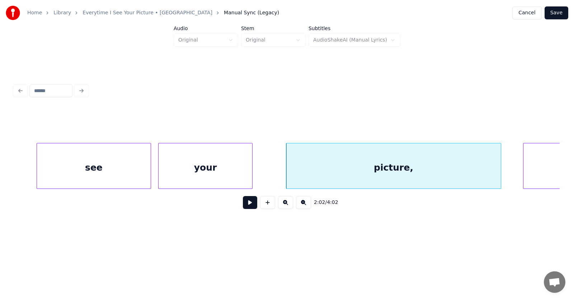
scroll to position [0, 32712]
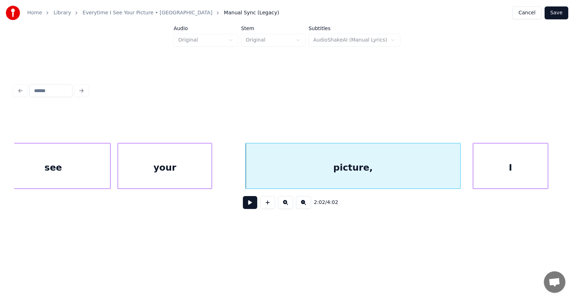
click at [522, 165] on div "I" at bounding box center [510, 168] width 75 height 49
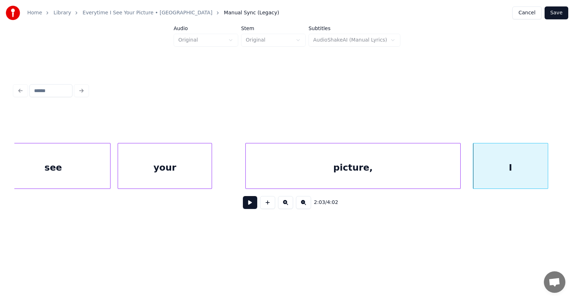
click at [367, 169] on div "picture," at bounding box center [353, 168] width 215 height 49
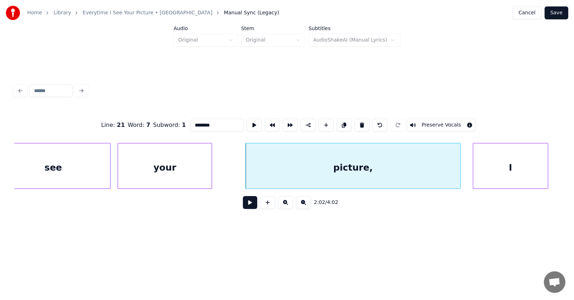
click at [194, 125] on input "********" at bounding box center [217, 125] width 54 height 13
click at [197, 125] on input "********" at bounding box center [217, 125] width 54 height 13
click at [507, 169] on div "I" at bounding box center [510, 168] width 75 height 49
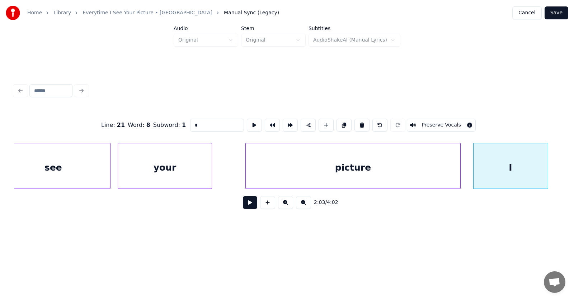
type input "*"
click at [243, 203] on button at bounding box center [250, 202] width 14 height 13
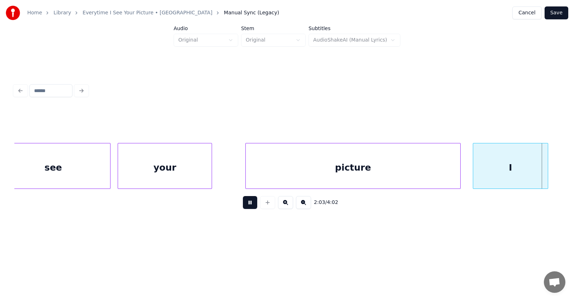
scroll to position [0, 33259]
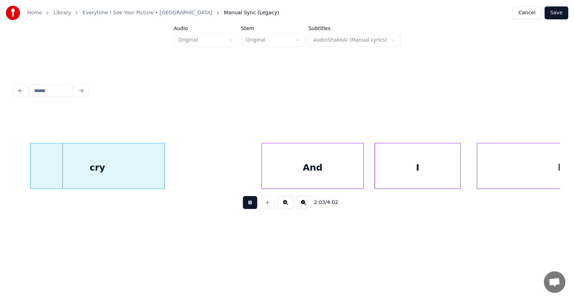
click at [243, 203] on button at bounding box center [250, 202] width 14 height 13
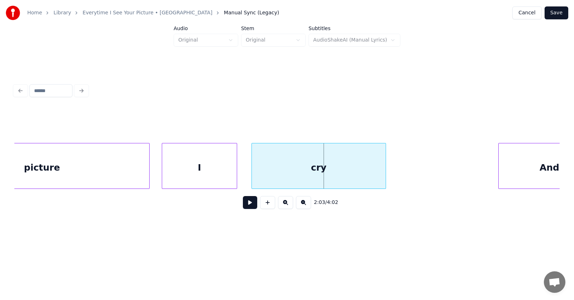
click at [311, 168] on div "cry" at bounding box center [319, 168] width 134 height 49
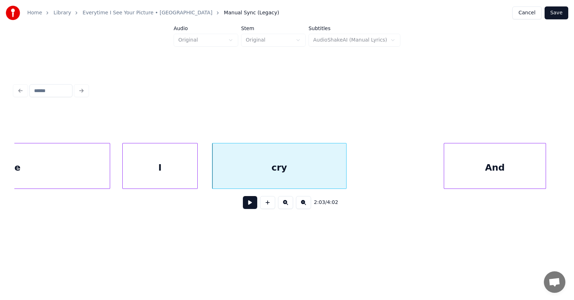
click at [511, 165] on div "And" at bounding box center [495, 168] width 102 height 49
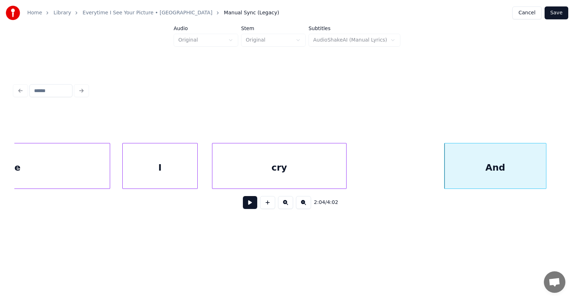
scroll to position [0, 33375]
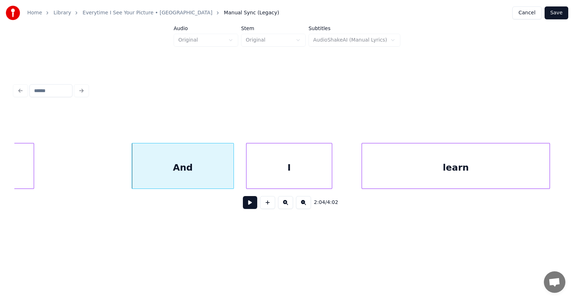
click at [292, 178] on div "I" at bounding box center [289, 168] width 85 height 49
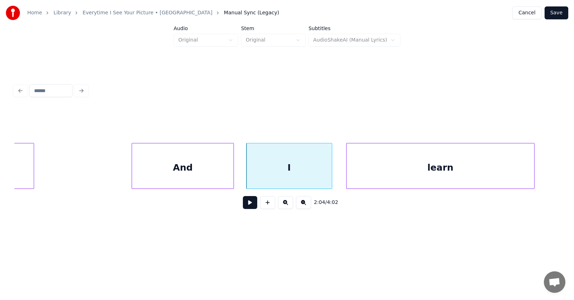
click at [378, 178] on div "learn" at bounding box center [441, 168] width 188 height 49
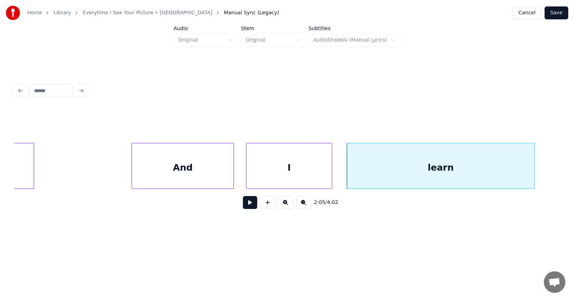
click at [248, 209] on button at bounding box center [250, 202] width 14 height 13
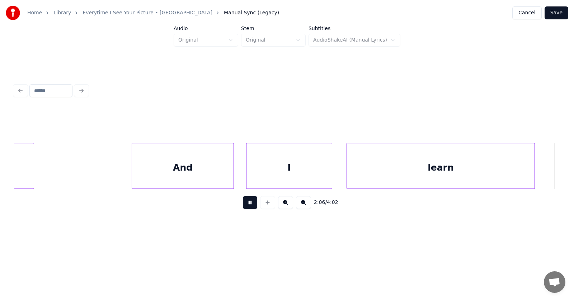
scroll to position [0, 33924]
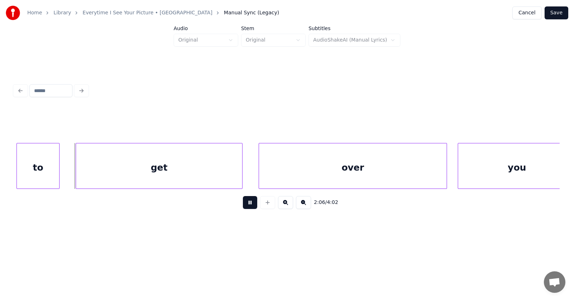
click at [248, 209] on button at bounding box center [250, 202] width 14 height 13
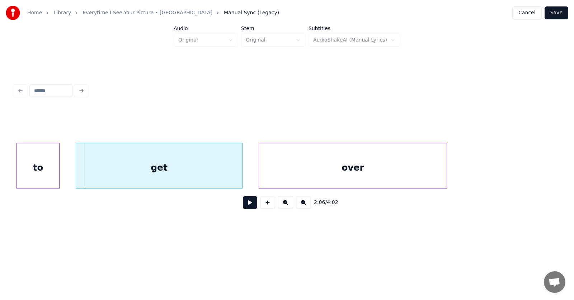
scroll to position [0, 33683]
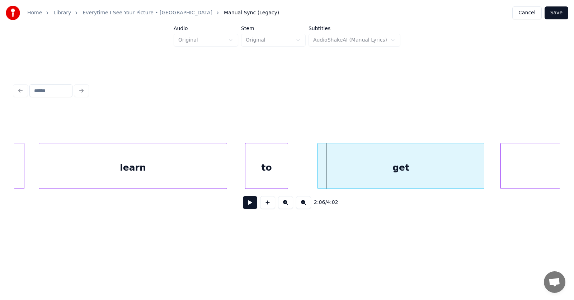
click at [272, 175] on div "to" at bounding box center [266, 168] width 42 height 49
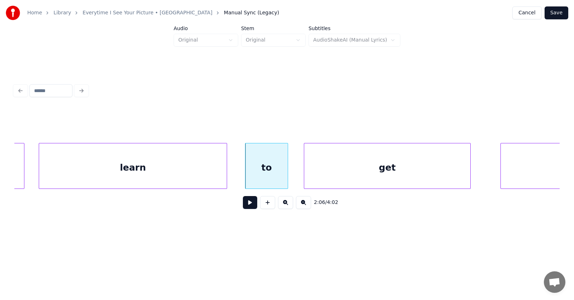
click at [331, 174] on div "get" at bounding box center [387, 168] width 166 height 49
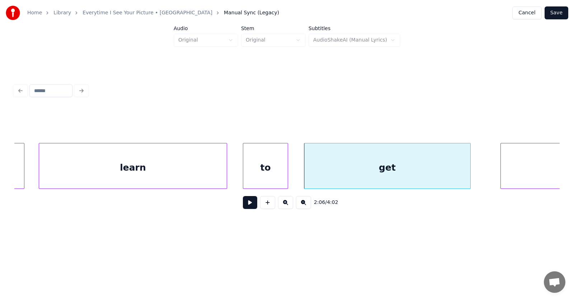
click at [244, 173] on div at bounding box center [244, 166] width 2 height 45
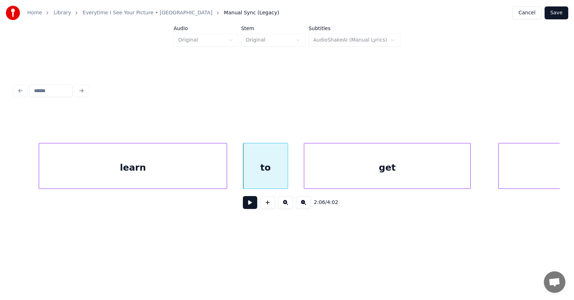
scroll to position [0, 33810]
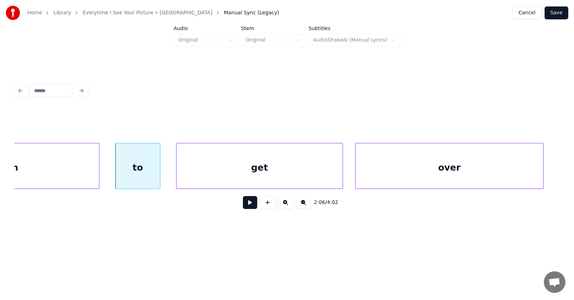
click at [517, 174] on div "over" at bounding box center [450, 168] width 188 height 49
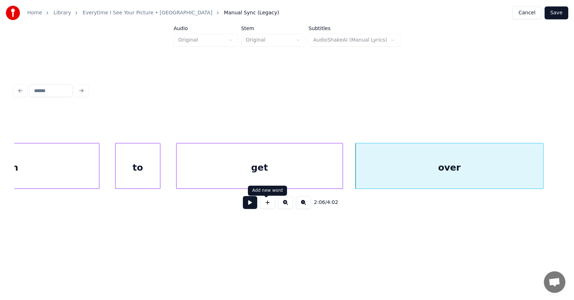
click at [248, 205] on button at bounding box center [250, 202] width 14 height 13
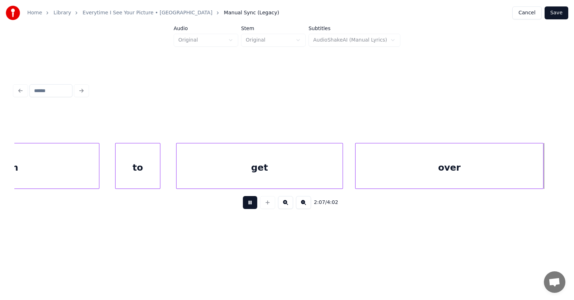
scroll to position [0, 34357]
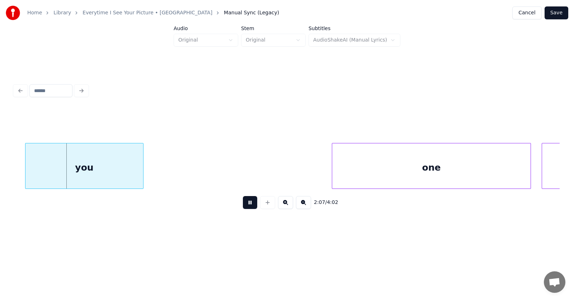
click at [248, 205] on button at bounding box center [250, 202] width 14 height 13
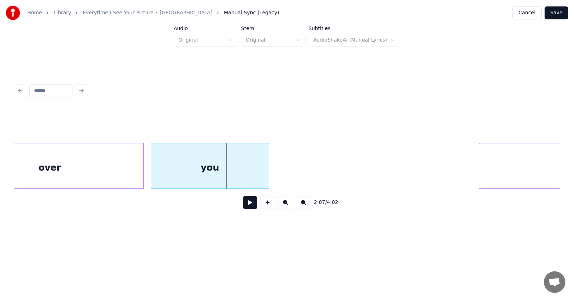
click at [234, 172] on div "you" at bounding box center [210, 168] width 118 height 49
click at [277, 169] on div at bounding box center [276, 166] width 2 height 45
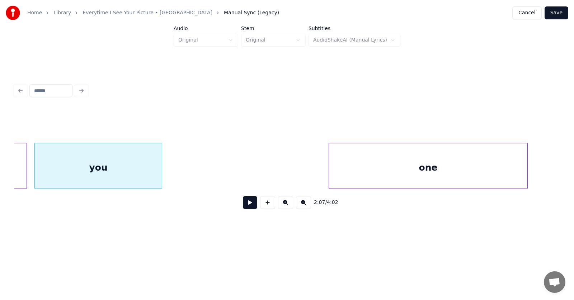
click at [458, 174] on div "one" at bounding box center [428, 168] width 198 height 49
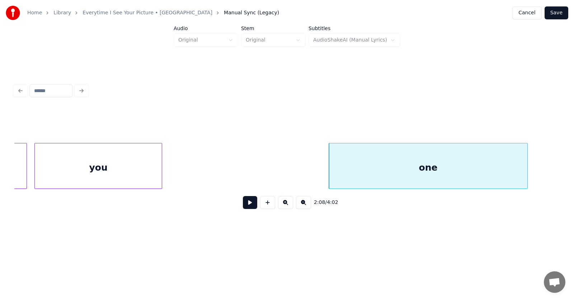
click at [246, 206] on button at bounding box center [250, 202] width 14 height 13
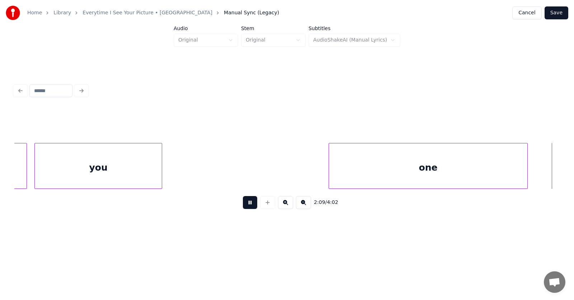
scroll to position [0, 34877]
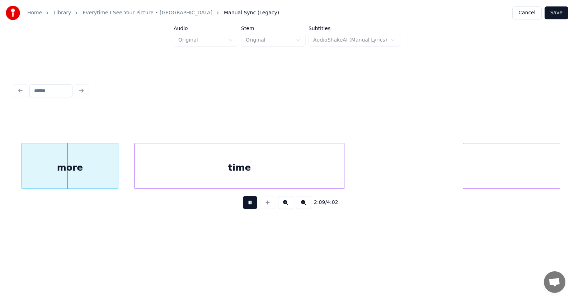
click at [246, 206] on button at bounding box center [250, 202] width 14 height 13
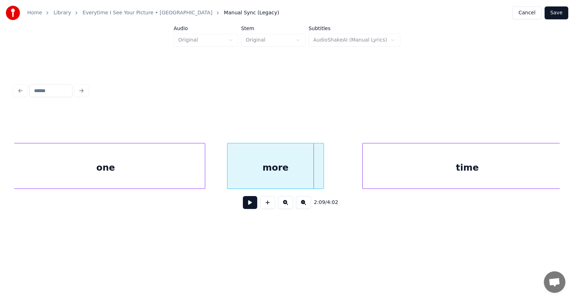
click at [273, 172] on div "more" at bounding box center [275, 168] width 96 height 49
click at [225, 170] on div at bounding box center [225, 166] width 2 height 45
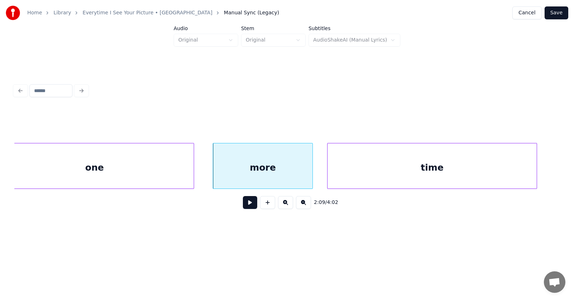
click at [394, 175] on div "time" at bounding box center [432, 168] width 209 height 49
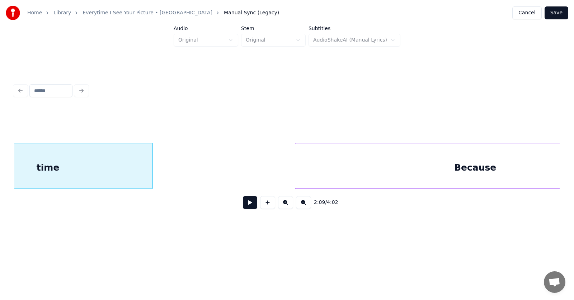
scroll to position [0, 35140]
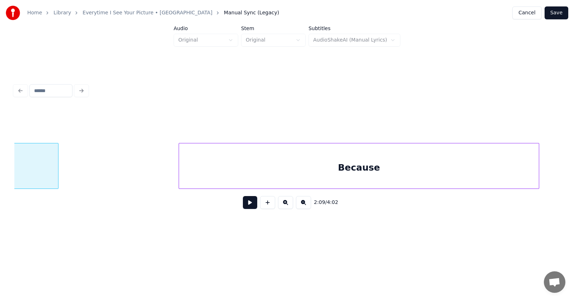
click at [336, 168] on div "Because" at bounding box center [359, 168] width 360 height 49
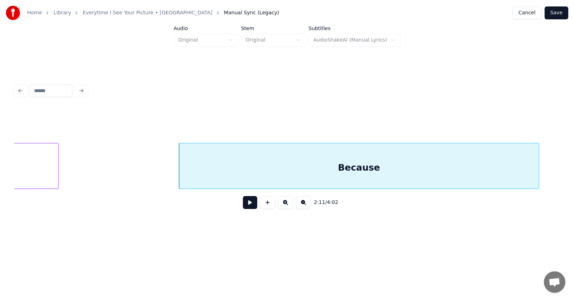
click at [293, 173] on div "Because" at bounding box center [359, 168] width 360 height 49
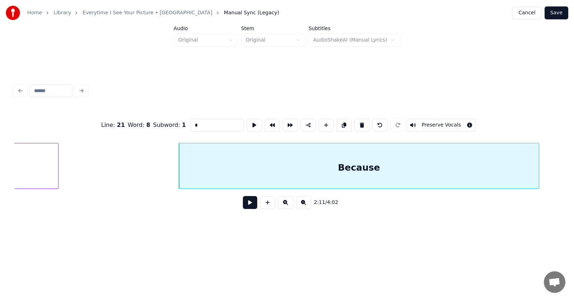
type input "*******"
click at [247, 123] on button at bounding box center [254, 125] width 15 height 13
click at [244, 205] on button at bounding box center [250, 202] width 14 height 13
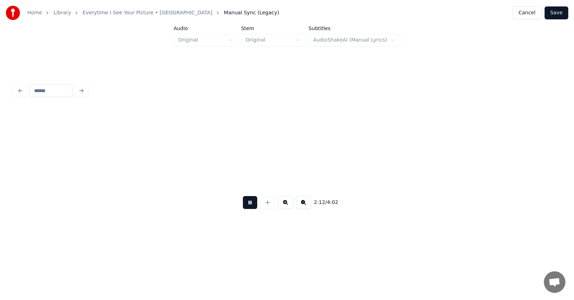
scroll to position [0, 35686]
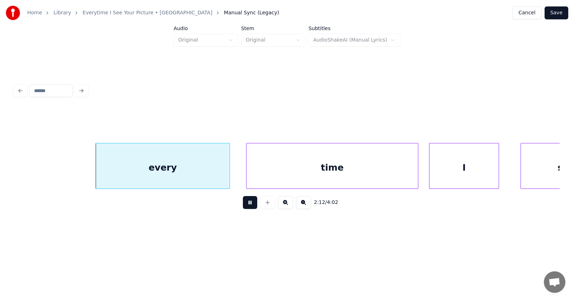
click at [245, 206] on button at bounding box center [250, 202] width 14 height 13
click at [164, 170] on div "every" at bounding box center [149, 168] width 134 height 49
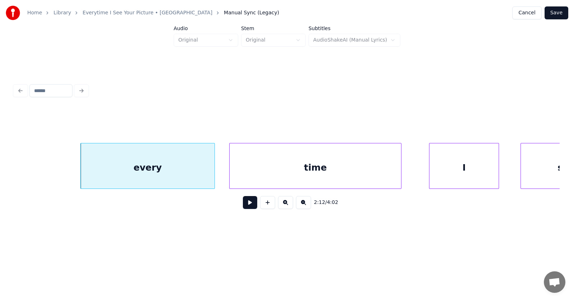
click at [257, 170] on div "time" at bounding box center [316, 168] width 172 height 49
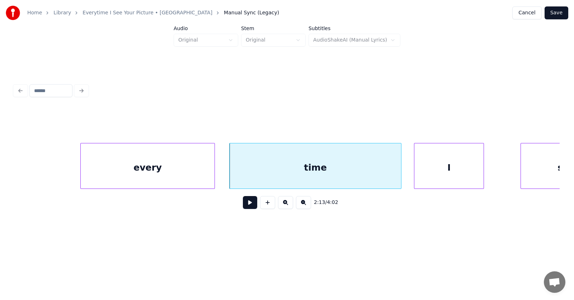
click at [428, 173] on div "I" at bounding box center [448, 168] width 69 height 49
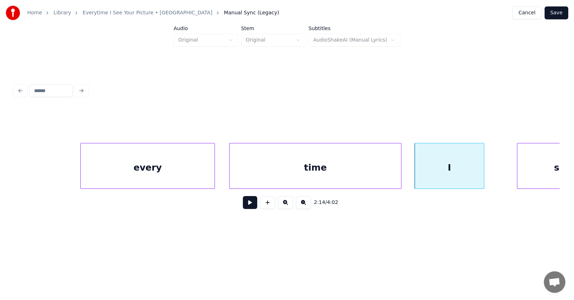
scroll to position [0, 35737]
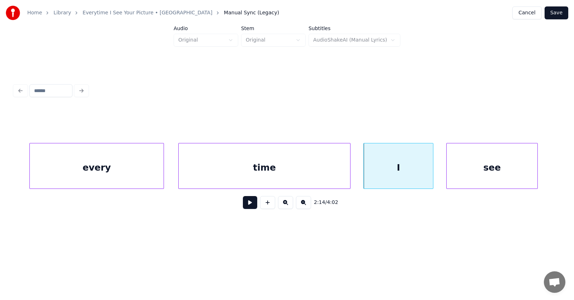
click at [513, 163] on div "see" at bounding box center [492, 168] width 91 height 49
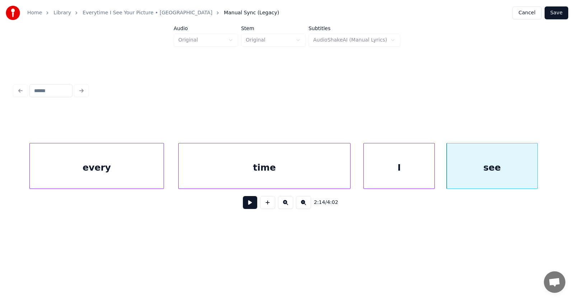
click at [435, 172] on div at bounding box center [433, 166] width 2 height 45
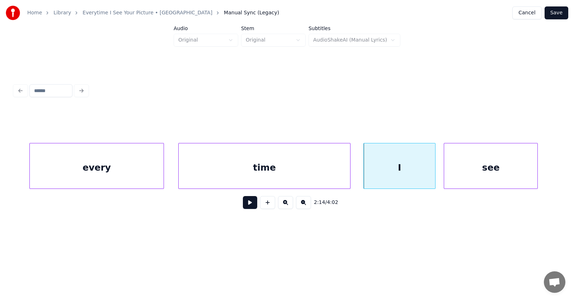
click at [446, 172] on div at bounding box center [445, 166] width 2 height 45
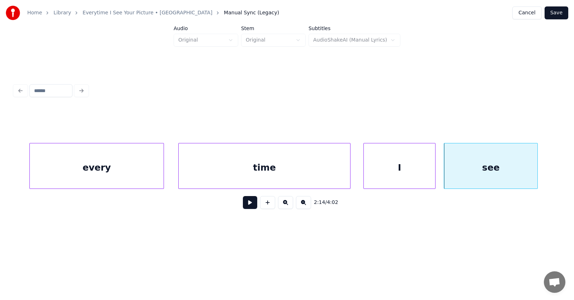
click at [245, 207] on button at bounding box center [250, 202] width 14 height 13
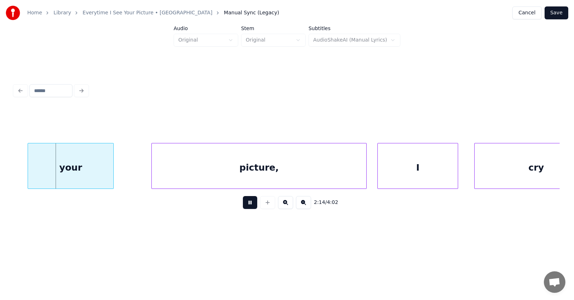
click at [245, 207] on button at bounding box center [250, 202] width 14 height 13
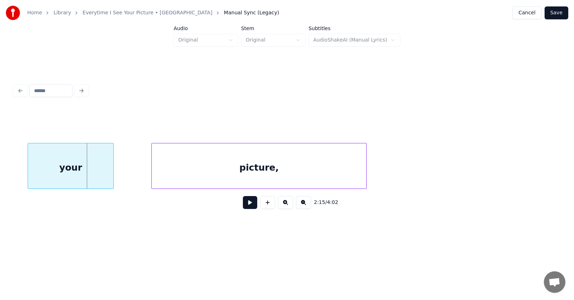
scroll to position [0, 36013]
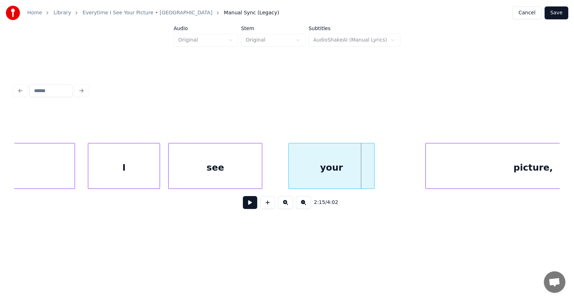
click at [331, 173] on div "your" at bounding box center [331, 168] width 85 height 49
click at [272, 175] on div at bounding box center [272, 166] width 2 height 45
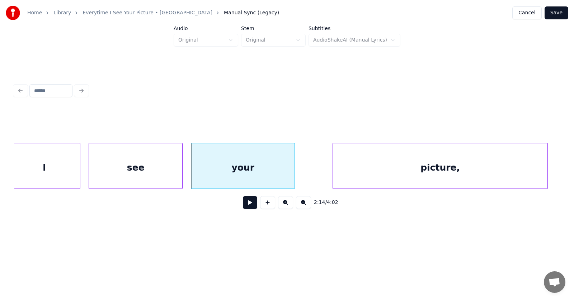
click at [431, 175] on div "picture," at bounding box center [440, 168] width 215 height 49
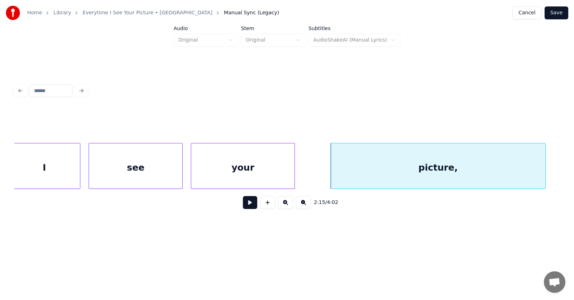
click at [451, 173] on div "picture," at bounding box center [438, 168] width 215 height 49
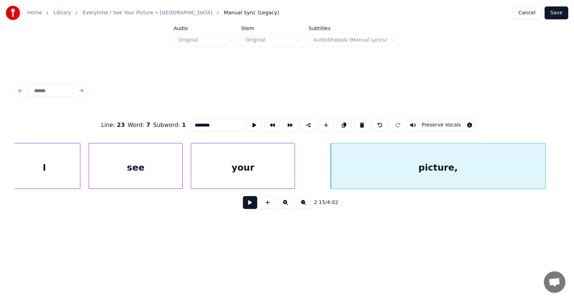
click at [215, 123] on input "********" at bounding box center [217, 125] width 54 height 13
type input "*******"
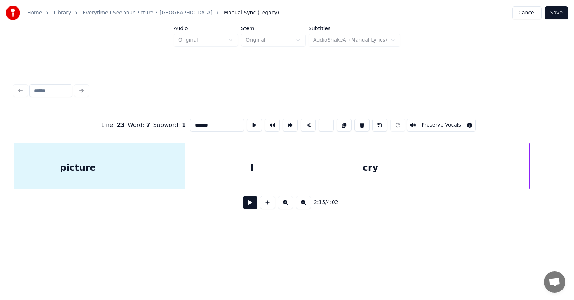
scroll to position [0, 36496]
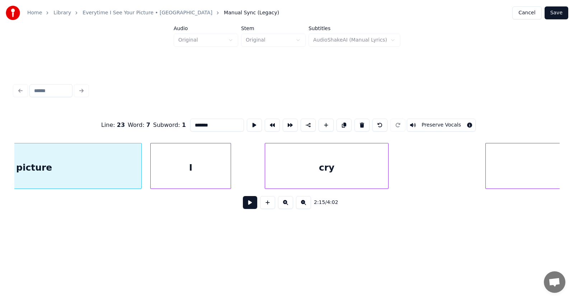
click at [215, 172] on div "I" at bounding box center [191, 168] width 80 height 49
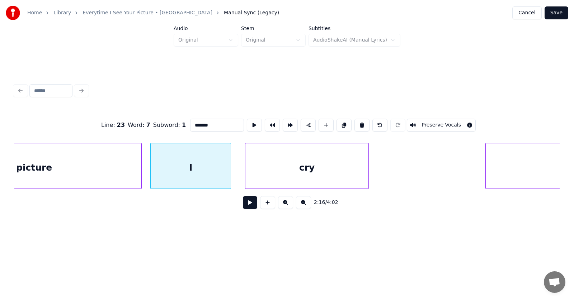
click at [295, 173] on div "cry" at bounding box center [306, 168] width 123 height 49
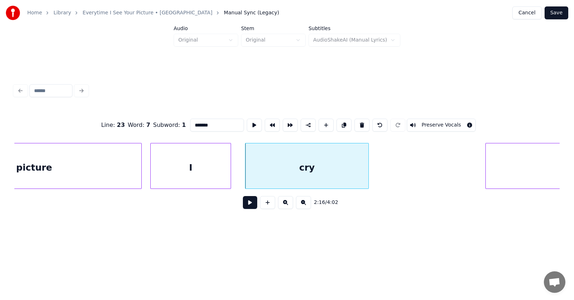
click at [231, 171] on div at bounding box center [230, 166] width 2 height 45
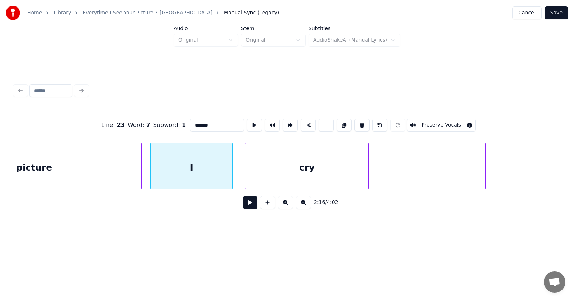
click at [248, 206] on button at bounding box center [250, 202] width 14 height 13
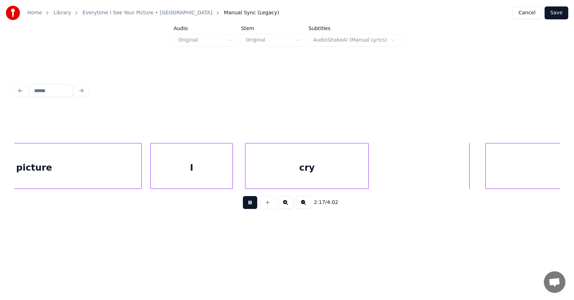
click at [248, 206] on button at bounding box center [250, 202] width 14 height 13
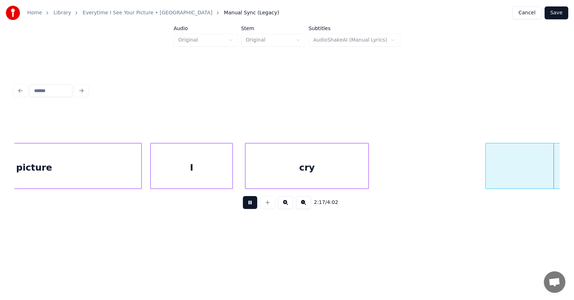
scroll to position [0, 37043]
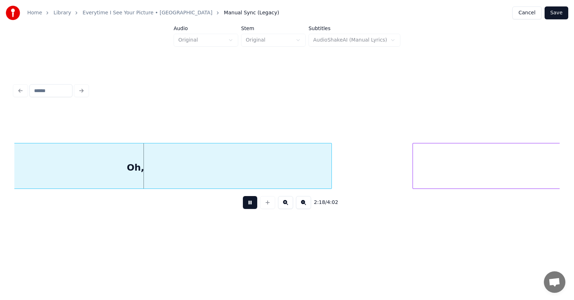
click at [248, 206] on button at bounding box center [250, 202] width 14 height 13
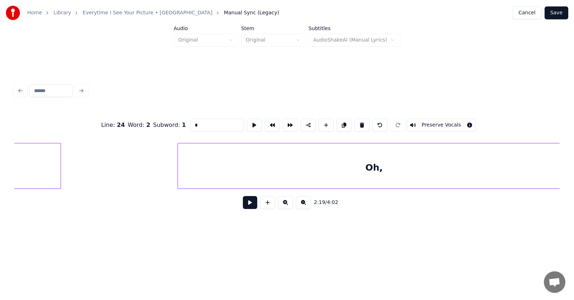
scroll to position [0, 36814]
click at [305, 174] on div "Oh," at bounding box center [353, 168] width 392 height 49
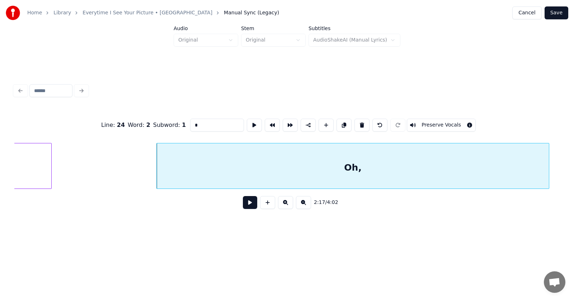
click at [347, 166] on div "Oh," at bounding box center [353, 168] width 392 height 49
click at [247, 123] on button at bounding box center [254, 125] width 15 height 13
click at [192, 122] on input "***" at bounding box center [217, 125] width 54 height 13
type input "****"
click at [247, 124] on button at bounding box center [254, 125] width 15 height 13
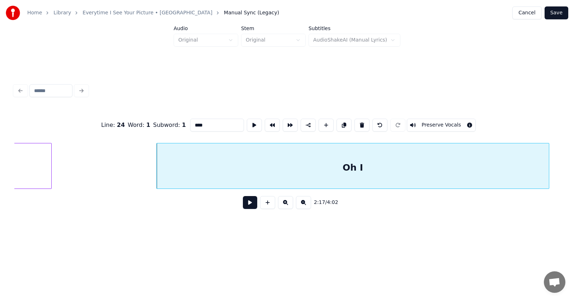
click at [243, 204] on button at bounding box center [250, 202] width 14 height 13
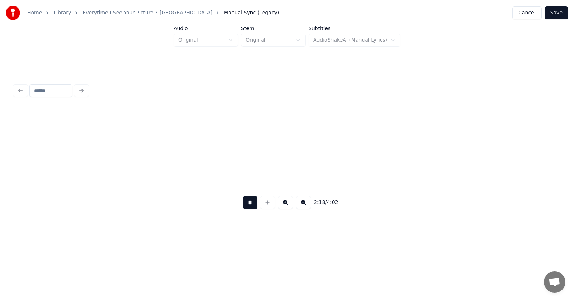
scroll to position [0, 37364]
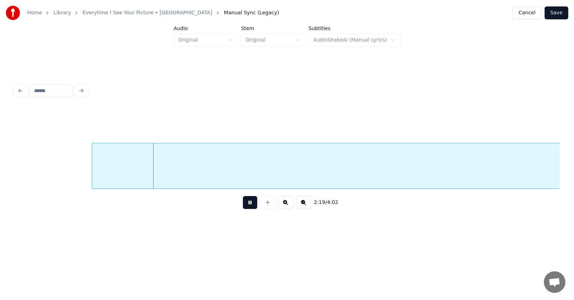
click at [243, 204] on button at bounding box center [250, 202] width 14 height 13
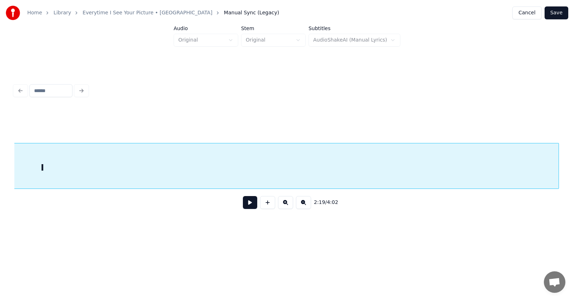
scroll to position [0, 37434]
click at [277, 170] on div "I" at bounding box center [531, 168] width 1033 height 49
click at [282, 172] on div "I" at bounding box center [531, 168] width 1033 height 49
click at [341, 173] on div "I" at bounding box center [531, 168] width 1033 height 49
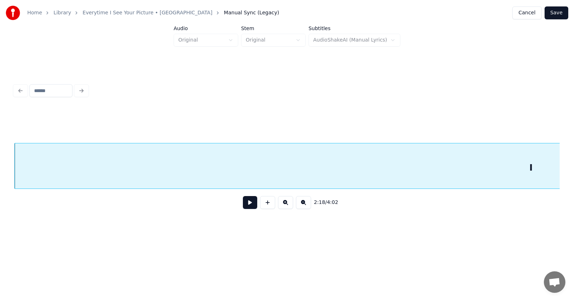
click at [413, 174] on div "I" at bounding box center [531, 168] width 1033 height 49
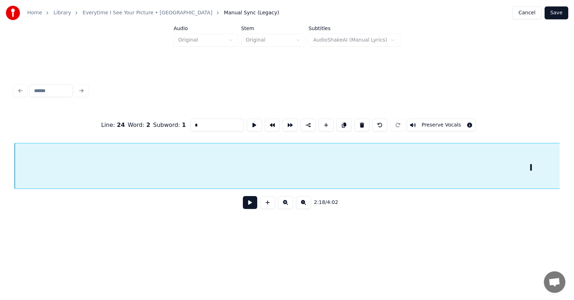
drag, startPoint x: 188, startPoint y: 125, endPoint x: 174, endPoint y: 126, distance: 14.8
click at [174, 126] on div "Line : 24 Word : 2 Subword : 1 * Preserve Vocals" at bounding box center [286, 125] width 545 height 36
type input "***"
click at [243, 207] on button at bounding box center [250, 202] width 14 height 13
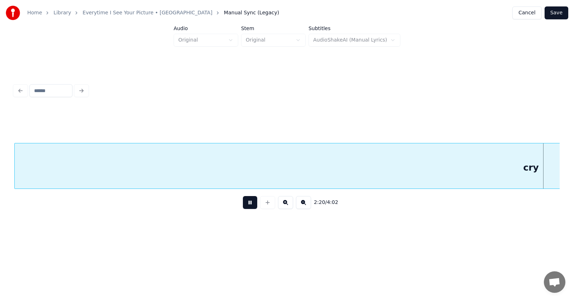
scroll to position [0, 37934]
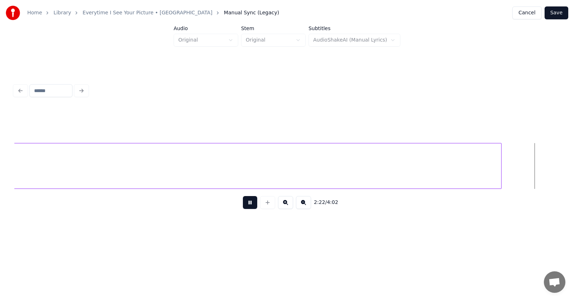
click at [243, 207] on button at bounding box center [250, 202] width 14 height 13
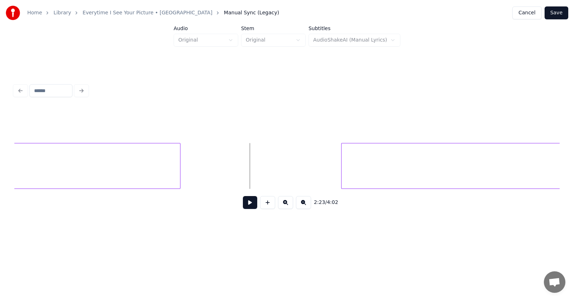
scroll to position [0, 38168]
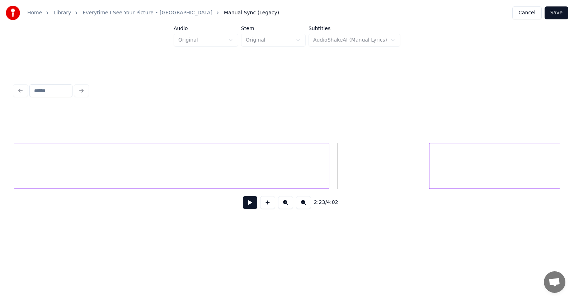
click at [329, 170] on div at bounding box center [328, 166] width 2 height 45
click at [155, 168] on div "cry" at bounding box center [585, 168] width 1140 height 49
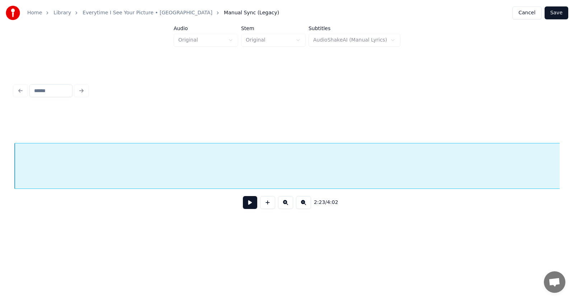
click at [158, 168] on div "cry" at bounding box center [585, 168] width 1140 height 49
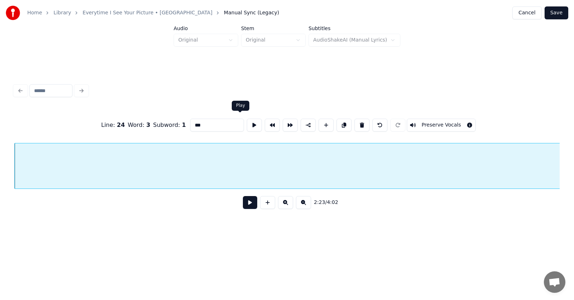
click at [247, 126] on button at bounding box center [254, 125] width 15 height 13
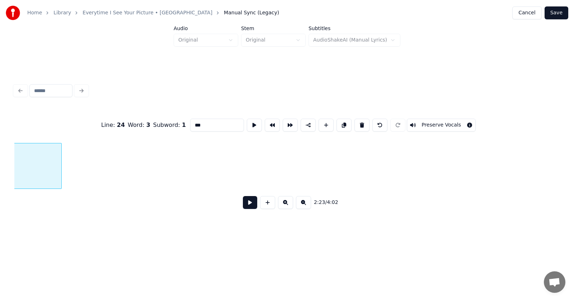
scroll to position [0, 38575]
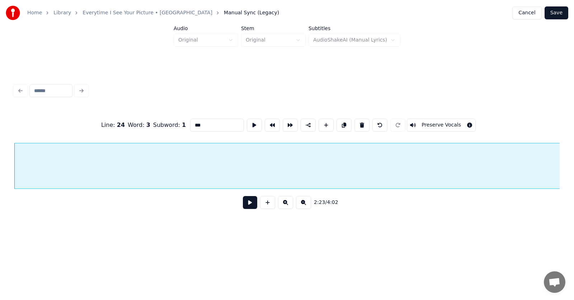
click at [244, 206] on button at bounding box center [250, 202] width 14 height 13
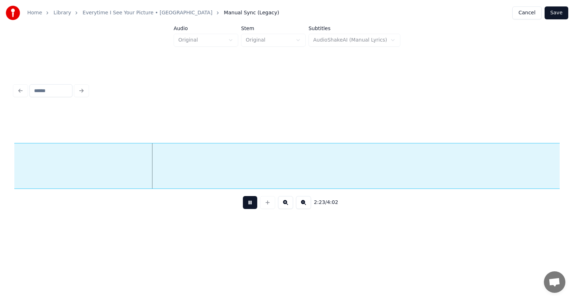
click at [244, 206] on button at bounding box center [250, 202] width 14 height 13
click at [333, 168] on div "cry" at bounding box center [541, 168] width 1140 height 49
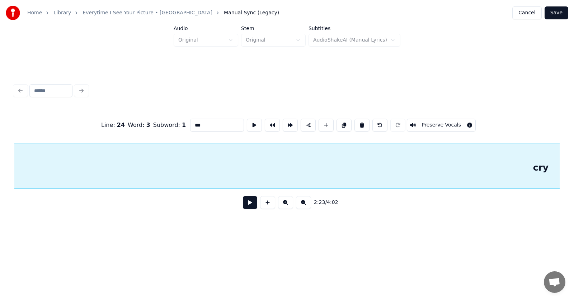
scroll to position [0, 38563]
drag, startPoint x: 188, startPoint y: 123, endPoint x: 173, endPoint y: 123, distance: 14.7
click at [173, 123] on div "Line : 24 Word : 3 Subword : 1 *** Preserve Vocals" at bounding box center [286, 125] width 545 height 36
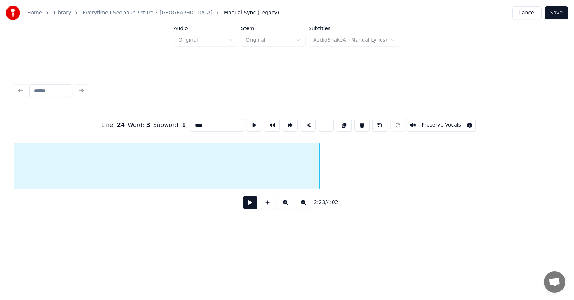
scroll to position [0, 39531]
click at [341, 166] on div at bounding box center [340, 166] width 2 height 45
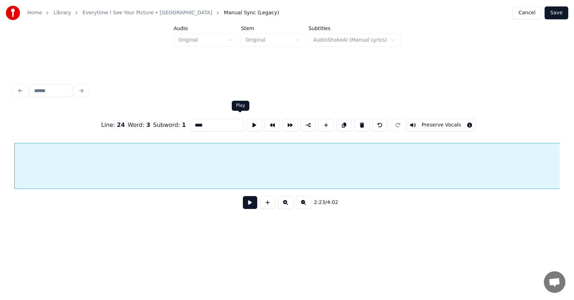
click at [247, 122] on button at bounding box center [254, 125] width 15 height 13
drag, startPoint x: 195, startPoint y: 121, endPoint x: 185, endPoint y: 122, distance: 10.1
click at [190, 122] on input "****" at bounding box center [217, 125] width 54 height 13
type input "*****"
click at [247, 119] on button at bounding box center [254, 125] width 15 height 13
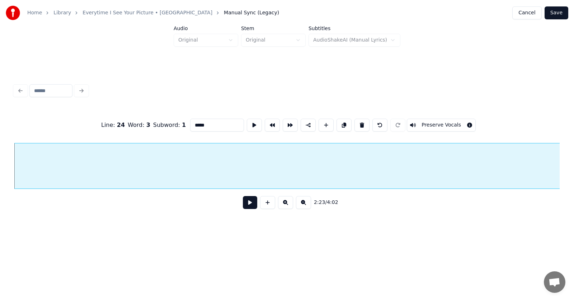
click at [245, 206] on button at bounding box center [250, 202] width 14 height 13
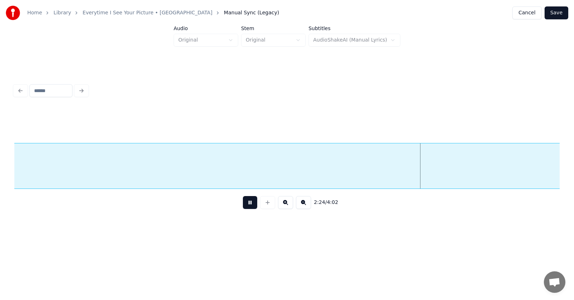
click at [246, 205] on button at bounding box center [250, 202] width 14 height 13
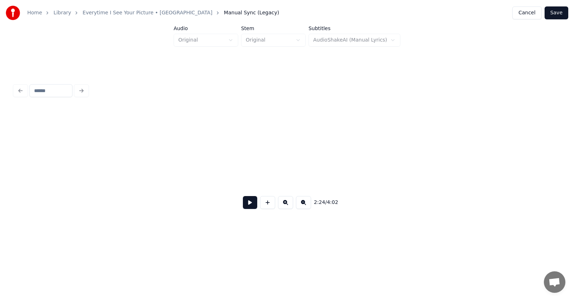
scroll to position [0, 47094]
click at [250, 205] on button at bounding box center [250, 202] width 14 height 13
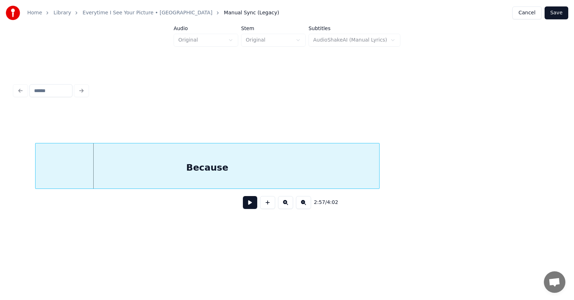
scroll to position [0, 47490]
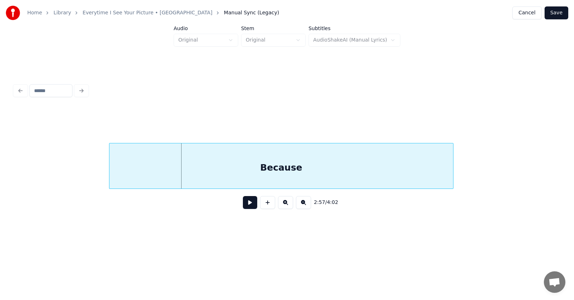
click at [351, 166] on div "Because" at bounding box center [281, 168] width 344 height 49
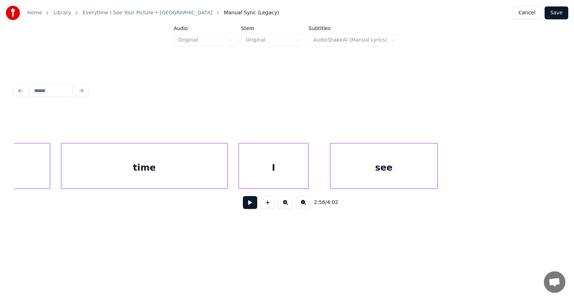
scroll to position [0, 47798]
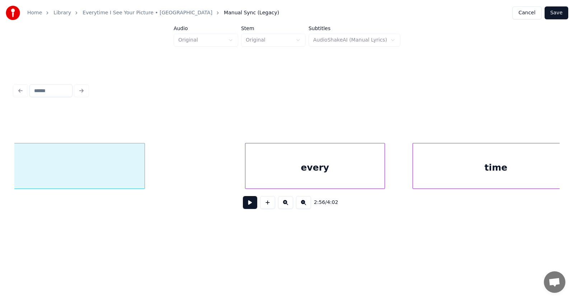
click at [327, 169] on div "every" at bounding box center [314, 168] width 139 height 49
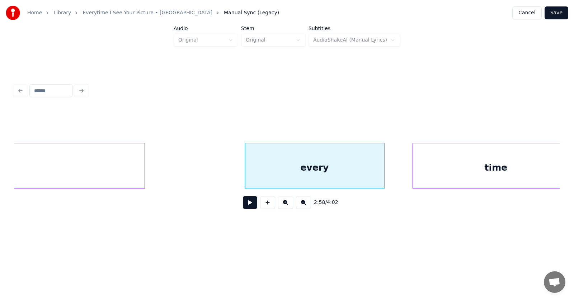
scroll to position [0, 47815]
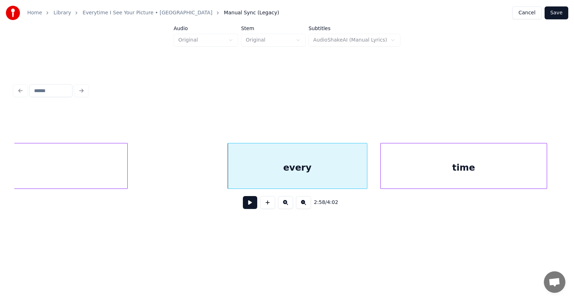
click at [422, 173] on div "time" at bounding box center [464, 168] width 166 height 49
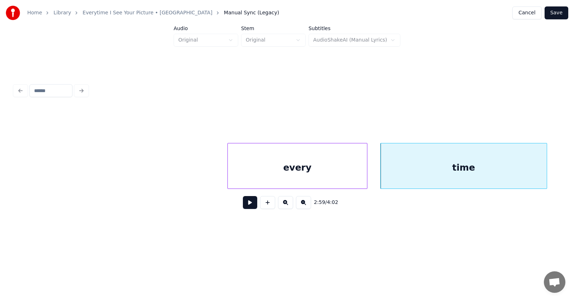
scroll to position [0, 48193]
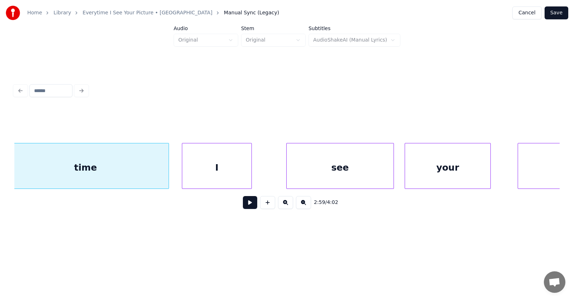
click at [235, 174] on div "I" at bounding box center [216, 168] width 69 height 49
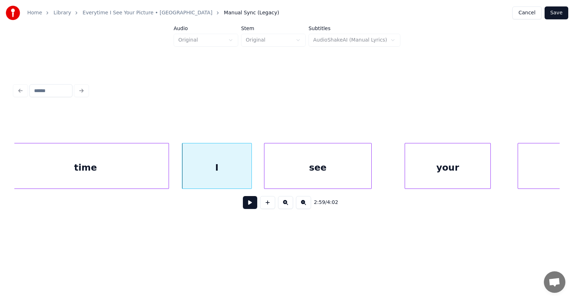
click at [287, 176] on div "see" at bounding box center [317, 168] width 107 height 49
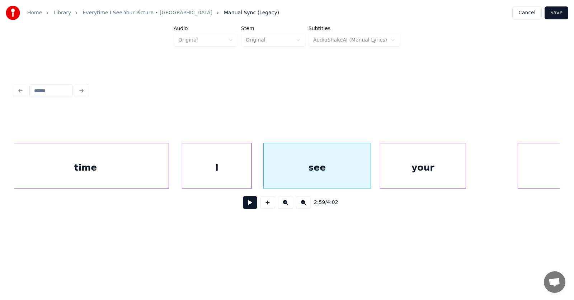
click at [394, 173] on div "your" at bounding box center [422, 168] width 85 height 49
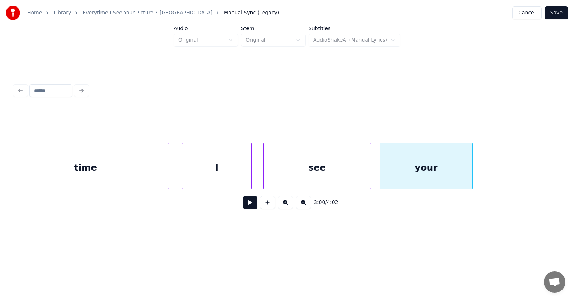
click at [473, 165] on div at bounding box center [471, 166] width 2 height 45
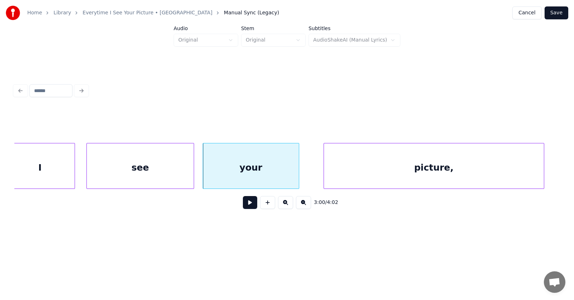
click at [533, 164] on div "picture," at bounding box center [434, 168] width 220 height 49
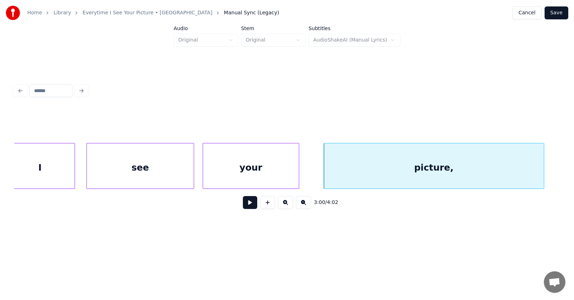
click at [498, 168] on div "picture," at bounding box center [434, 168] width 220 height 49
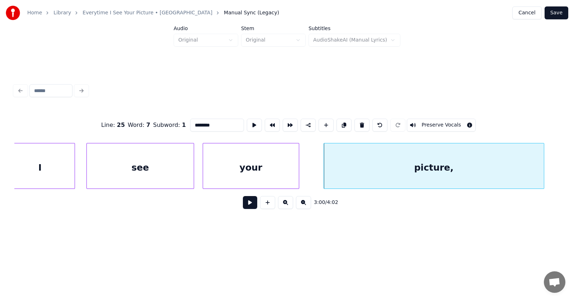
click at [208, 121] on input "********" at bounding box center [217, 125] width 54 height 13
type input "*******"
click at [243, 206] on button at bounding box center [250, 202] width 14 height 13
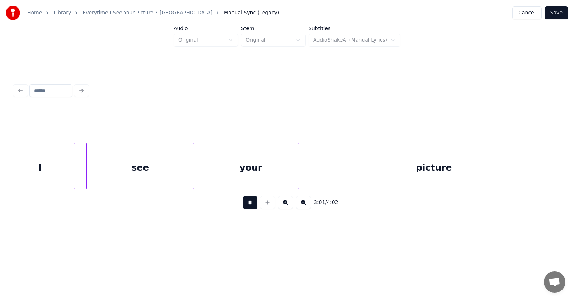
scroll to position [0, 48917]
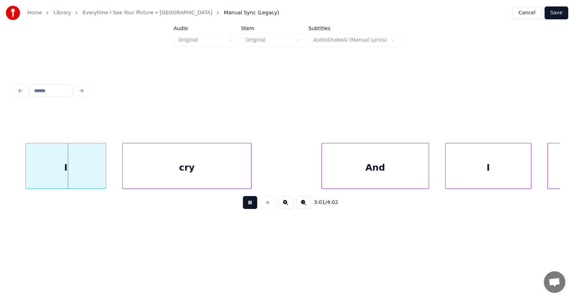
click at [243, 206] on button at bounding box center [250, 202] width 14 height 13
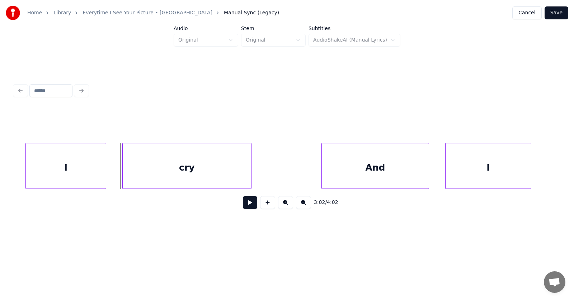
scroll to position [0, 48677]
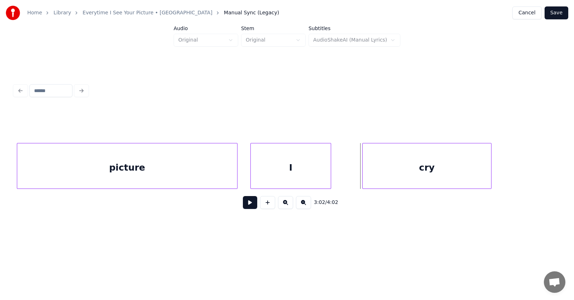
click at [314, 168] on div "I" at bounding box center [291, 168] width 80 height 49
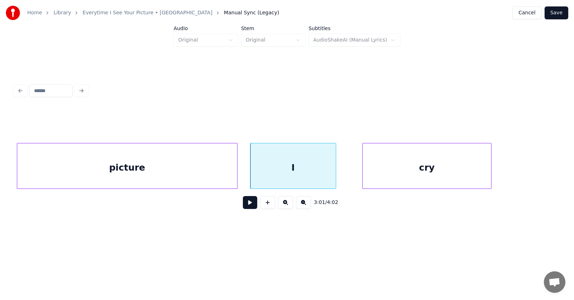
click at [336, 168] on div at bounding box center [335, 166] width 2 height 45
click at [397, 173] on div "cry" at bounding box center [415, 168] width 128 height 49
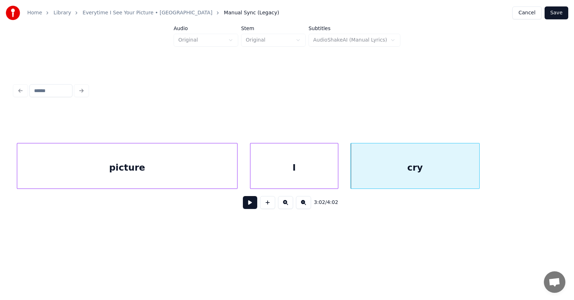
click at [248, 203] on button at bounding box center [250, 202] width 14 height 13
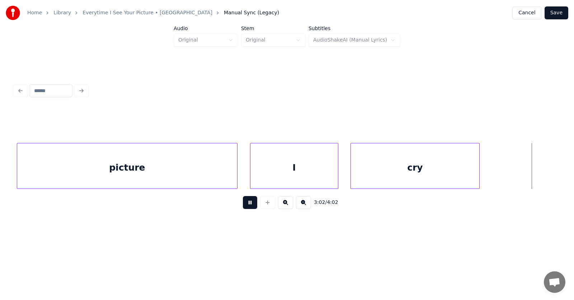
scroll to position [0, 49225]
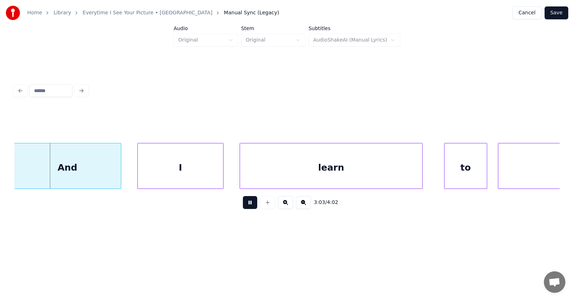
click at [248, 203] on button at bounding box center [250, 202] width 14 height 13
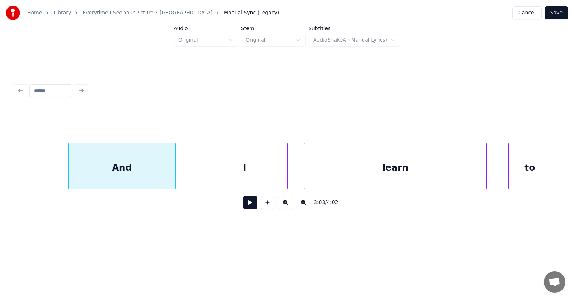
click at [151, 166] on div "And" at bounding box center [122, 168] width 107 height 49
click at [207, 168] on div "I" at bounding box center [229, 168] width 85 height 49
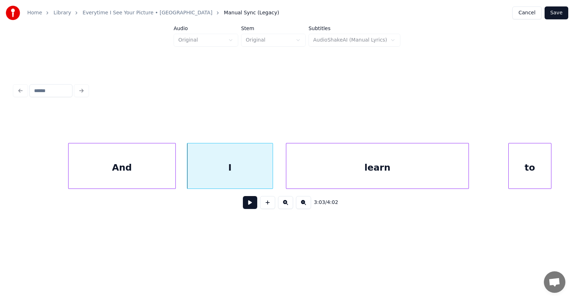
click at [312, 168] on div "learn" at bounding box center [377, 168] width 182 height 49
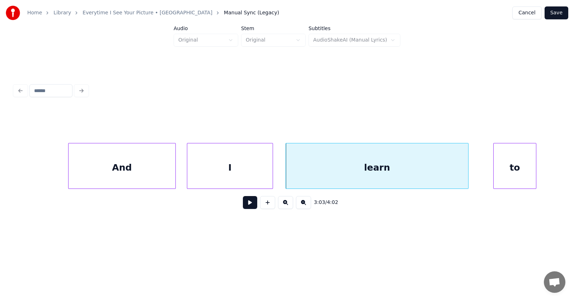
click at [503, 173] on div "to" at bounding box center [515, 168] width 42 height 49
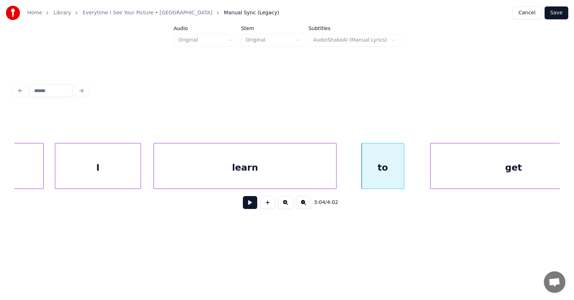
scroll to position [0, 49336]
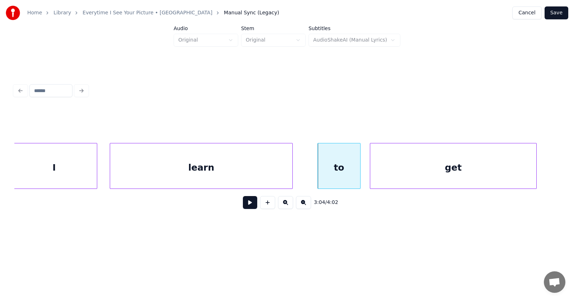
click at [422, 177] on div "get" at bounding box center [453, 168] width 166 height 49
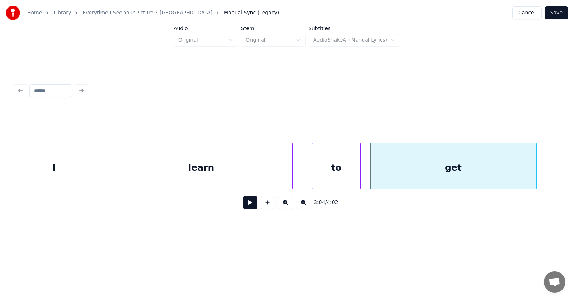
click at [313, 174] on div at bounding box center [314, 166] width 2 height 45
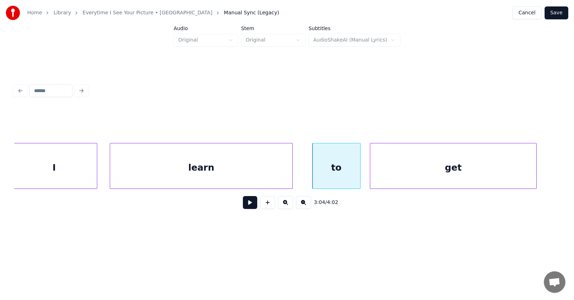
click at [248, 204] on button at bounding box center [250, 202] width 14 height 13
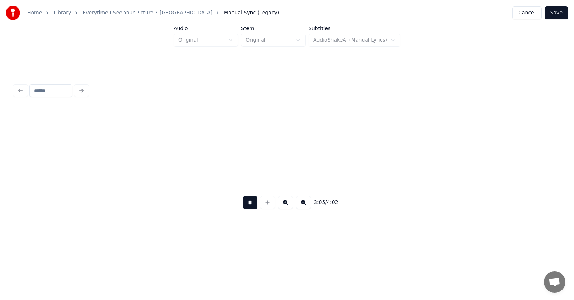
scroll to position [0, 49884]
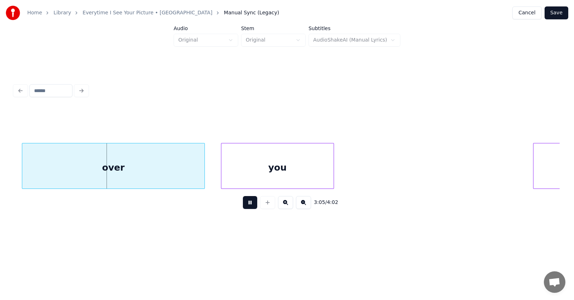
click at [248, 204] on button at bounding box center [250, 202] width 14 height 13
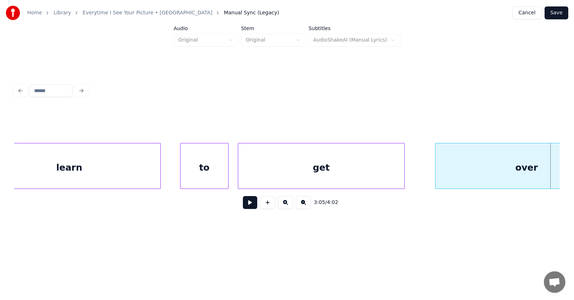
scroll to position [0, 49527]
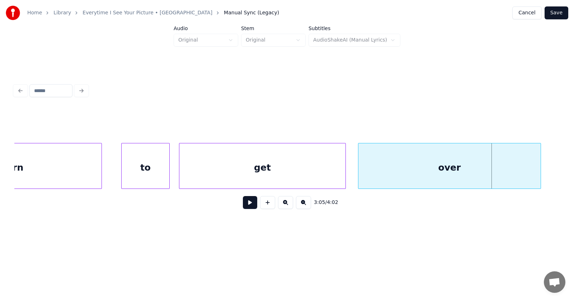
click at [461, 175] on div "over" at bounding box center [449, 168] width 182 height 49
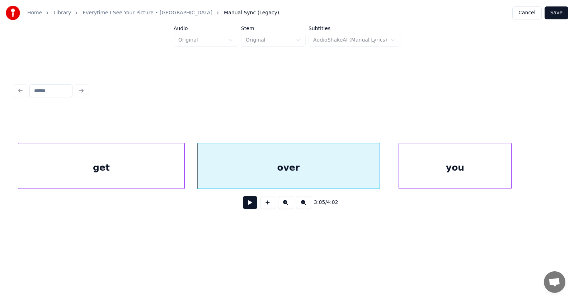
click at [432, 176] on div "you" at bounding box center [455, 168] width 112 height 49
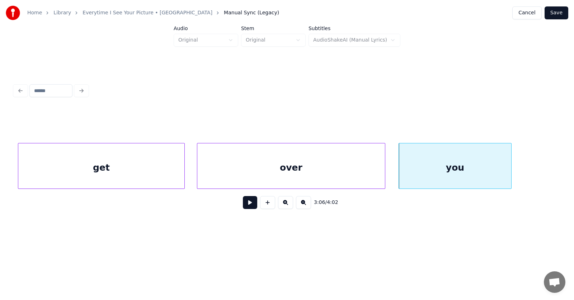
click at [385, 171] on div at bounding box center [384, 166] width 2 height 45
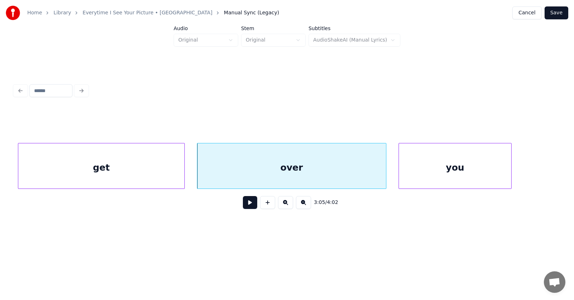
scroll to position [0, 49820]
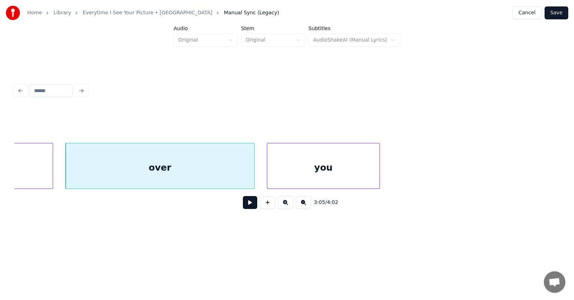
click at [330, 174] on div "you" at bounding box center [323, 168] width 112 height 49
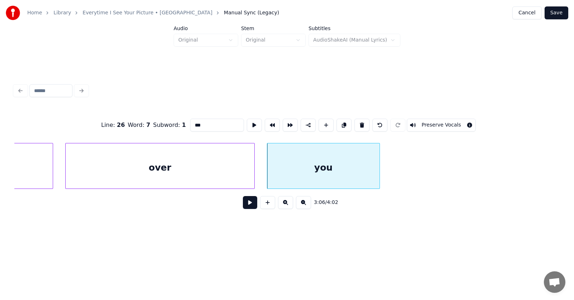
click at [249, 206] on button at bounding box center [250, 202] width 14 height 13
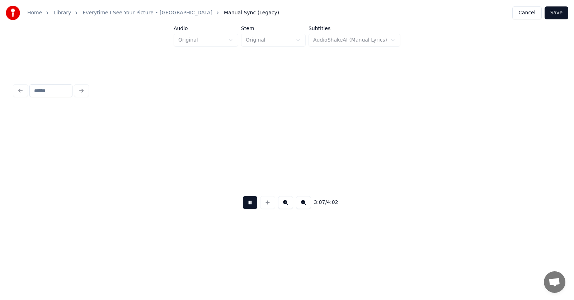
scroll to position [0, 50369]
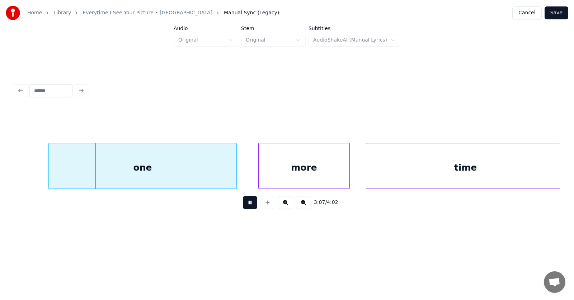
click at [249, 205] on button at bounding box center [250, 202] width 14 height 13
click at [145, 168] on div "one" at bounding box center [130, 168] width 188 height 49
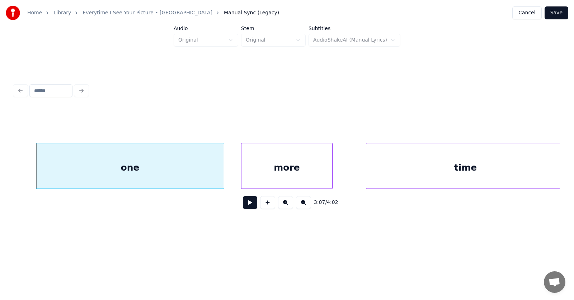
click at [271, 167] on div "more" at bounding box center [286, 168] width 91 height 49
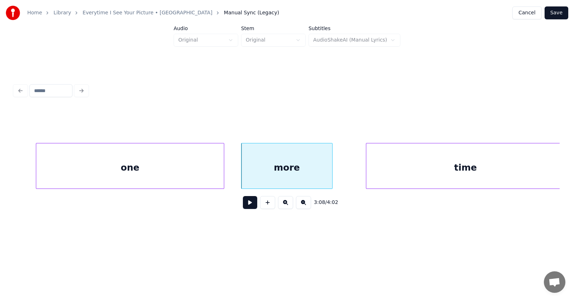
scroll to position [0, 50372]
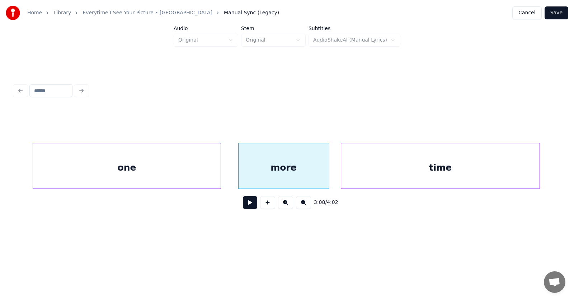
click at [364, 170] on div "time" at bounding box center [440, 168] width 198 height 49
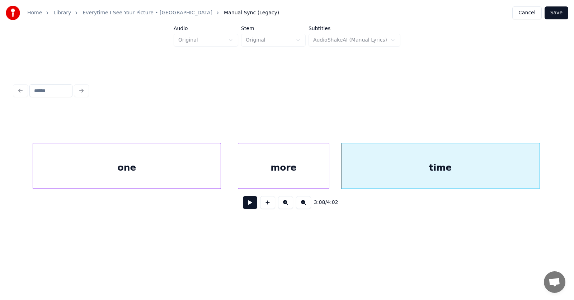
click at [250, 205] on button at bounding box center [250, 202] width 14 height 13
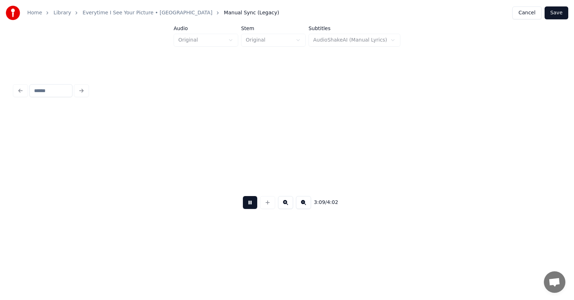
scroll to position [0, 50921]
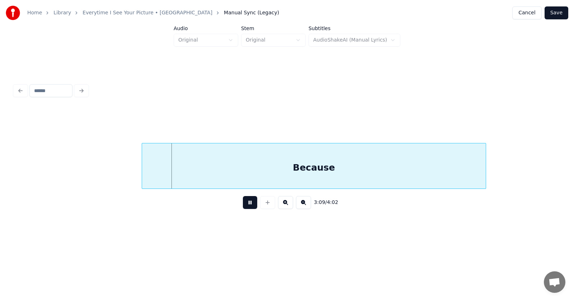
click at [250, 205] on button at bounding box center [250, 202] width 14 height 13
click at [237, 169] on div "Because" at bounding box center [301, 168] width 344 height 49
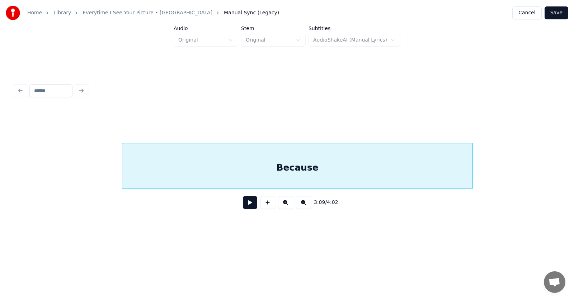
click at [124, 175] on div at bounding box center [123, 166] width 2 height 45
click at [182, 170] on div "Because" at bounding box center [297, 168] width 351 height 49
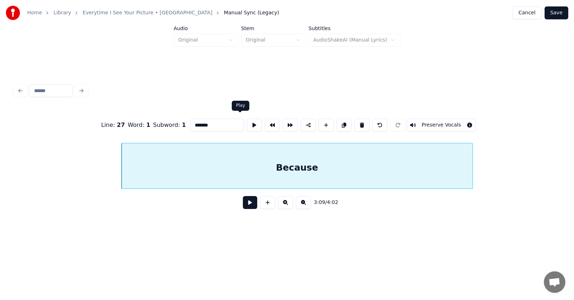
click at [247, 122] on button at bounding box center [254, 125] width 15 height 13
click at [243, 203] on button at bounding box center [250, 202] width 14 height 13
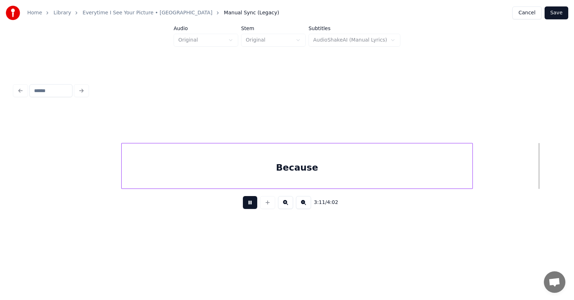
scroll to position [0, 51468]
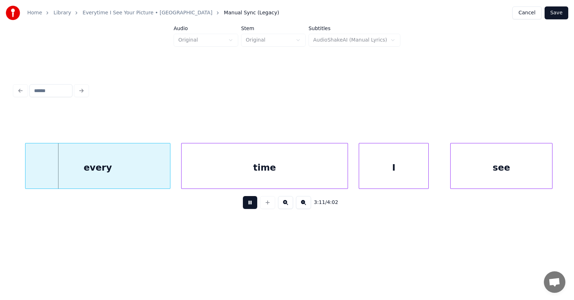
click at [243, 203] on button at bounding box center [250, 202] width 14 height 13
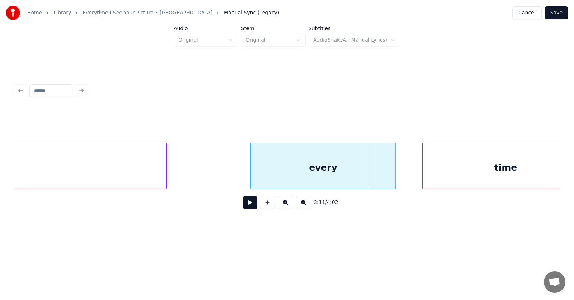
click at [347, 168] on div "every" at bounding box center [323, 168] width 145 height 49
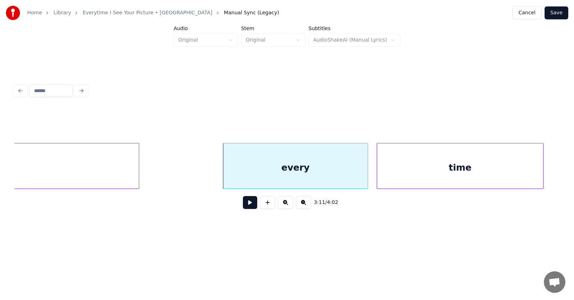
click at [452, 170] on div "time" at bounding box center [460, 168] width 166 height 49
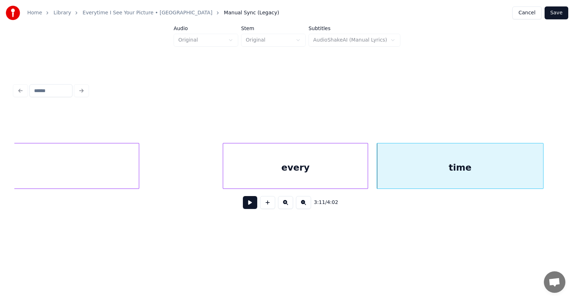
scroll to position [0, 51579]
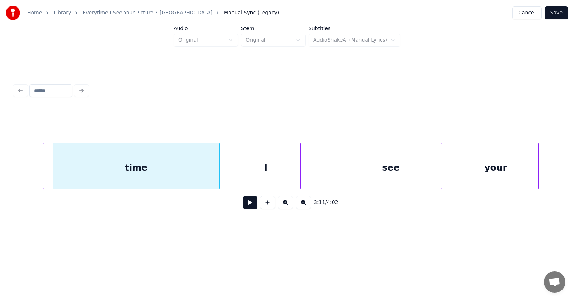
click at [286, 169] on div "I" at bounding box center [265, 168] width 69 height 49
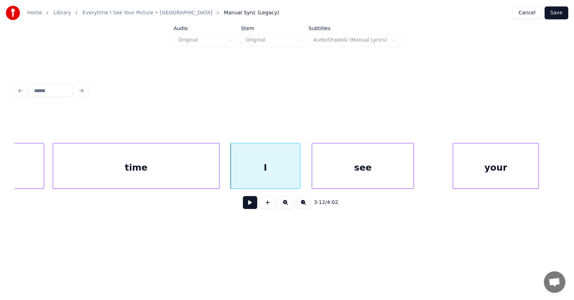
click at [325, 171] on div "see" at bounding box center [363, 168] width 102 height 49
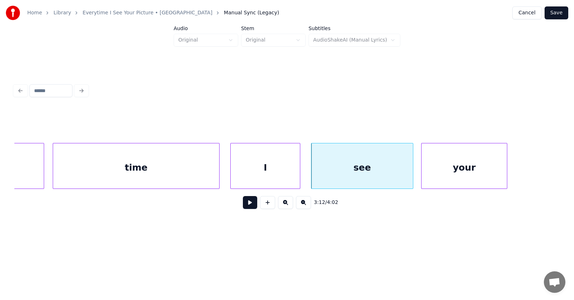
click at [456, 173] on div "your" at bounding box center [464, 168] width 85 height 49
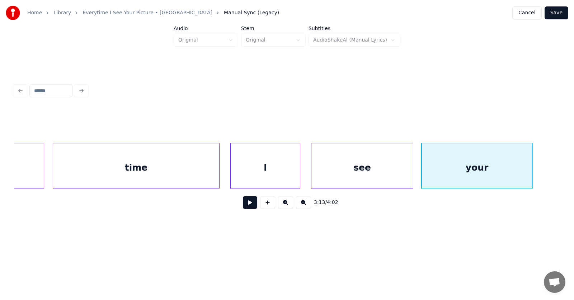
click at [533, 167] on div at bounding box center [531, 166] width 2 height 45
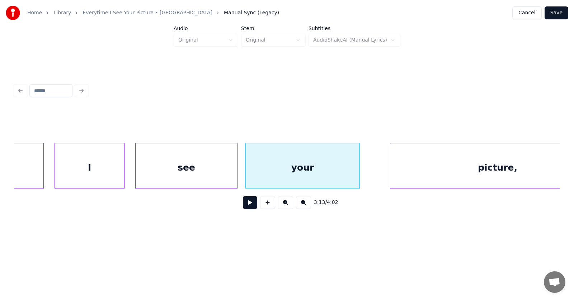
scroll to position [0, 51799]
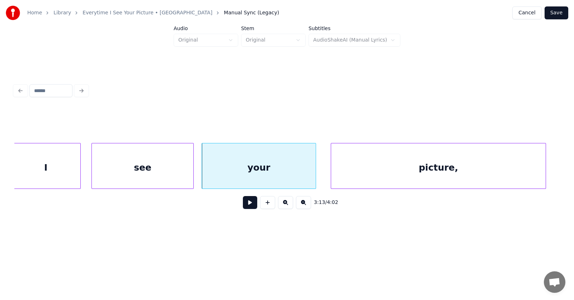
click at [429, 174] on div "picture," at bounding box center [438, 168] width 215 height 49
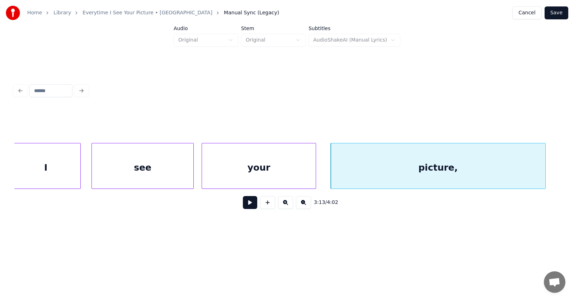
scroll to position [0, 51975]
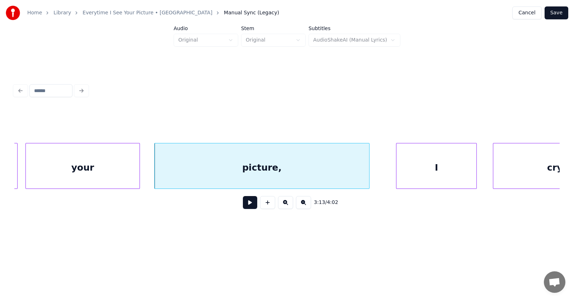
click at [299, 175] on div "picture," at bounding box center [262, 168] width 215 height 49
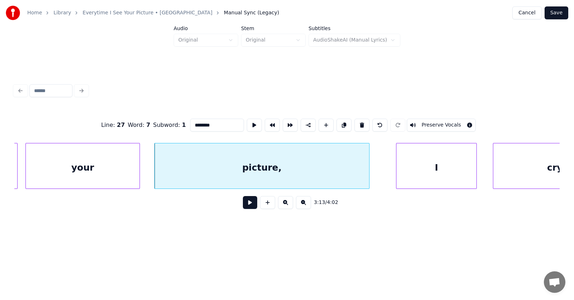
click at [201, 121] on input "********" at bounding box center [217, 125] width 54 height 13
click at [406, 169] on div "I" at bounding box center [420, 168] width 80 height 49
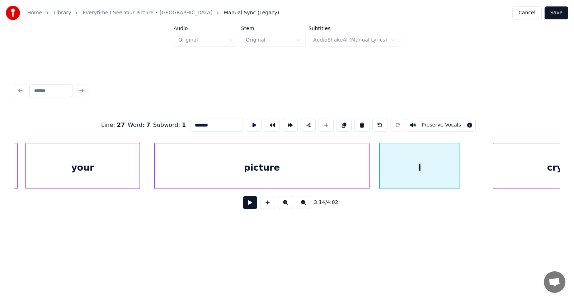
scroll to position [0, 52029]
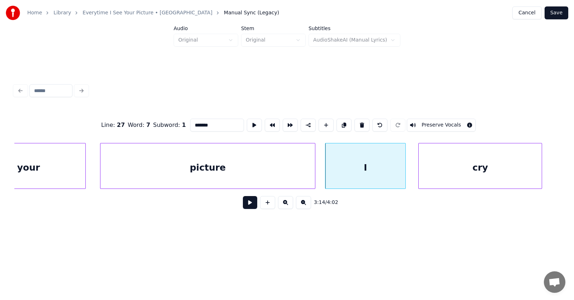
click at [492, 168] on div "cry" at bounding box center [480, 168] width 123 height 49
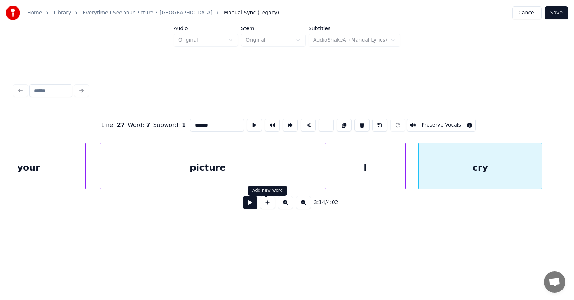
type input "*******"
click at [247, 207] on button at bounding box center [250, 202] width 14 height 13
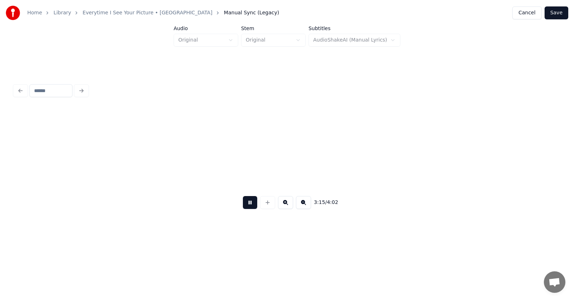
scroll to position [0, 52576]
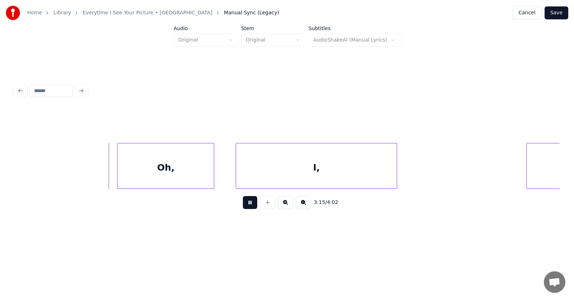
click at [247, 207] on button at bounding box center [250, 202] width 14 height 13
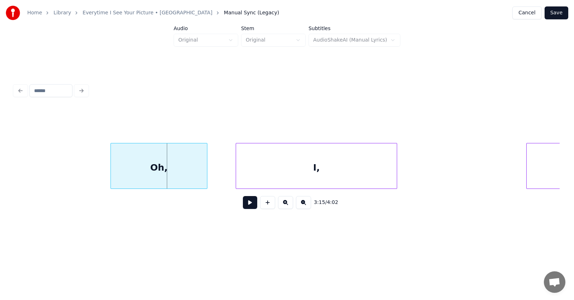
click at [158, 169] on div "Oh," at bounding box center [159, 168] width 96 height 49
click at [234, 176] on div "I," at bounding box center [298, 168] width 161 height 49
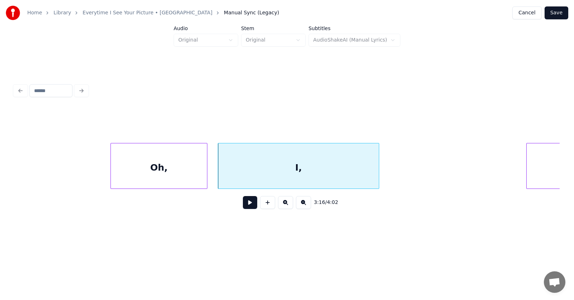
click at [244, 203] on button at bounding box center [250, 202] width 14 height 13
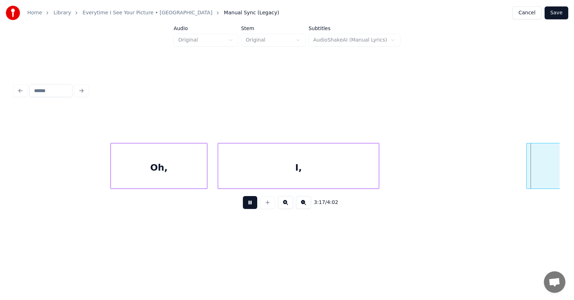
scroll to position [0, 53123]
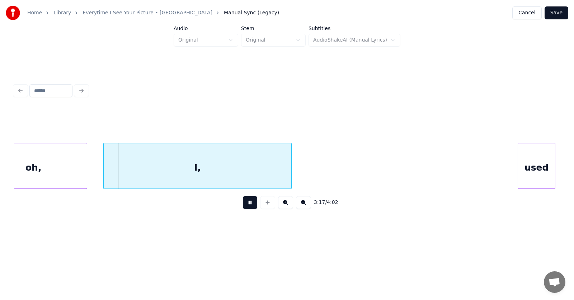
click at [244, 203] on button at bounding box center [250, 202] width 14 height 13
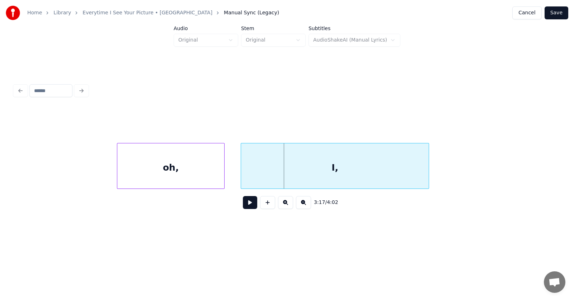
scroll to position [0, 52810]
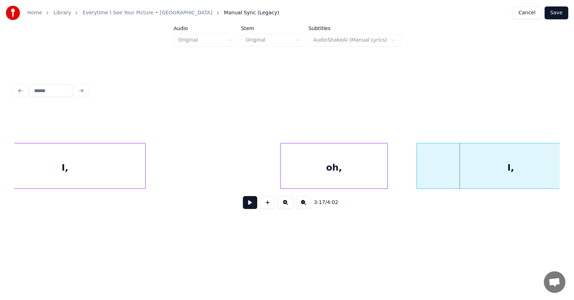
click at [363, 177] on div "oh," at bounding box center [334, 168] width 107 height 49
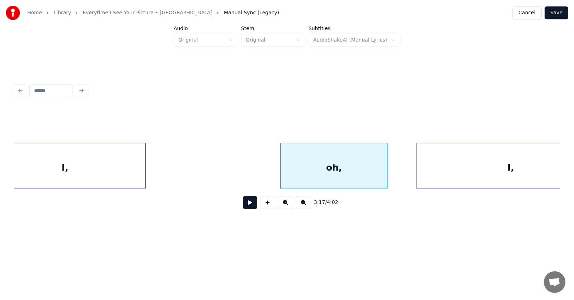
scroll to position [0, 52853]
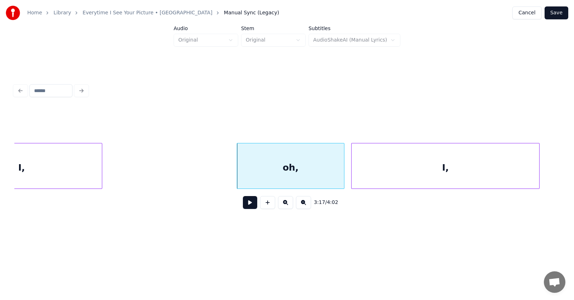
click at [424, 177] on div "I," at bounding box center [446, 168] width 188 height 49
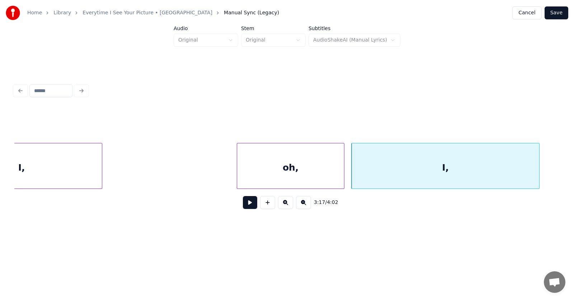
click at [250, 206] on button at bounding box center [250, 202] width 14 height 13
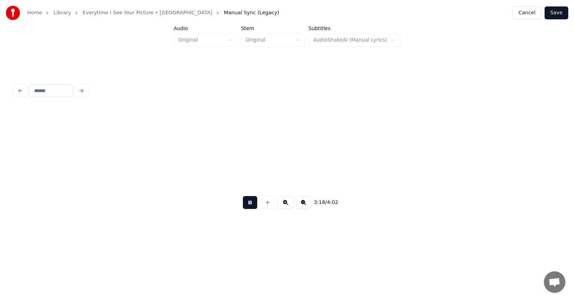
scroll to position [0, 53402]
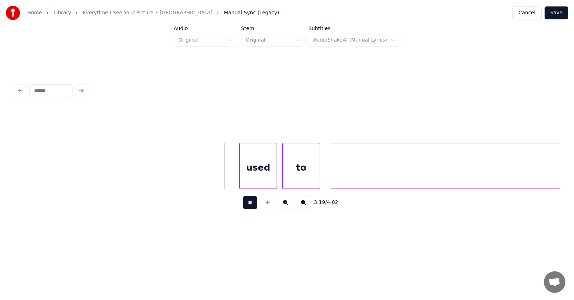
click at [250, 206] on button at bounding box center [250, 202] width 14 height 13
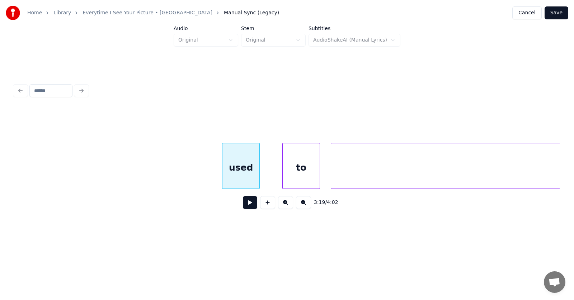
click at [228, 174] on div "used" at bounding box center [240, 168] width 37 height 49
click at [244, 207] on button at bounding box center [250, 202] width 14 height 13
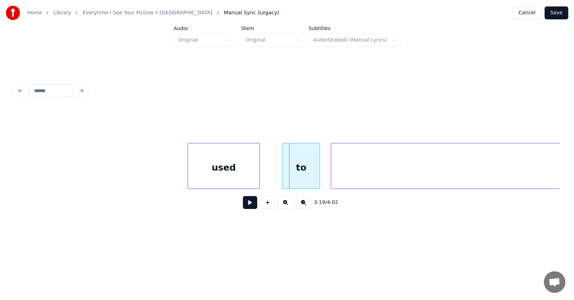
click at [188, 171] on div at bounding box center [189, 166] width 2 height 45
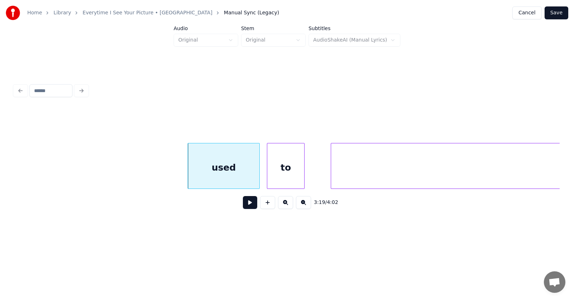
click at [282, 173] on div "to" at bounding box center [285, 168] width 37 height 49
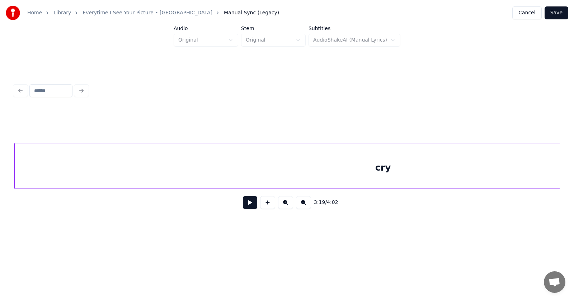
scroll to position [0, 53706]
click at [363, 172] on div "cry" at bounding box center [383, 168] width 737 height 49
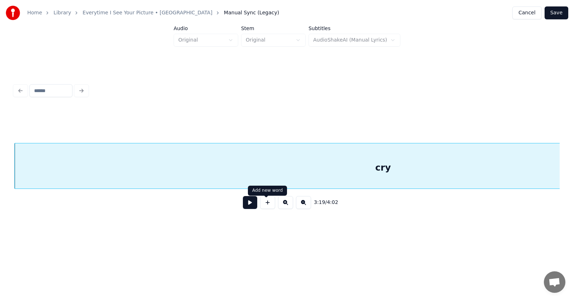
click at [248, 204] on button at bounding box center [250, 202] width 14 height 13
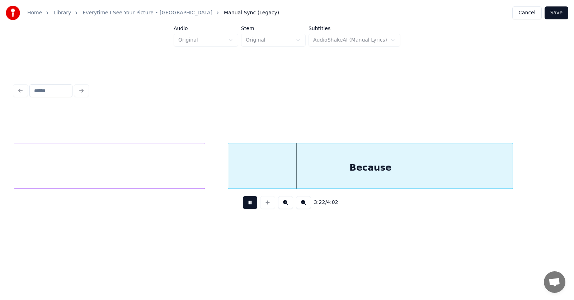
click at [248, 202] on button at bounding box center [250, 202] width 14 height 13
click at [239, 175] on div "Because" at bounding box center [358, 168] width 285 height 49
click at [243, 203] on button at bounding box center [250, 202] width 14 height 13
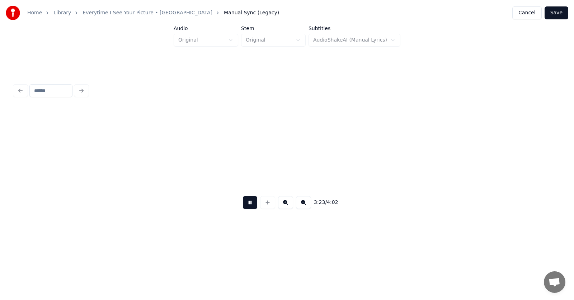
scroll to position [0, 54802]
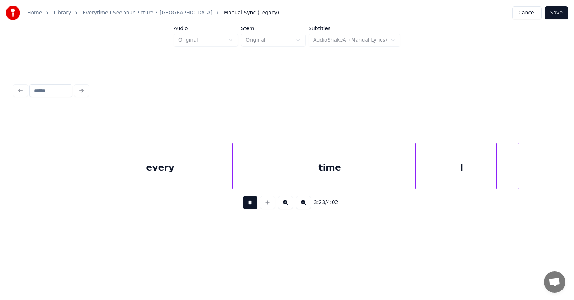
click at [243, 205] on button at bounding box center [250, 202] width 14 height 13
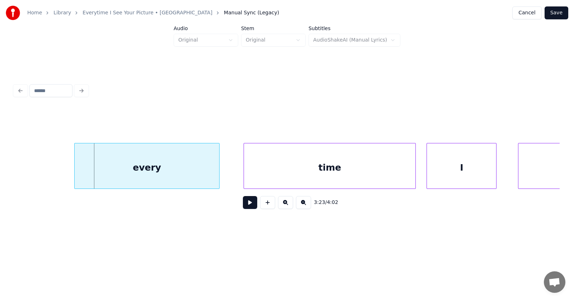
click at [182, 168] on div "every" at bounding box center [147, 168] width 145 height 49
click at [249, 173] on div "time" at bounding box center [313, 168] width 172 height 49
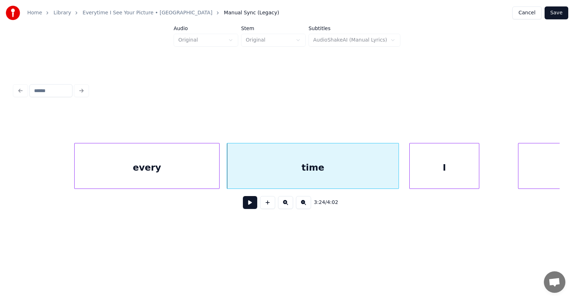
click at [432, 172] on div "I" at bounding box center [444, 168] width 69 height 49
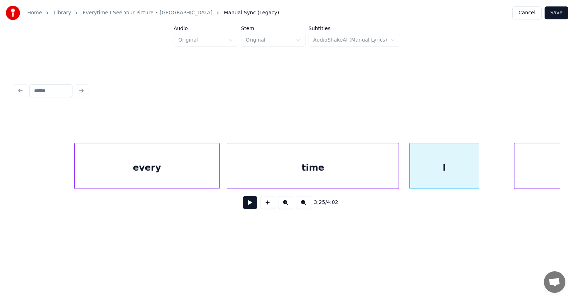
scroll to position [0, 54872]
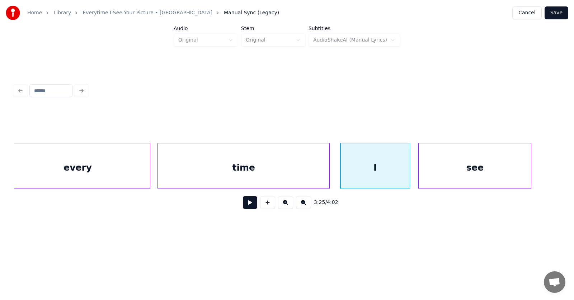
click at [507, 172] on div "see" at bounding box center [475, 168] width 112 height 49
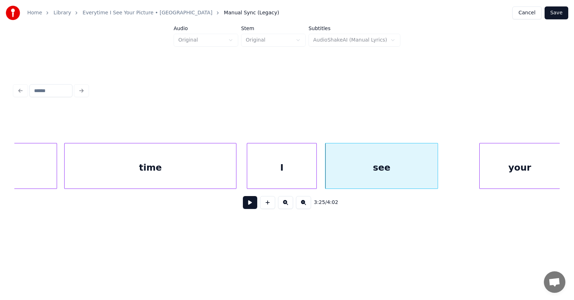
scroll to position [0, 55009]
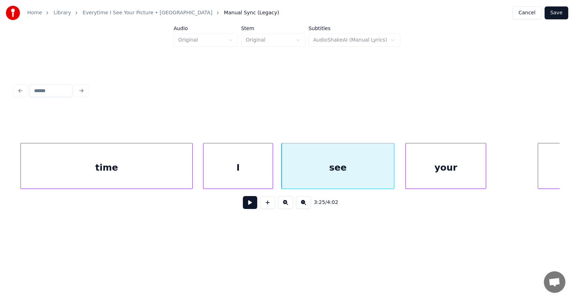
click at [427, 169] on div "your" at bounding box center [446, 168] width 80 height 49
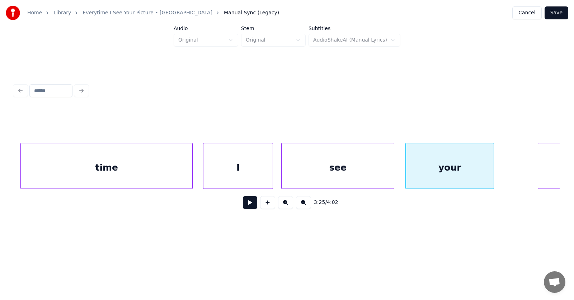
click at [494, 168] on div at bounding box center [493, 166] width 2 height 45
click at [404, 175] on div at bounding box center [404, 166] width 2 height 45
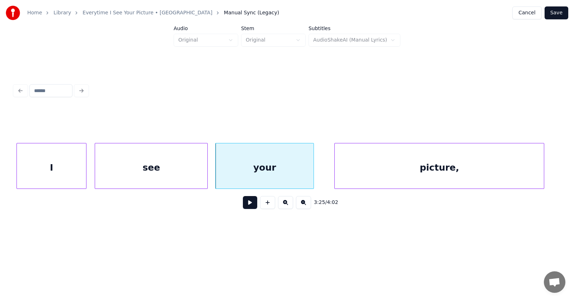
click at [530, 169] on div "picture," at bounding box center [439, 168] width 209 height 49
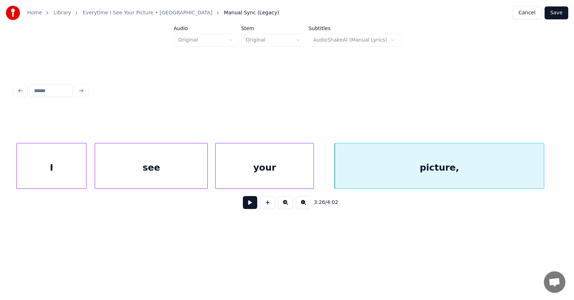
click at [446, 178] on div "picture," at bounding box center [439, 168] width 209 height 49
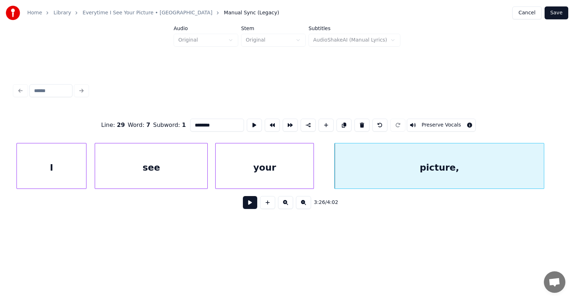
click at [211, 125] on input "********" at bounding box center [217, 125] width 54 height 13
type input "*******"
click at [247, 203] on button at bounding box center [250, 202] width 14 height 13
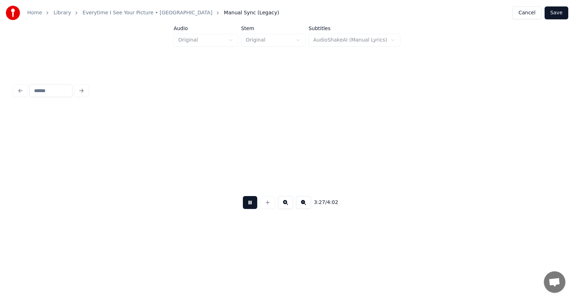
scroll to position [0, 55744]
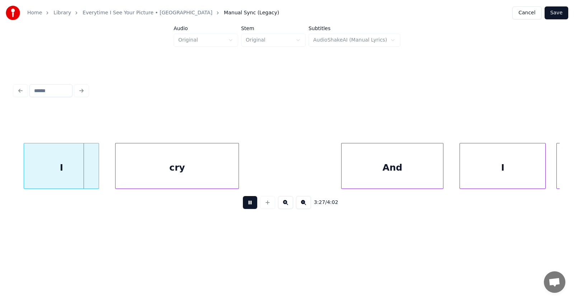
click at [247, 203] on button at bounding box center [250, 202] width 14 height 13
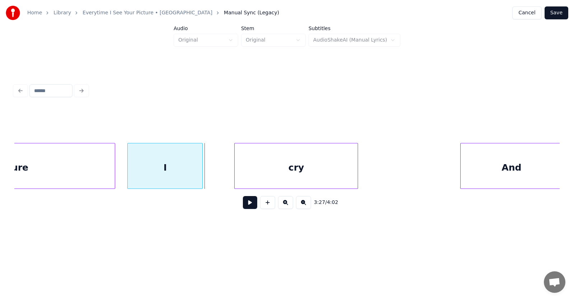
click at [180, 169] on div "I" at bounding box center [165, 168] width 75 height 49
click at [241, 173] on div "cry" at bounding box center [277, 168] width 123 height 49
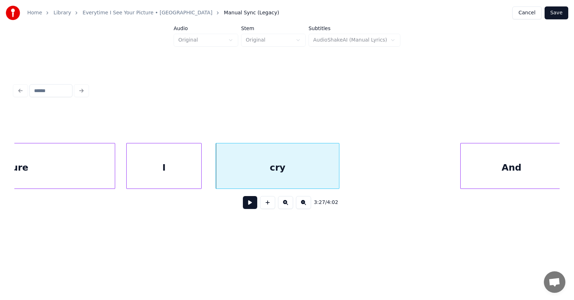
scroll to position [0, 55625]
click at [473, 170] on div "And" at bounding box center [493, 168] width 102 height 49
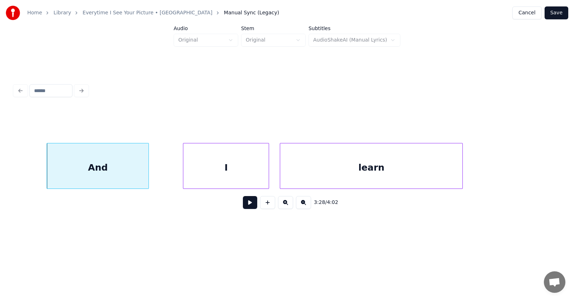
scroll to position [0, 55932]
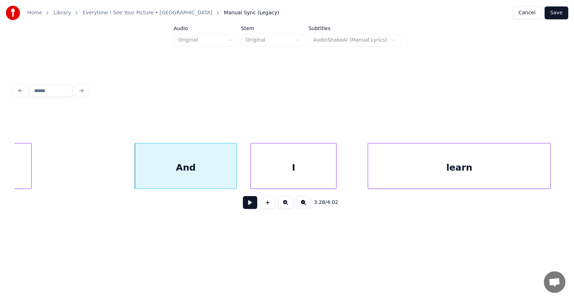
click at [302, 175] on div "I" at bounding box center [293, 168] width 85 height 49
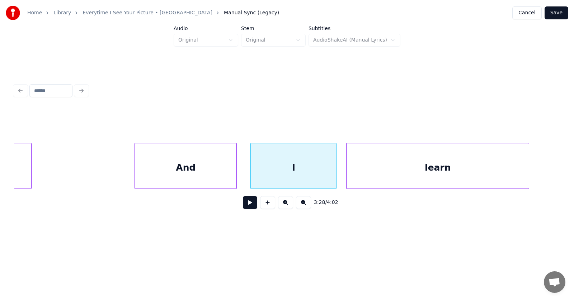
click at [371, 174] on div "learn" at bounding box center [438, 168] width 182 height 49
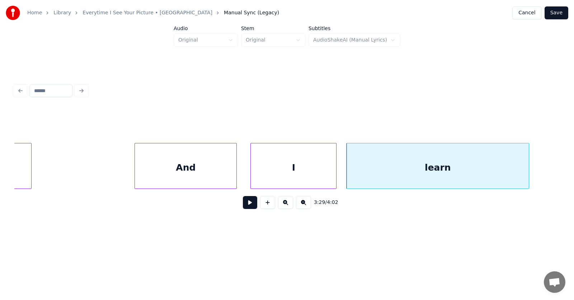
click at [289, 168] on div "I" at bounding box center [293, 168] width 85 height 49
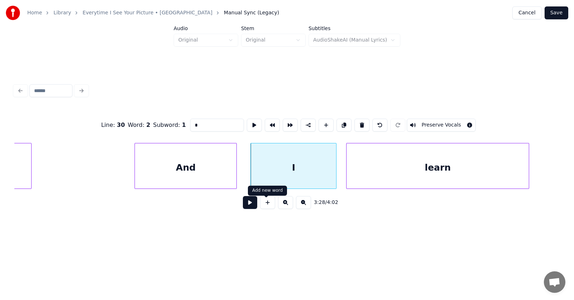
click at [243, 207] on button at bounding box center [250, 202] width 14 height 13
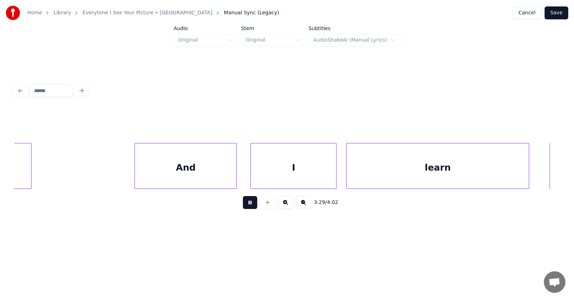
scroll to position [0, 56478]
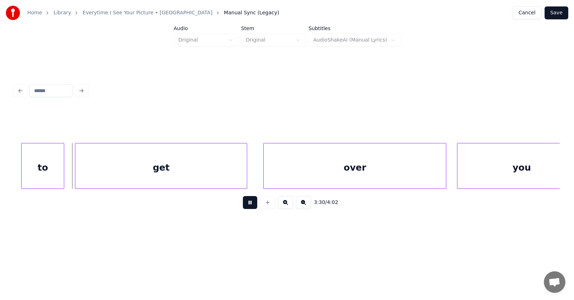
click at [243, 207] on button at bounding box center [250, 202] width 14 height 13
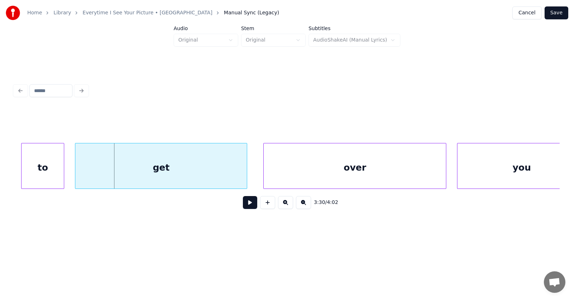
scroll to position [0, 56240]
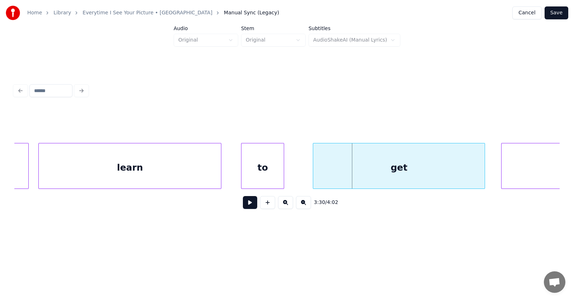
click at [262, 177] on div "to" at bounding box center [262, 168] width 42 height 49
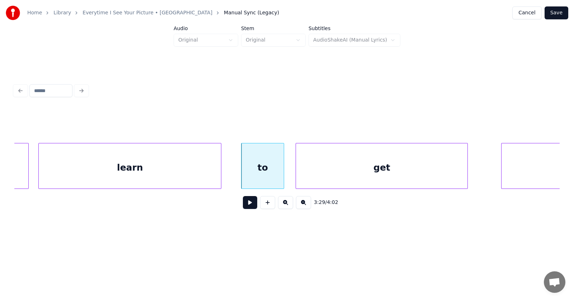
click at [330, 176] on div "get" at bounding box center [382, 168] width 172 height 49
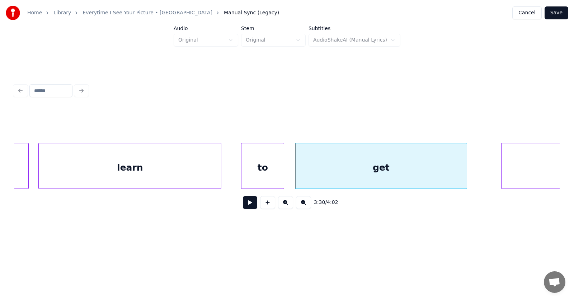
scroll to position [0, 56362]
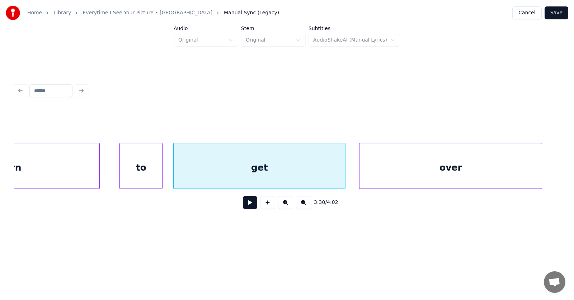
click at [505, 171] on div "over" at bounding box center [451, 168] width 182 height 49
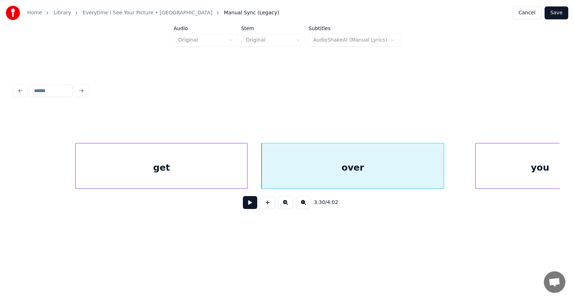
scroll to position [0, 56636]
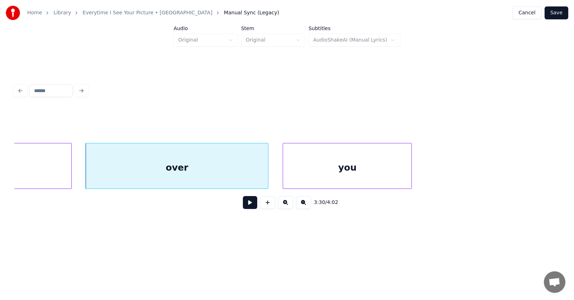
click at [376, 178] on div "you" at bounding box center [347, 168] width 128 height 49
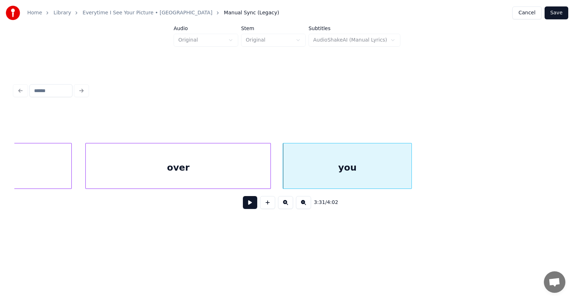
click at [270, 169] on div at bounding box center [269, 166] width 2 height 45
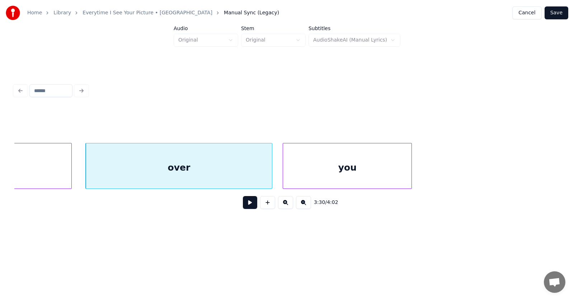
click at [245, 205] on button at bounding box center [250, 202] width 14 height 13
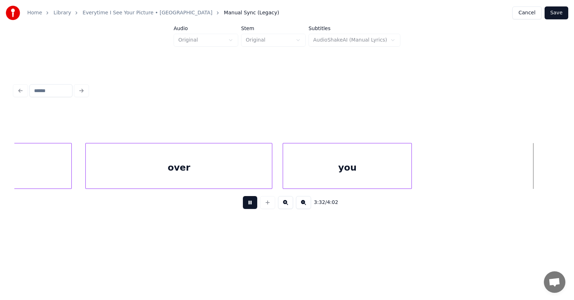
scroll to position [0, 57182]
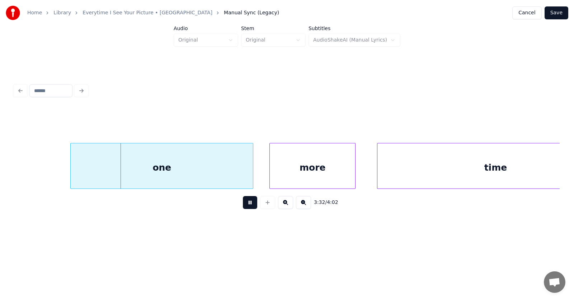
click at [245, 205] on button at bounding box center [250, 202] width 14 height 13
click at [179, 167] on div "one" at bounding box center [149, 168] width 182 height 49
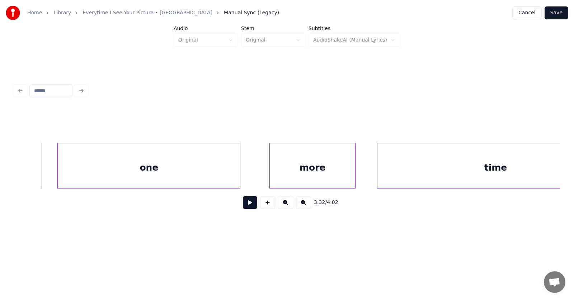
click at [243, 207] on button at bounding box center [250, 202] width 14 height 13
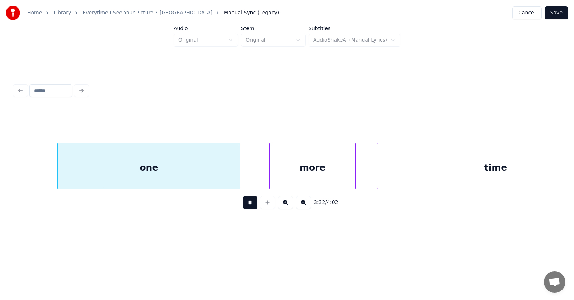
click at [243, 207] on button at bounding box center [250, 202] width 14 height 13
click at [47, 172] on div at bounding box center [47, 166] width 2 height 45
click at [294, 175] on div "more" at bounding box center [298, 168] width 85 height 49
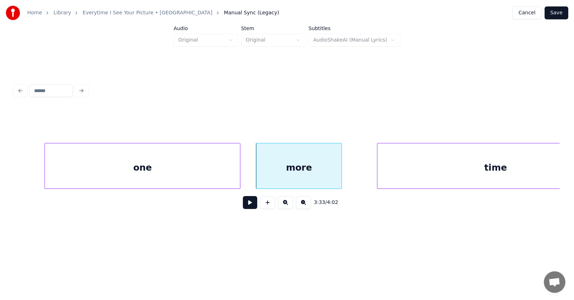
scroll to position [0, 57235]
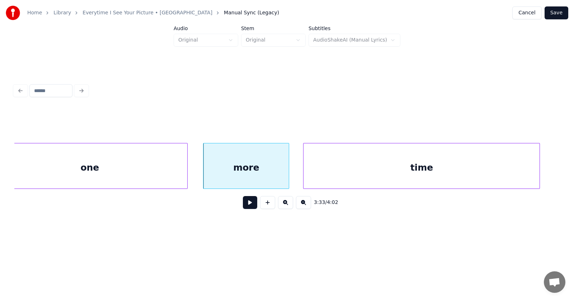
click at [388, 172] on div "time" at bounding box center [422, 168] width 236 height 49
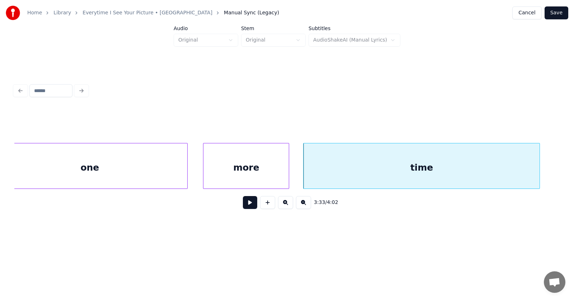
click at [243, 206] on button at bounding box center [250, 202] width 14 height 13
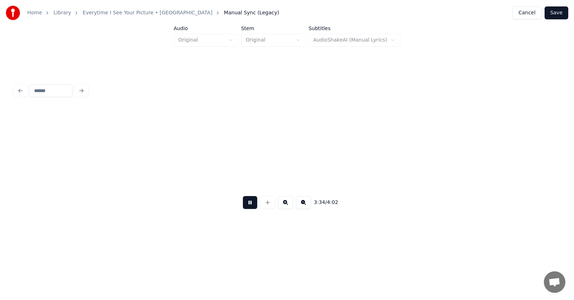
scroll to position [0, 57782]
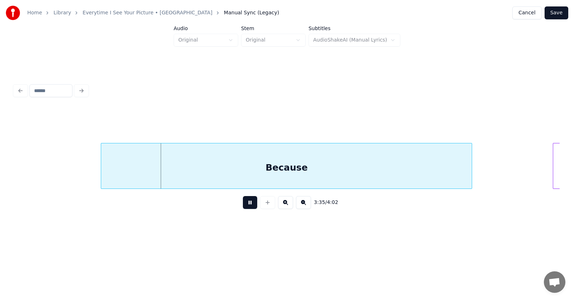
click at [243, 206] on button at bounding box center [250, 202] width 14 height 13
click at [247, 166] on div "Because" at bounding box center [279, 168] width 371 height 49
click at [248, 204] on button at bounding box center [250, 202] width 14 height 13
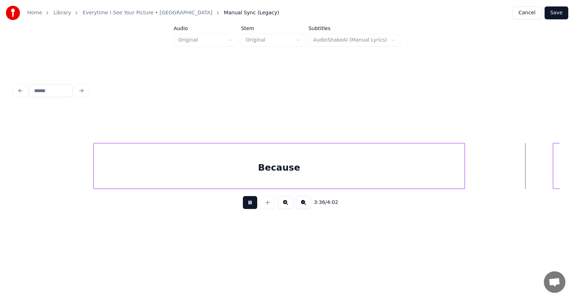
click at [248, 204] on button at bounding box center [250, 202] width 14 height 13
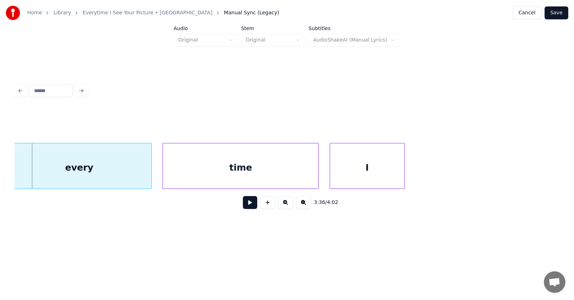
scroll to position [0, 58131]
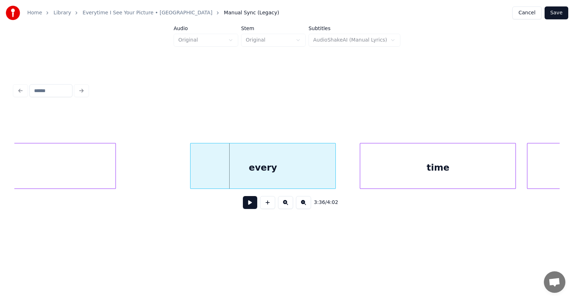
click at [294, 170] on div "every" at bounding box center [263, 168] width 145 height 49
click at [390, 173] on div "time" at bounding box center [425, 168] width 155 height 49
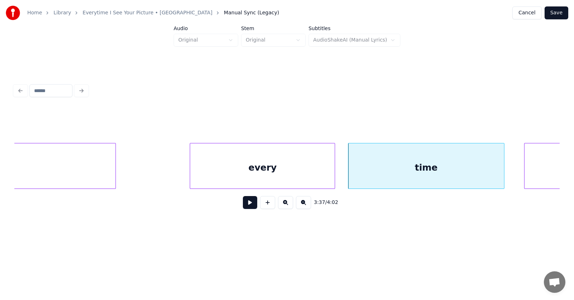
scroll to position [0, 58171]
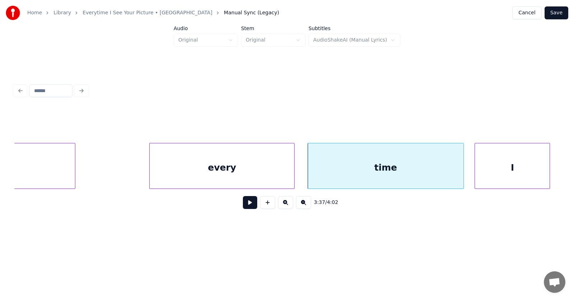
click at [529, 170] on div "I" at bounding box center [512, 168] width 75 height 49
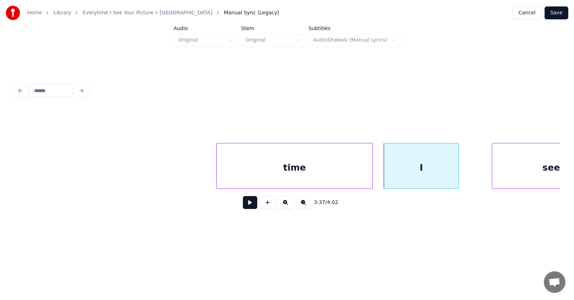
scroll to position [0, 58482]
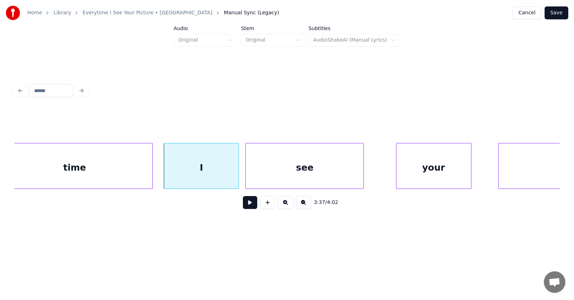
click at [327, 171] on div "see" at bounding box center [305, 168] width 118 height 49
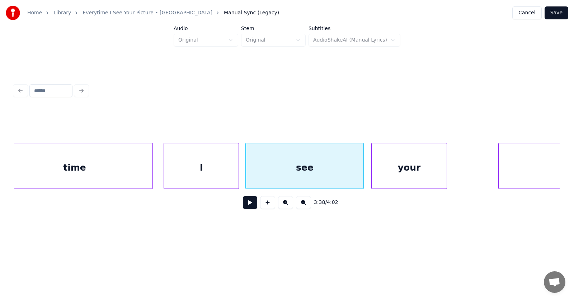
click at [413, 167] on div "your" at bounding box center [409, 168] width 75 height 49
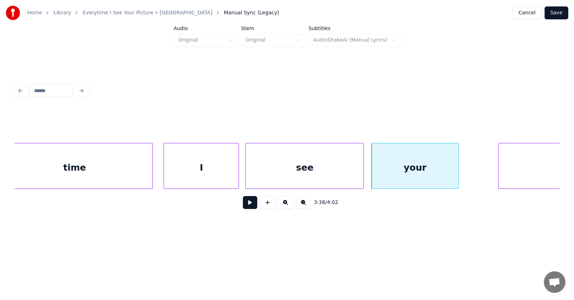
click at [459, 169] on div at bounding box center [457, 166] width 2 height 45
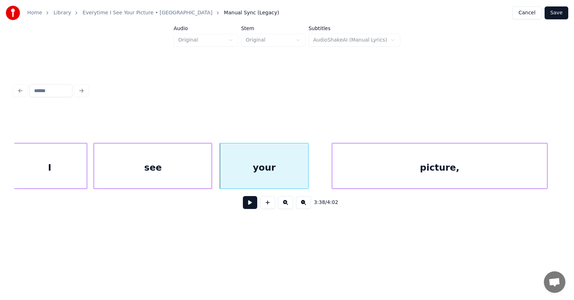
click at [518, 169] on div "picture," at bounding box center [439, 168] width 215 height 49
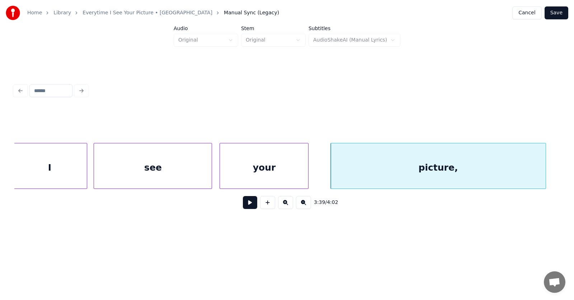
click at [472, 169] on div "picture," at bounding box center [438, 168] width 215 height 49
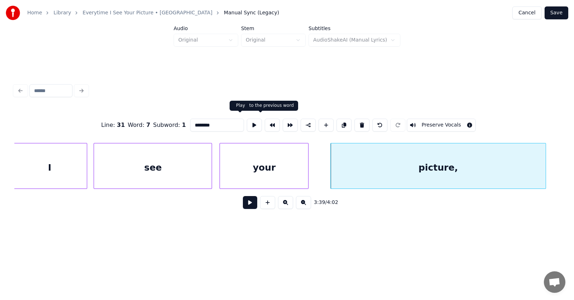
click at [202, 124] on input "********" at bounding box center [217, 125] width 54 height 13
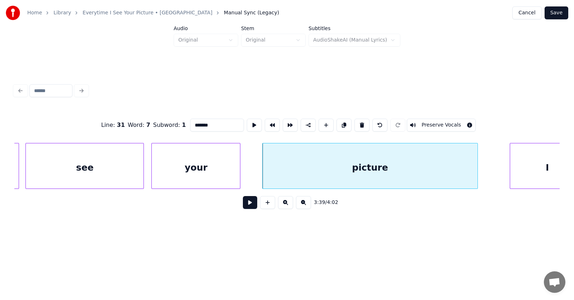
scroll to position [0, 58726]
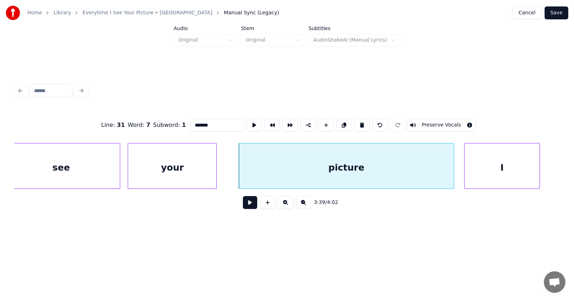
click at [498, 169] on div "I" at bounding box center [502, 168] width 75 height 49
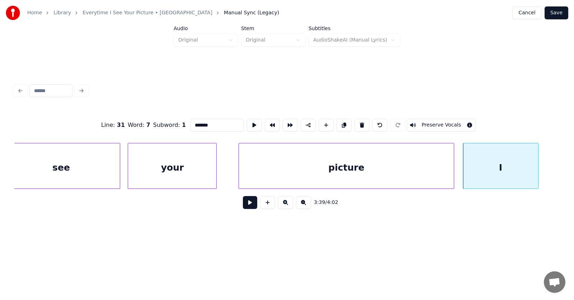
scroll to position [0, 58878]
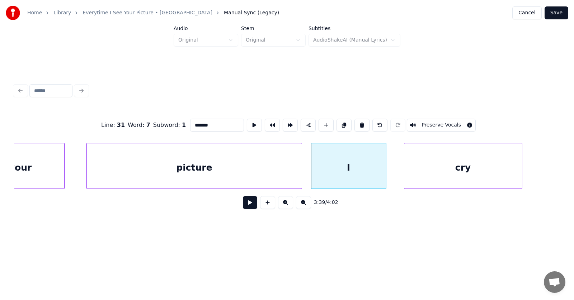
click at [455, 169] on div "cry" at bounding box center [463, 168] width 118 height 49
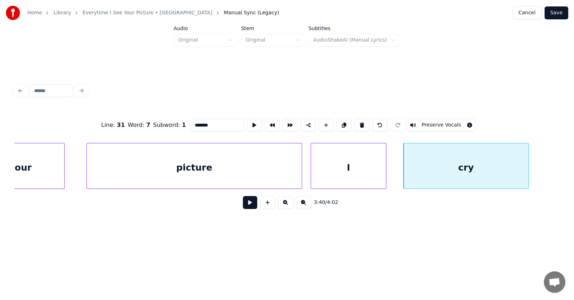
click at [529, 168] on div at bounding box center [527, 166] width 2 height 45
type input "*******"
click at [249, 205] on button at bounding box center [250, 202] width 14 height 13
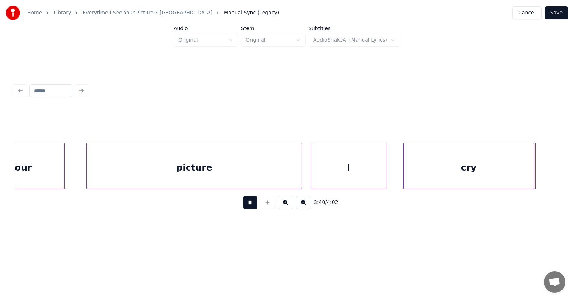
scroll to position [0, 59427]
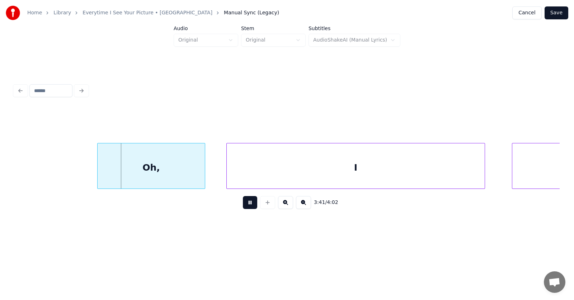
click at [249, 205] on button at bounding box center [250, 202] width 14 height 13
click at [153, 170] on div "Oh," at bounding box center [137, 168] width 107 height 49
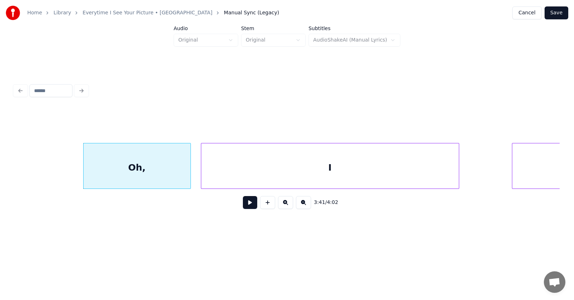
click at [250, 170] on div "I" at bounding box center [330, 168] width 258 height 49
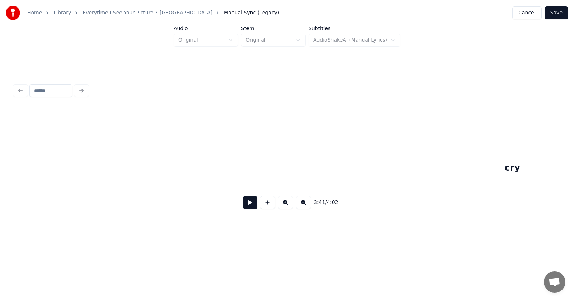
click at [517, 163] on div "cry" at bounding box center [512, 168] width 995 height 49
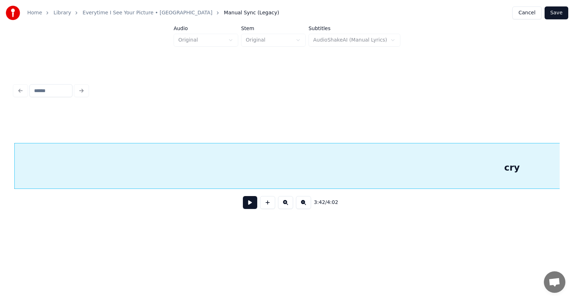
click at [249, 203] on button at bounding box center [250, 202] width 14 height 13
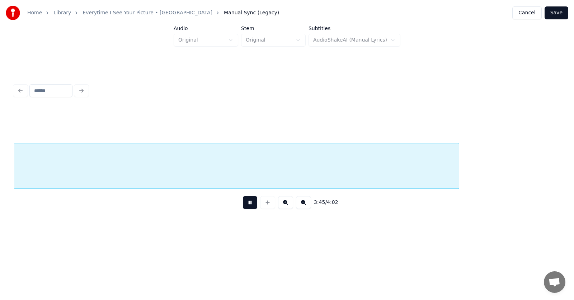
click at [249, 203] on button at bounding box center [250, 202] width 14 height 13
click at [420, 169] on div at bounding box center [421, 166] width 2 height 45
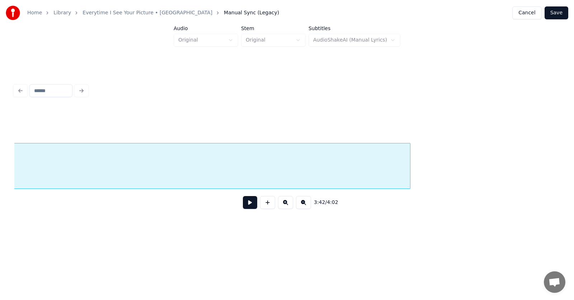
scroll to position [0, 59914]
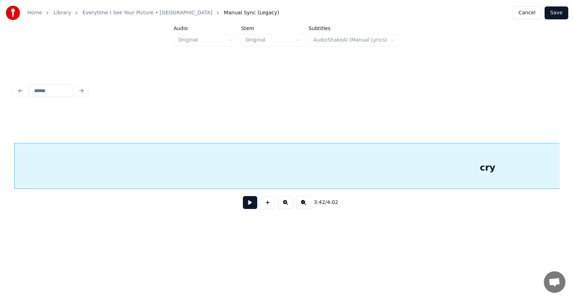
click at [248, 205] on button at bounding box center [250, 202] width 14 height 13
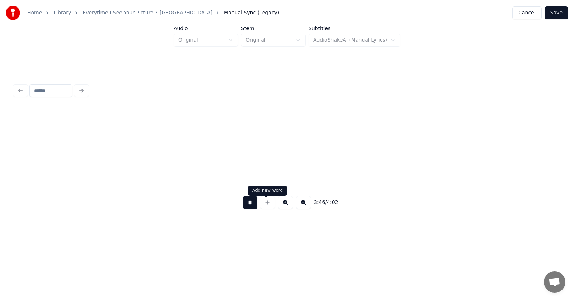
scroll to position [0, 61014]
click at [245, 209] on button at bounding box center [250, 202] width 14 height 13
click at [555, 12] on button "Save" at bounding box center [557, 12] width 24 height 13
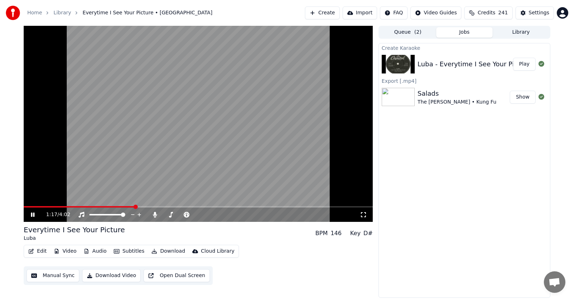
click at [32, 216] on icon at bounding box center [33, 215] width 4 height 4
click at [95, 252] on button "Audio" at bounding box center [95, 252] width 29 height 10
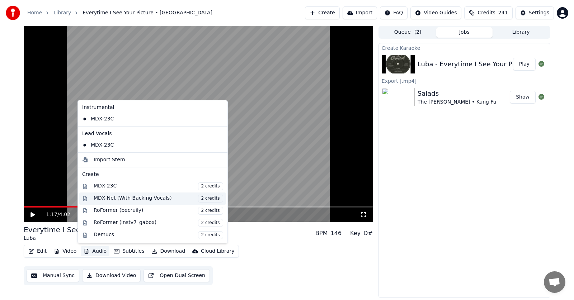
click at [111, 200] on div "MDX-Net (With Backing Vocals) 2 credits" at bounding box center [159, 199] width 130 height 8
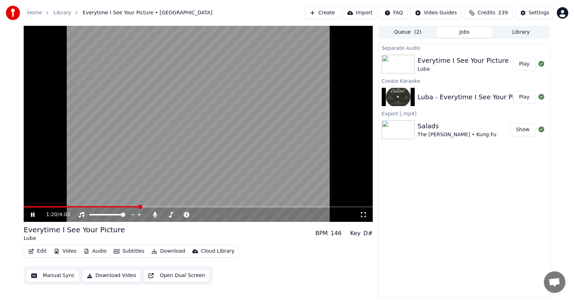
click at [33, 215] on icon at bounding box center [37, 215] width 17 height 6
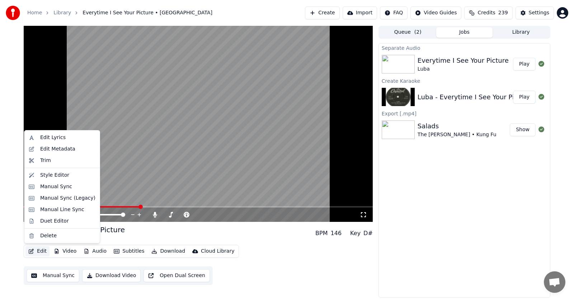
click at [36, 250] on button "Edit" at bounding box center [37, 252] width 24 height 10
click at [52, 198] on div "Manual Sync (Legacy)" at bounding box center [67, 198] width 55 height 7
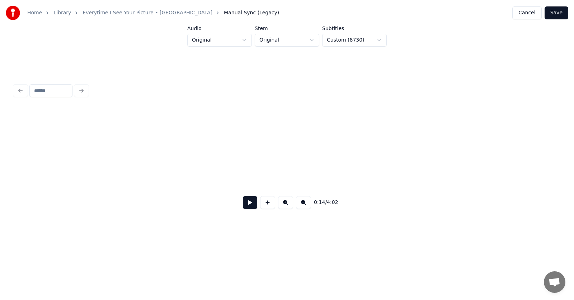
scroll to position [0, 3976]
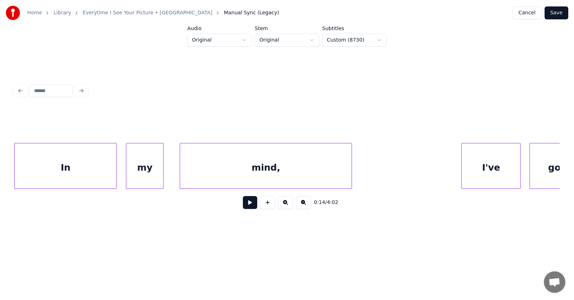
click at [243, 206] on button at bounding box center [250, 202] width 14 height 13
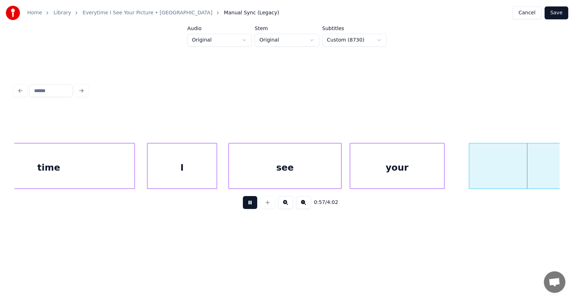
scroll to position [0, 15486]
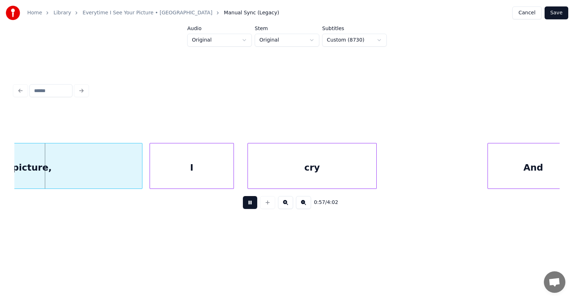
click at [243, 206] on button at bounding box center [250, 202] width 14 height 13
click at [77, 167] on div "picture," at bounding box center [32, 168] width 220 height 49
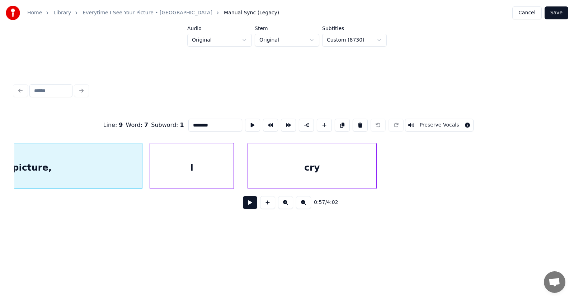
scroll to position [0, 15394]
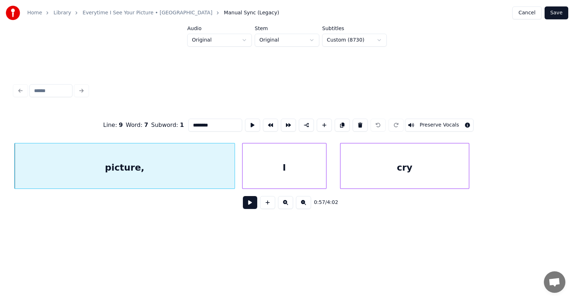
click at [194, 122] on input "********" at bounding box center [215, 125] width 54 height 13
type input "*******"
click at [243, 203] on button at bounding box center [250, 202] width 14 height 13
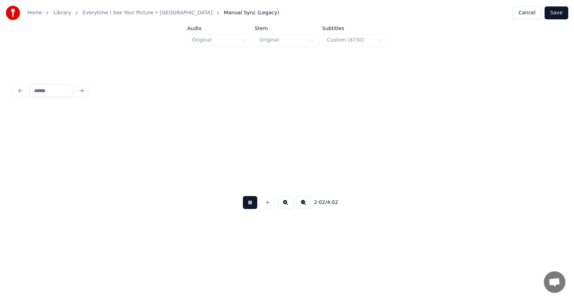
scroll to position [0, 32937]
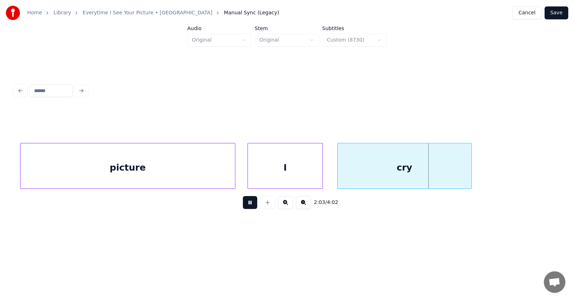
click at [244, 207] on button at bounding box center [250, 202] width 14 height 13
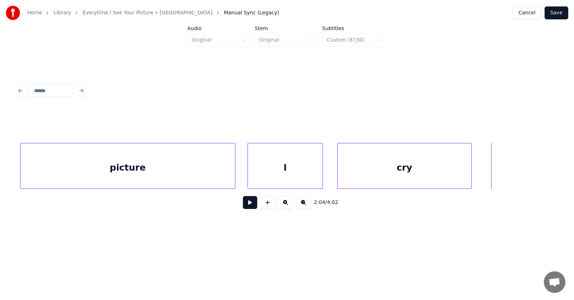
click at [564, 14] on button "Save" at bounding box center [557, 12] width 24 height 13
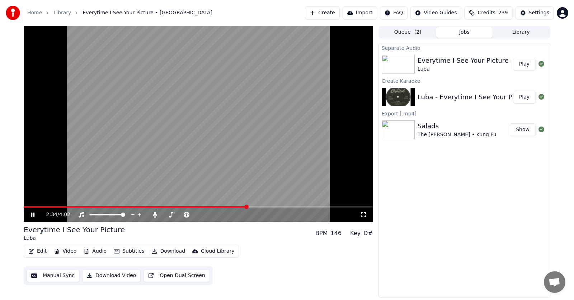
click at [285, 206] on video at bounding box center [198, 124] width 349 height 196
click at [284, 206] on span at bounding box center [198, 206] width 349 height 1
click at [274, 205] on span at bounding box center [272, 207] width 4 height 4
click at [32, 214] on icon at bounding box center [33, 214] width 4 height 5
click at [30, 214] on icon at bounding box center [37, 215] width 17 height 6
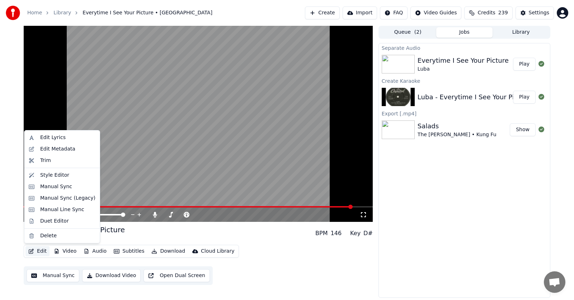
click at [32, 250] on icon "button" at bounding box center [31, 251] width 6 height 5
click at [55, 200] on div "Manual Sync (Legacy)" at bounding box center [67, 198] width 55 height 7
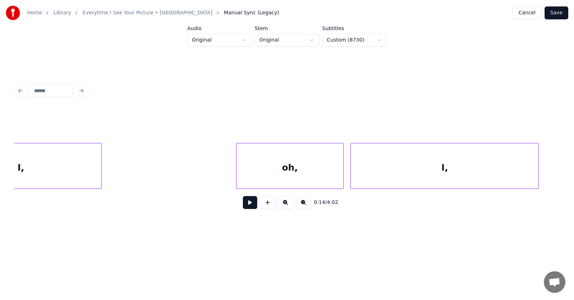
scroll to position [0, 52590]
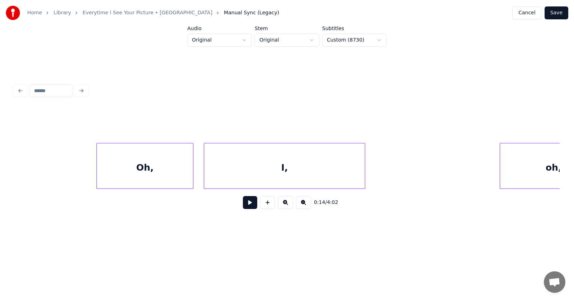
click at [166, 172] on div "Oh," at bounding box center [145, 168] width 96 height 49
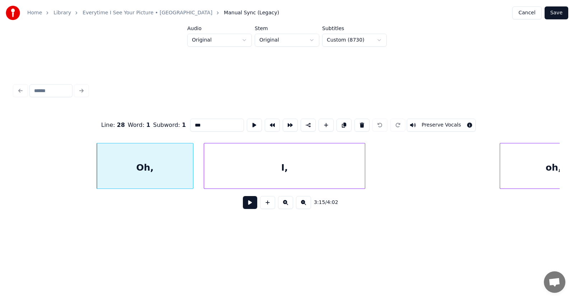
click at [191, 125] on input "***" at bounding box center [217, 125] width 54 height 13
click at [550, 172] on div "oh," at bounding box center [553, 168] width 107 height 49
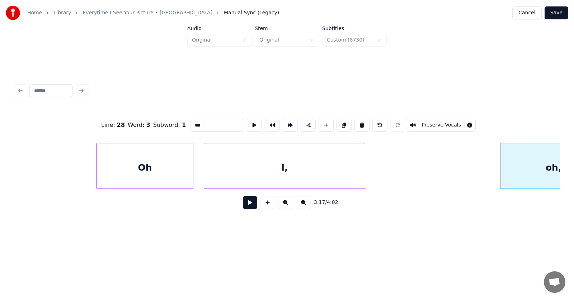
click at [190, 122] on input "***" at bounding box center [217, 125] width 54 height 13
type input "**"
click at [559, 15] on button "Save" at bounding box center [557, 12] width 24 height 13
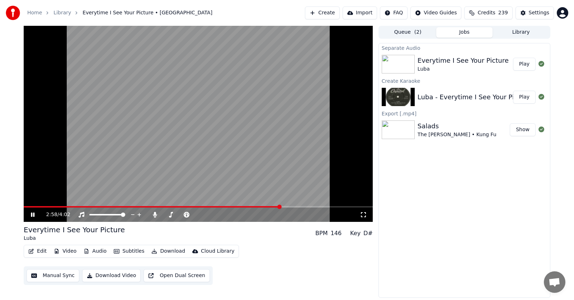
click at [281, 205] on span at bounding box center [279, 207] width 4 height 4
click at [297, 207] on span at bounding box center [295, 207] width 4 height 4
click at [301, 206] on span at bounding box center [299, 207] width 4 height 4
click at [34, 216] on icon at bounding box center [33, 215] width 4 height 4
click at [156, 213] on icon at bounding box center [154, 215] width 7 height 6
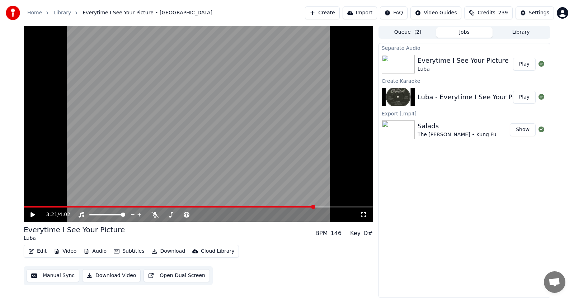
click at [97, 250] on button "Audio" at bounding box center [95, 252] width 29 height 10
click at [160, 251] on button "Download" at bounding box center [168, 252] width 39 height 10
click at [164, 250] on button "Download" at bounding box center [168, 252] width 39 height 10
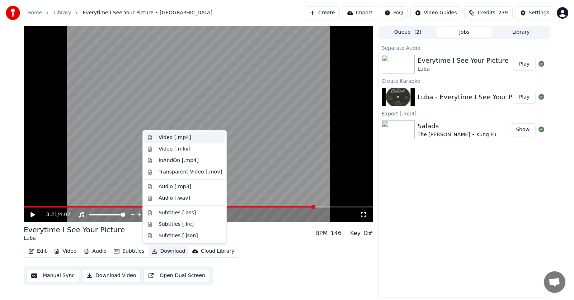
click at [163, 139] on div "Video [.mp4]" at bounding box center [175, 137] width 32 height 7
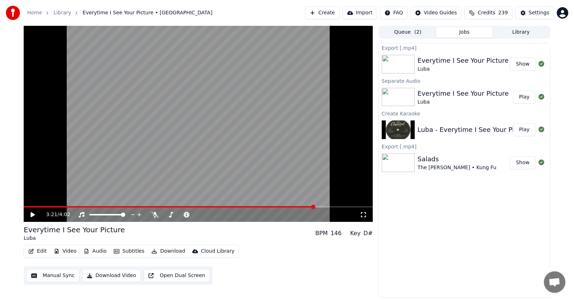
click at [33, 214] on icon at bounding box center [33, 214] width 4 height 5
click at [33, 214] on icon at bounding box center [37, 215] width 17 height 6
click at [521, 32] on button "Library" at bounding box center [521, 32] width 57 height 10
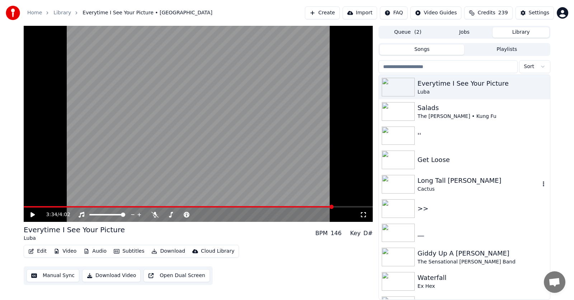
click at [427, 183] on div "Long Tall [PERSON_NAME]" at bounding box center [479, 181] width 122 height 10
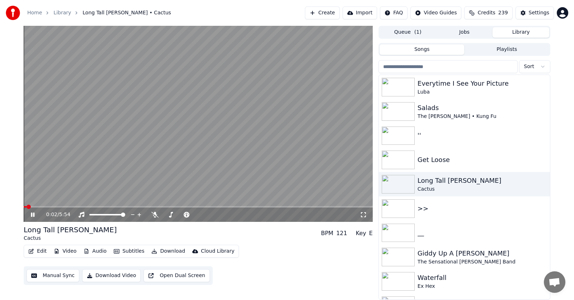
click at [31, 215] on icon at bounding box center [37, 215] width 17 height 6
click at [431, 185] on div "Long Tall [PERSON_NAME]" at bounding box center [479, 181] width 122 height 10
click at [33, 215] on icon at bounding box center [33, 214] width 4 height 5
click at [24, 206] on span at bounding box center [26, 207] width 4 height 4
click at [33, 214] on icon at bounding box center [37, 215] width 17 height 6
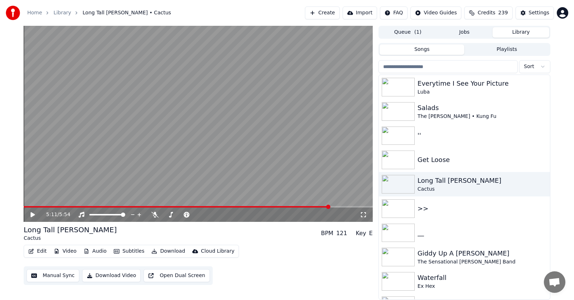
click at [330, 205] on span at bounding box center [328, 207] width 4 height 4
click at [30, 212] on icon at bounding box center [37, 215] width 17 height 6
click at [311, 205] on span at bounding box center [313, 207] width 4 height 4
click at [156, 215] on icon at bounding box center [154, 215] width 7 height 6
click at [296, 206] on span at bounding box center [296, 207] width 4 height 4
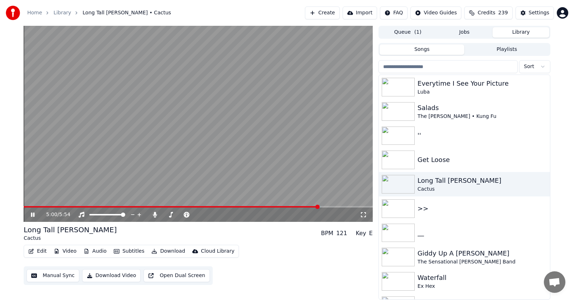
click at [319, 207] on span at bounding box center [317, 207] width 4 height 4
click at [32, 216] on icon at bounding box center [33, 215] width 4 height 4
click at [32, 216] on icon at bounding box center [33, 214] width 4 height 5
click at [32, 216] on icon at bounding box center [33, 215] width 4 height 4
click at [33, 214] on icon at bounding box center [33, 214] width 4 height 5
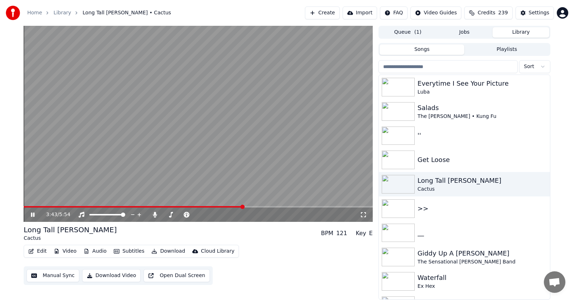
click at [194, 206] on span at bounding box center [134, 206] width 220 height 1
click at [33, 213] on icon at bounding box center [37, 215] width 17 height 6
click at [34, 215] on icon at bounding box center [33, 215] width 4 height 4
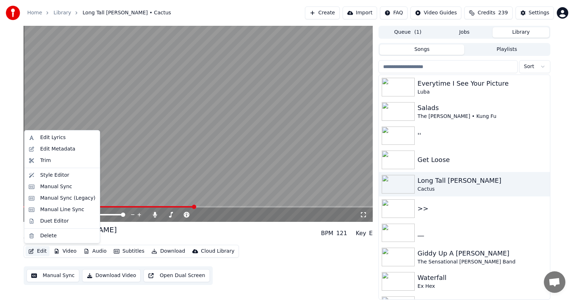
click at [40, 252] on button "Edit" at bounding box center [37, 252] width 24 height 10
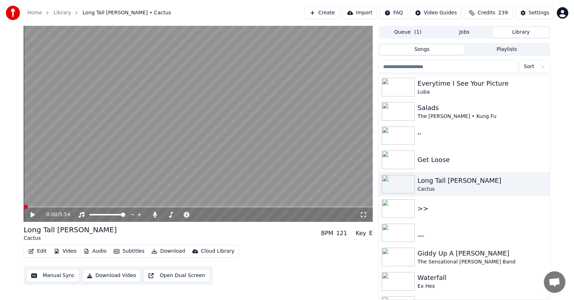
click at [24, 207] on span at bounding box center [26, 207] width 4 height 4
click at [446, 180] on div "Long Tall [PERSON_NAME]" at bounding box center [479, 181] width 122 height 10
click at [32, 216] on icon at bounding box center [33, 214] width 4 height 5
click at [33, 214] on icon at bounding box center [37, 215] width 17 height 6
